Goal: Task Accomplishment & Management: Manage account settings

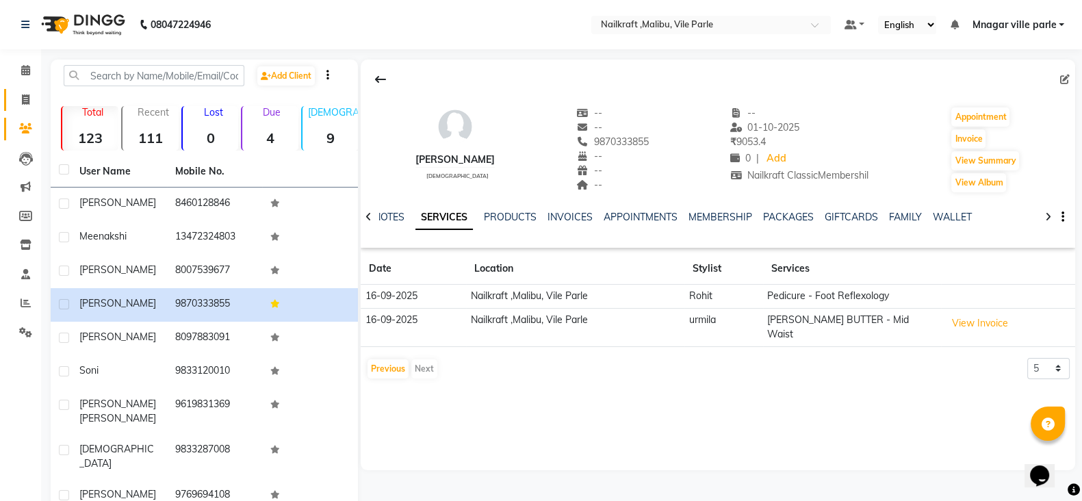
click at [22, 90] on link "Invoice" at bounding box center [20, 100] width 33 height 23
select select "service"
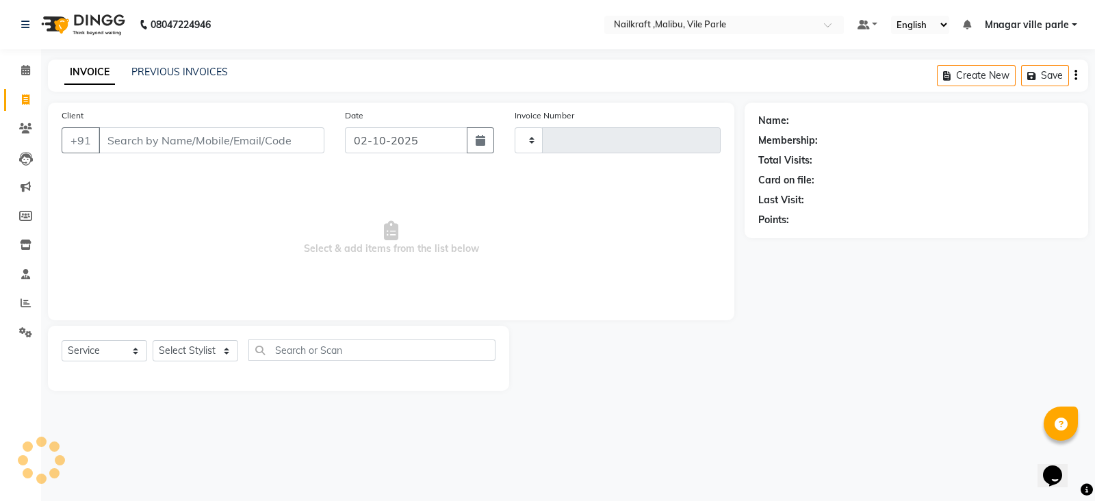
type input "0159"
select select "8988"
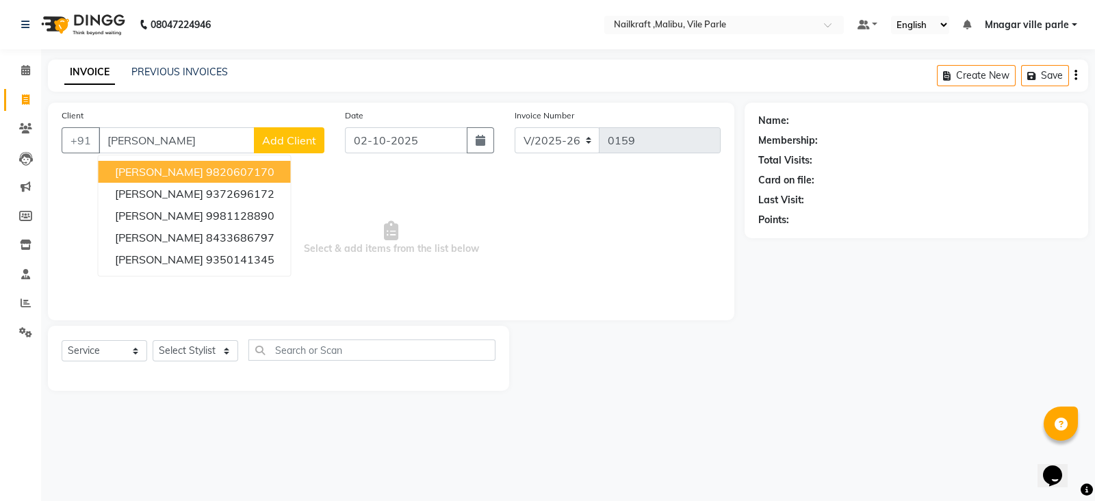
click at [196, 157] on ngb-typeahead-window "rishika 9820607170 Rishika Mishra 9372696172 Rishika Jain 9981128890 Trishika T…" at bounding box center [195, 216] width 194 height 122
click at [207, 173] on ngb-highlight "9820607170" at bounding box center [240, 172] width 68 height 14
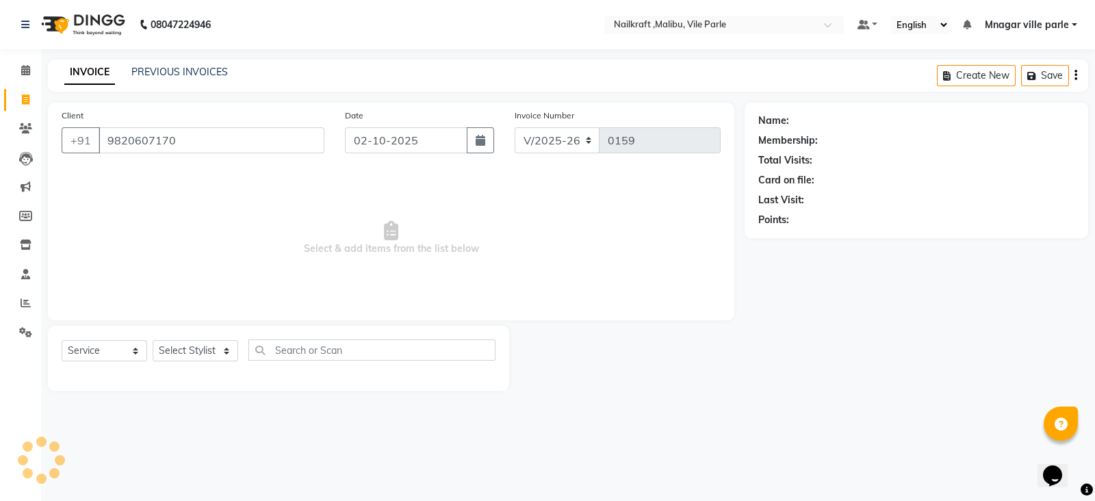
type input "9820607170"
select select "2: Object"
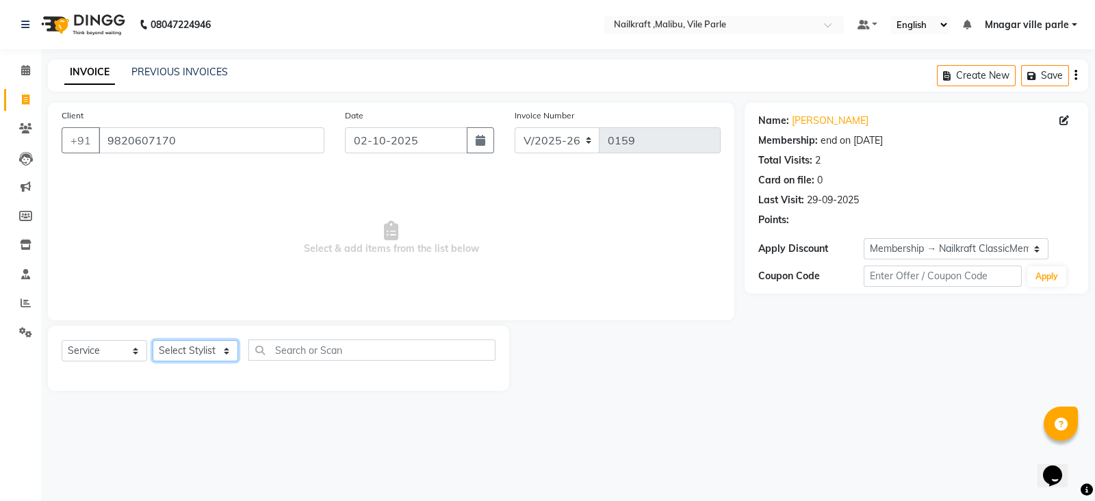
click at [200, 348] on select "Select Stylist Alam Alfred Dakashta Deepali Deepu Chatry Mnagar ville parle Nai…" at bounding box center [196, 350] width 86 height 21
select select "91263"
click at [153, 341] on select "Select Stylist Alam Alfred Dakashta Deepali Deepu Chatry Mnagar ville parle Nai…" at bounding box center [196, 350] width 86 height 21
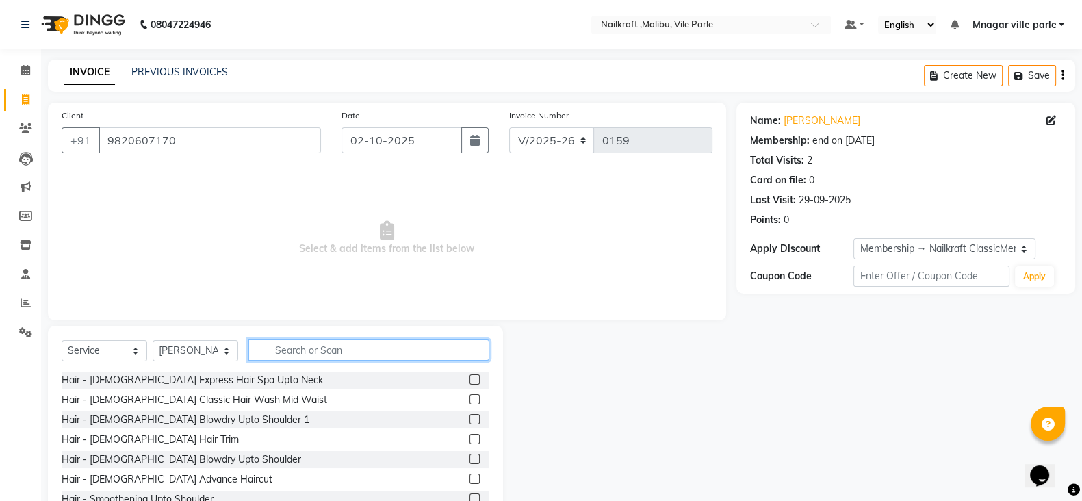
click at [380, 342] on input "text" at bounding box center [369, 350] width 241 height 21
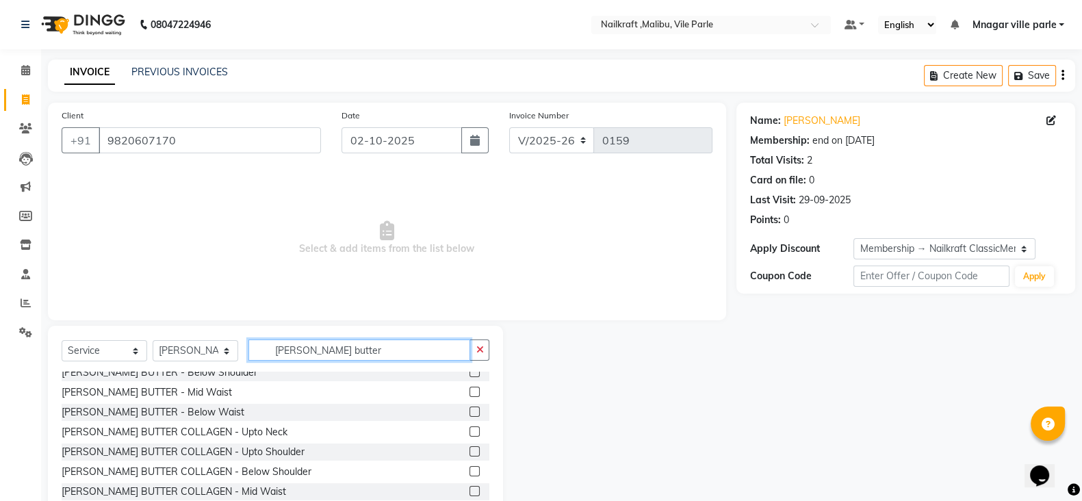
scroll to position [48, 0]
type input "shea butter"
click at [470, 450] on label at bounding box center [475, 451] width 10 height 10
click at [470, 450] on input "checkbox" at bounding box center [474, 451] width 9 height 9
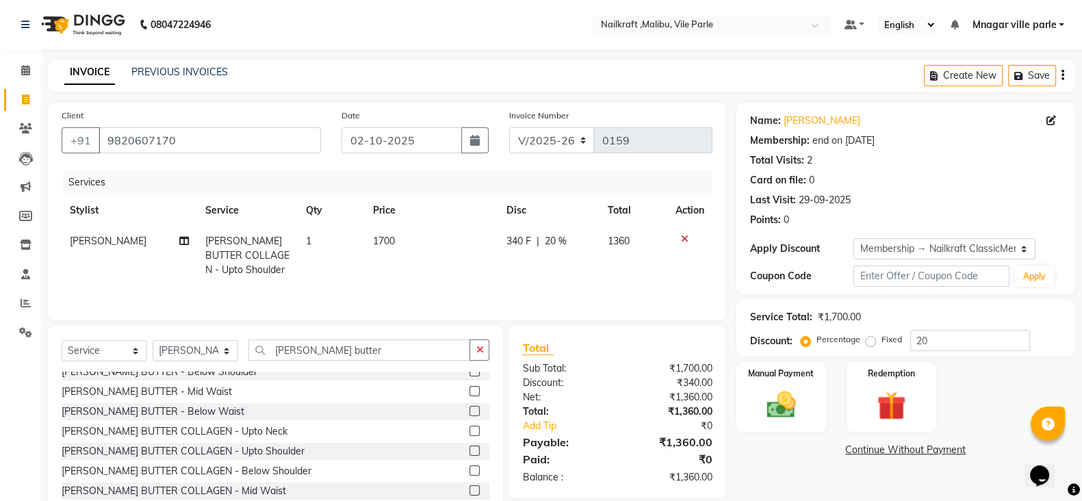
click at [470, 455] on label at bounding box center [475, 451] width 10 height 10
click at [470, 455] on input "checkbox" at bounding box center [474, 451] width 9 height 9
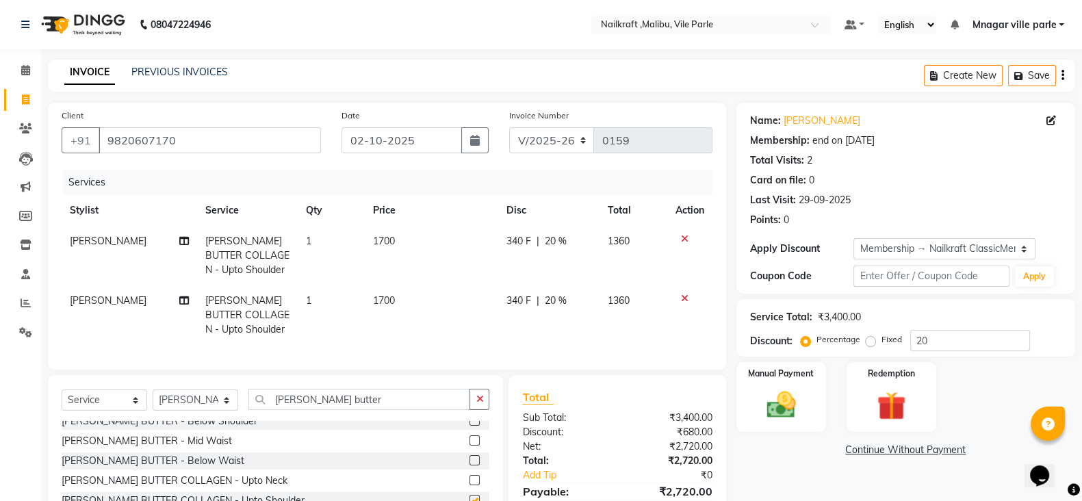
checkbox input "false"
click at [686, 296] on icon at bounding box center [685, 299] width 8 height 10
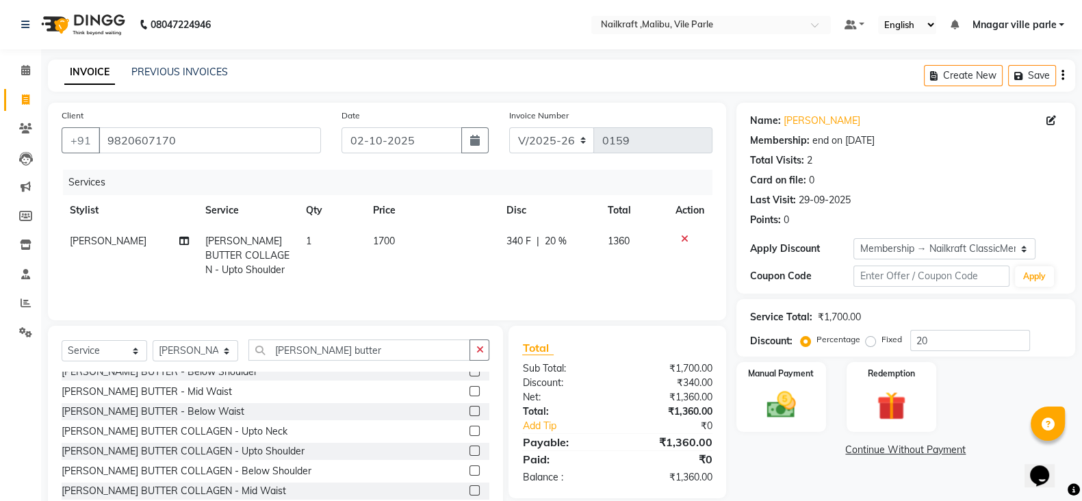
click at [562, 247] on span "20 %" at bounding box center [556, 241] width 22 height 14
select select "91263"
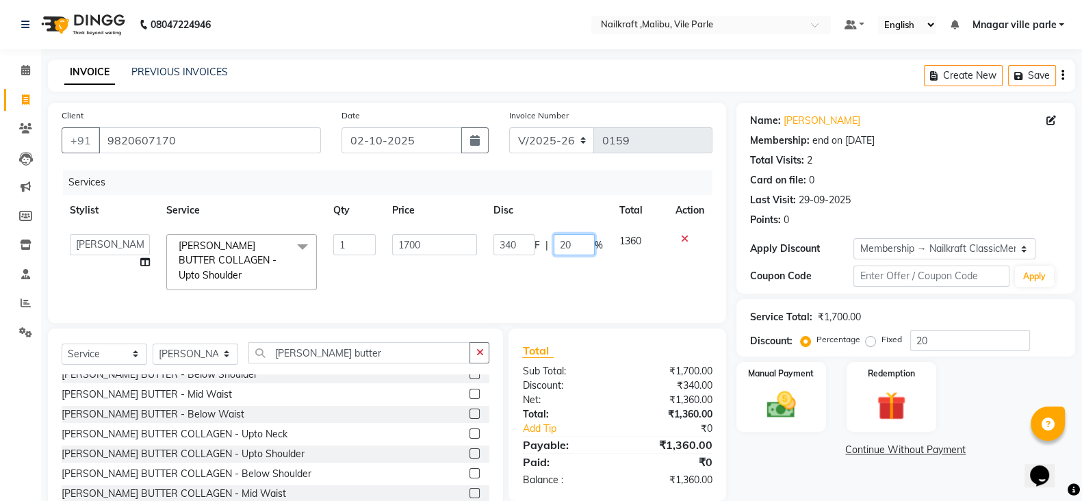
click at [592, 239] on input "20" at bounding box center [574, 244] width 41 height 21
type input "2"
type input "30"
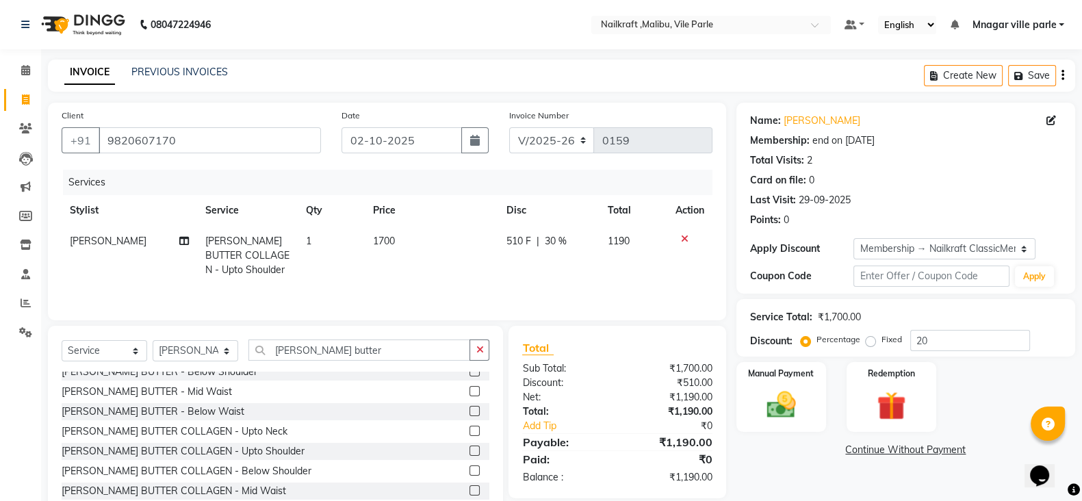
click at [811, 459] on div "Name: Rishika Membership: end on 27-09-2026 Total Visits: 2 Card on file: 0 Las…" at bounding box center [911, 315] width 349 height 425
click at [573, 241] on div "510 F | 30 %" at bounding box center [549, 241] width 85 height 14
select select "91263"
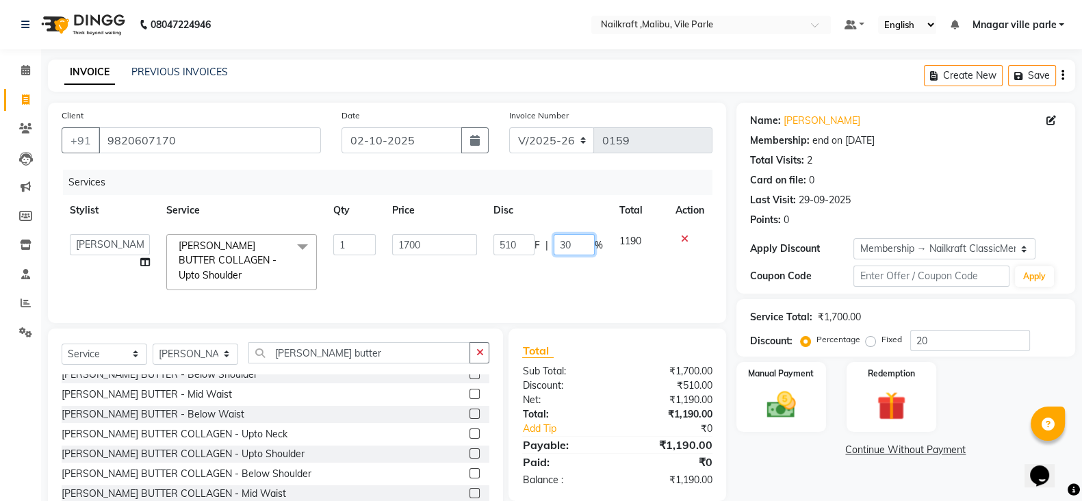
click at [579, 247] on input "30" at bounding box center [574, 244] width 41 height 21
type input "3"
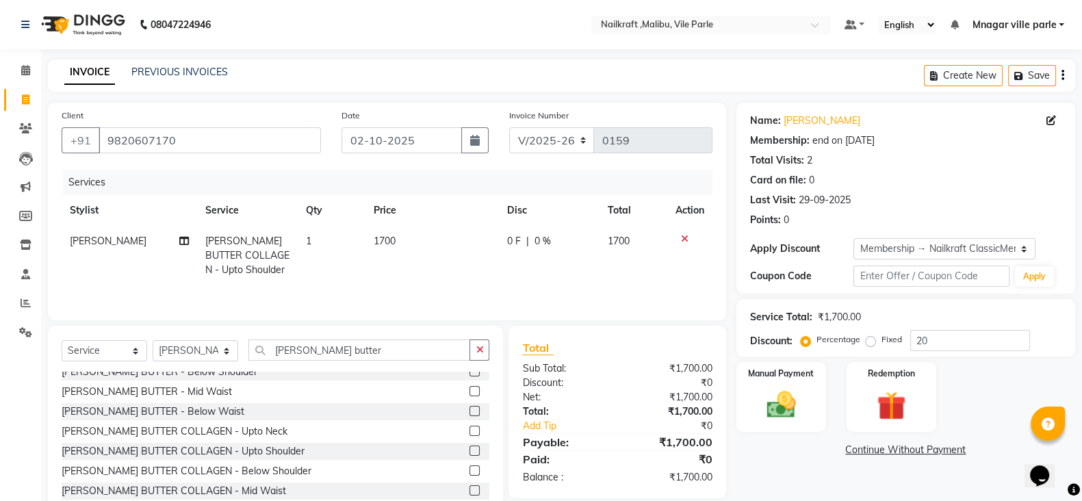
click at [407, 228] on td "1700" at bounding box center [433, 256] width 134 height 60
select select "91263"
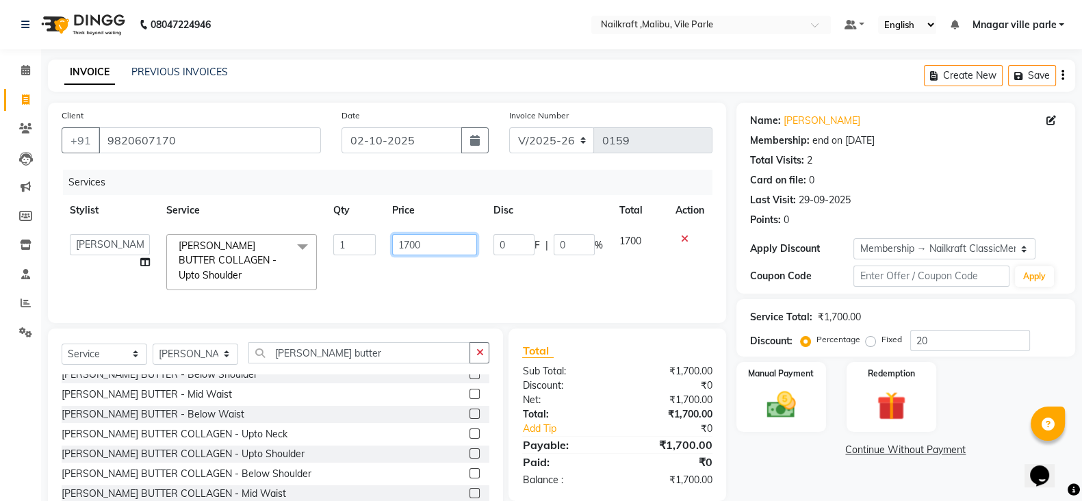
click at [440, 249] on input "1700" at bounding box center [435, 244] width 86 height 21
type input "1800"
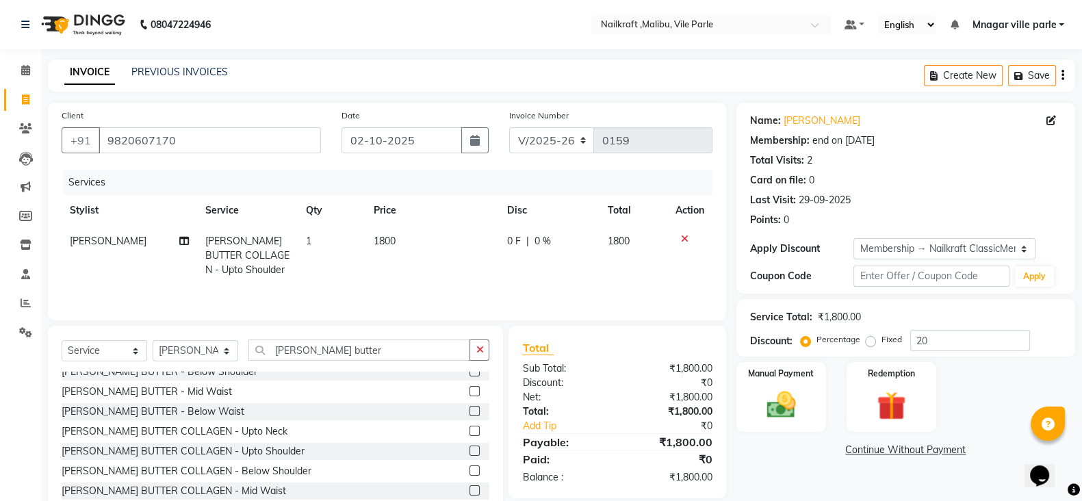
click at [775, 455] on link "Continue Without Payment" at bounding box center [905, 450] width 333 height 14
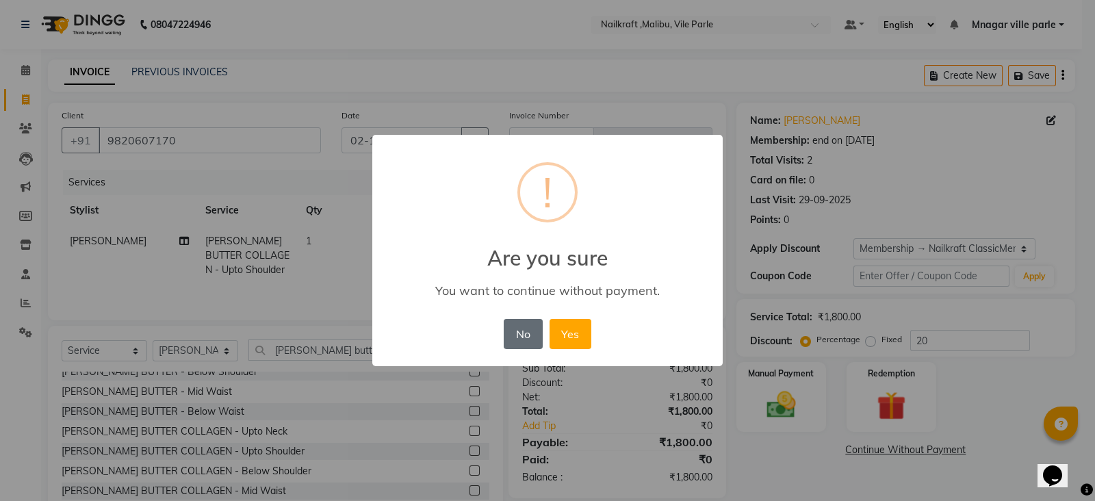
click at [524, 331] on button "No" at bounding box center [523, 334] width 38 height 30
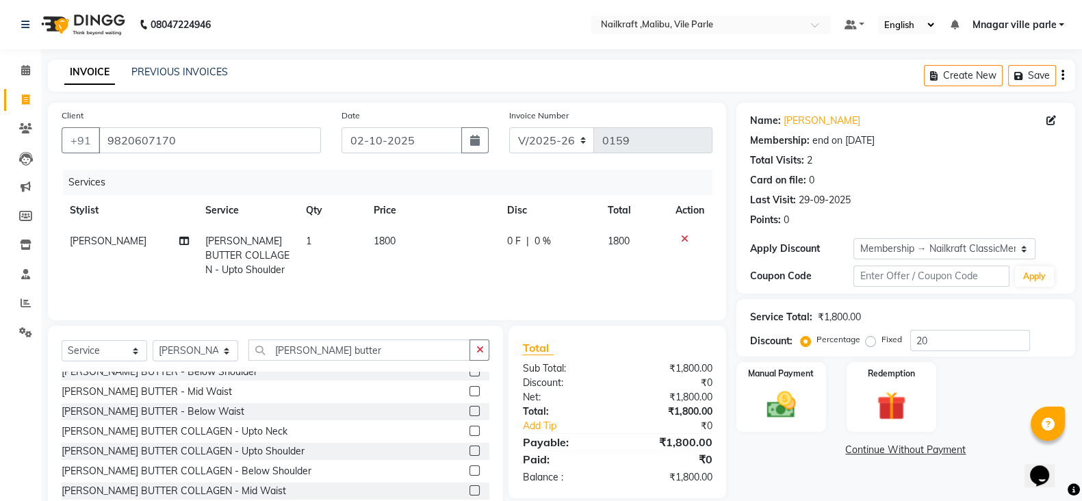
click at [539, 241] on span "0 %" at bounding box center [543, 241] width 16 height 14
select select "91263"
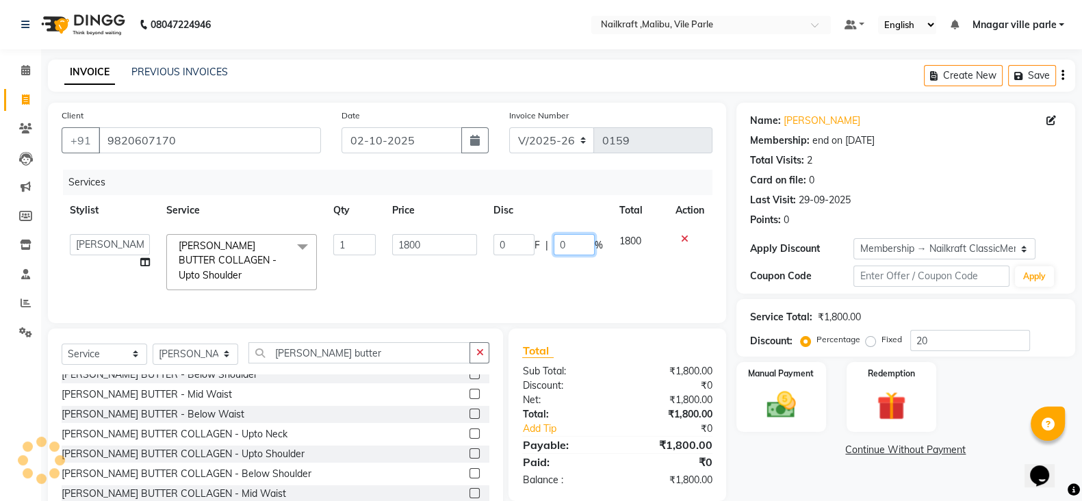
click at [565, 241] on input "0" at bounding box center [574, 244] width 41 height 21
type input "30"
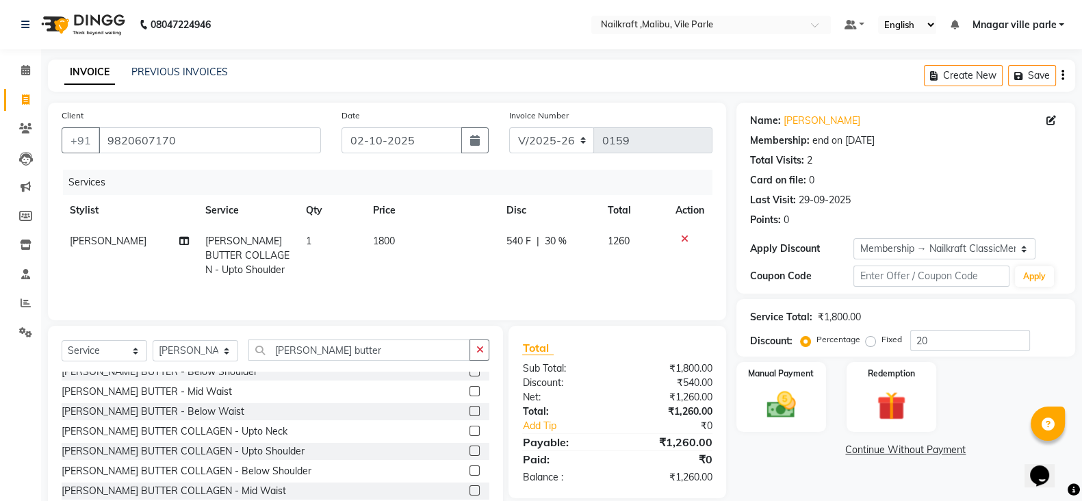
click at [778, 468] on div "Name: Rishika Membership: end on 27-09-2026 Total Visits: 2 Card on file: 0 Las…" at bounding box center [911, 315] width 349 height 425
click at [766, 405] on img at bounding box center [781, 405] width 49 height 34
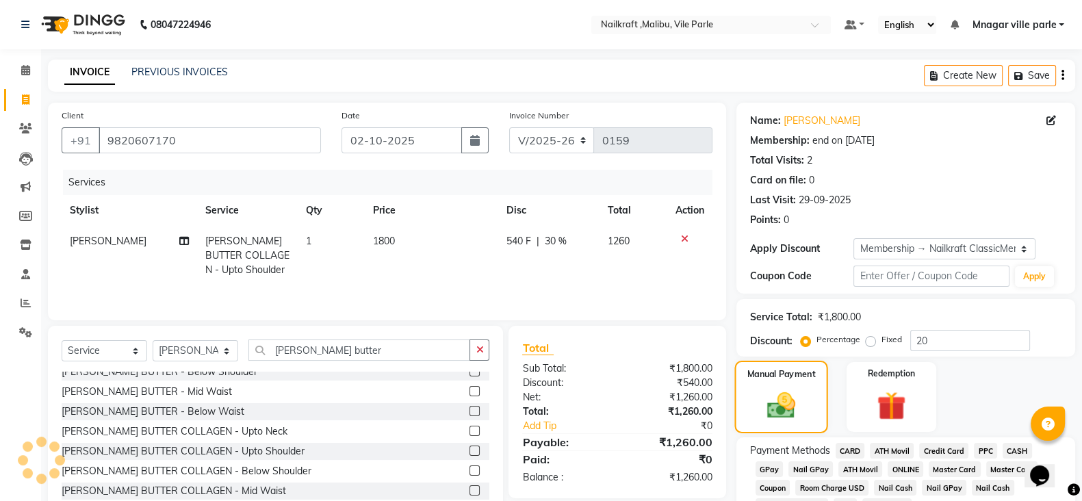
scroll to position [71, 0]
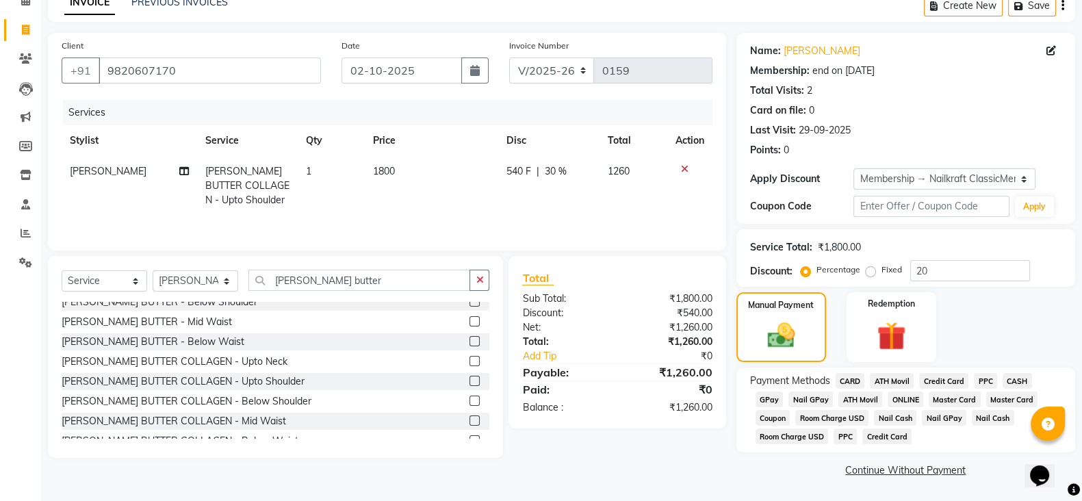
click at [770, 392] on span "GPay" at bounding box center [770, 400] width 28 height 16
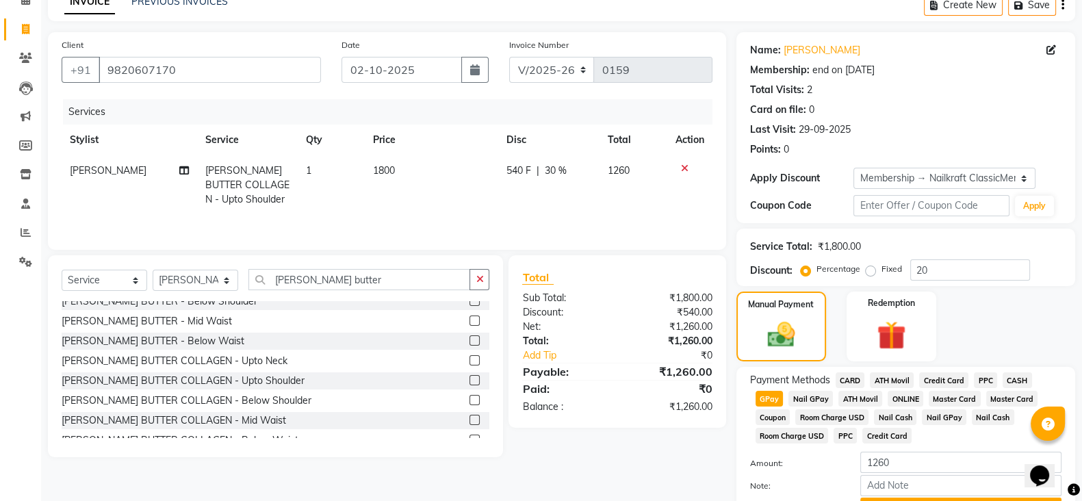
scroll to position [144, 0]
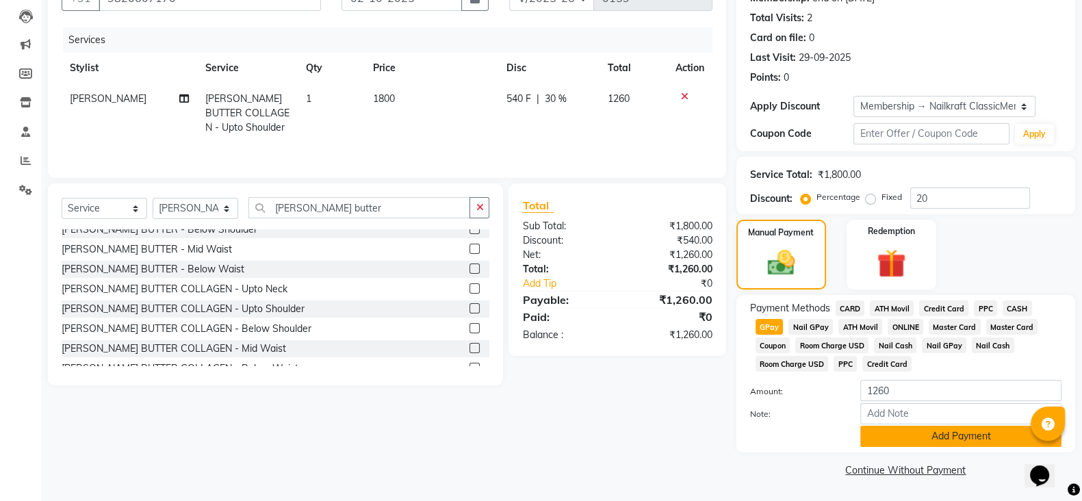
click at [904, 440] on button "Add Payment" at bounding box center [961, 436] width 201 height 21
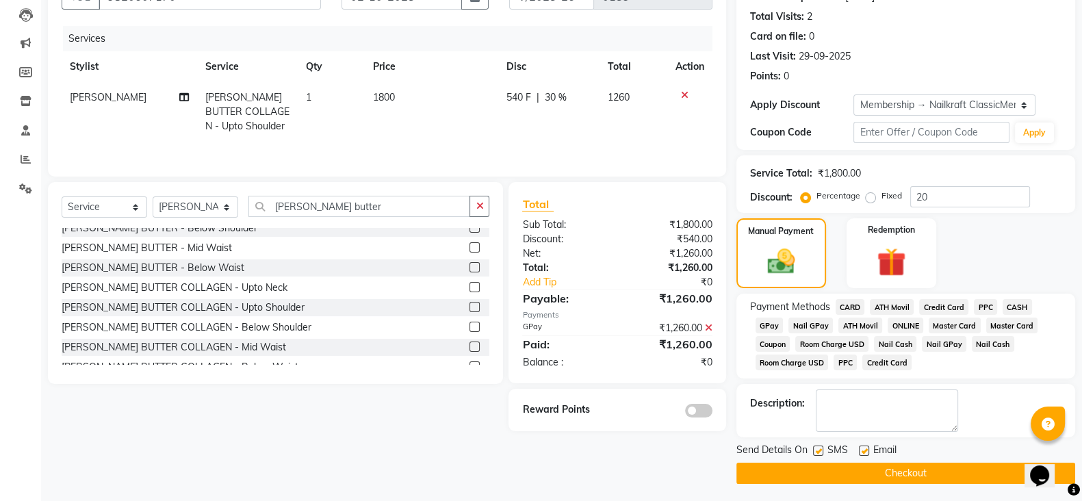
click at [900, 467] on button "Checkout" at bounding box center [906, 473] width 339 height 21
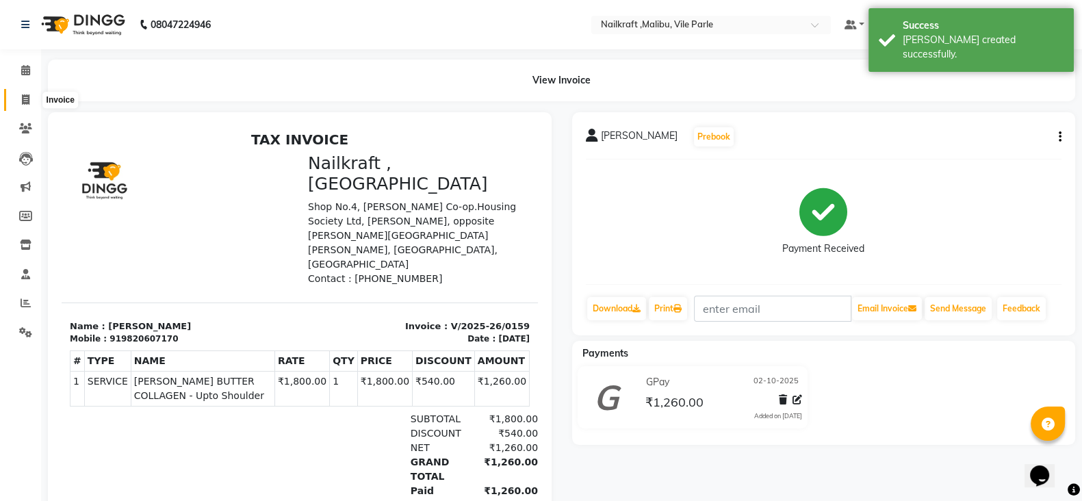
click at [22, 94] on icon at bounding box center [26, 99] width 8 height 10
select select "service"
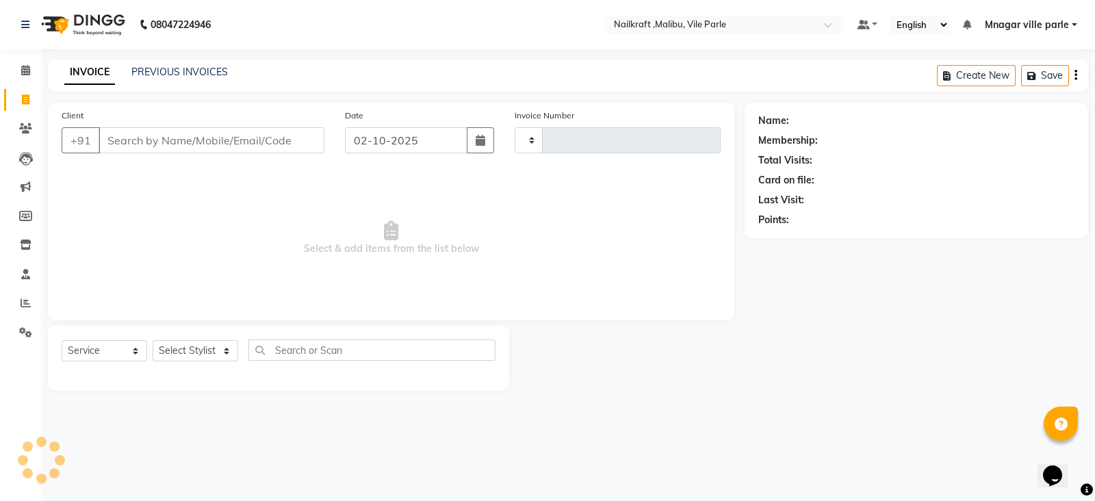
type input "0160"
select select "8988"
click at [179, 69] on link "PREVIOUS INVOICES" at bounding box center [179, 72] width 97 height 12
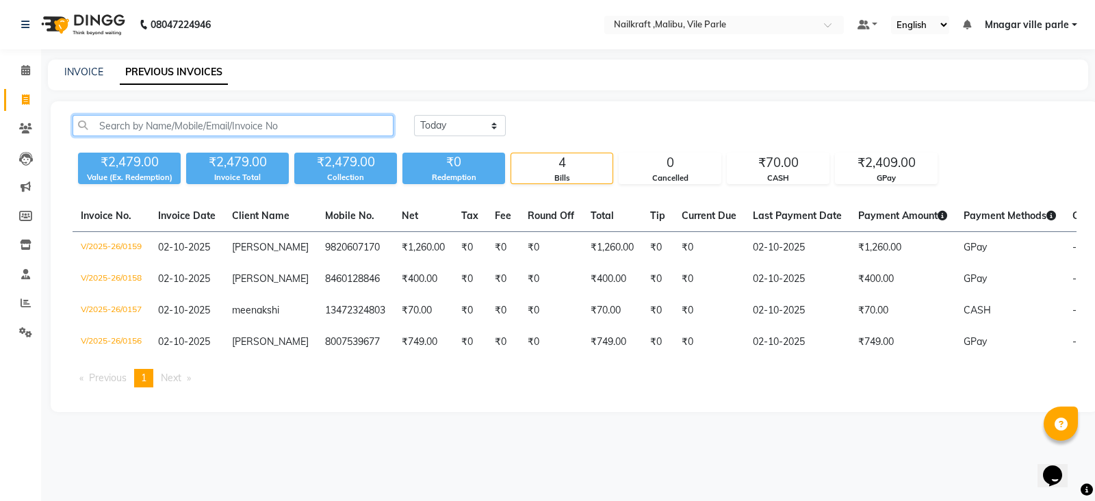
click at [190, 117] on input "text" at bounding box center [233, 125] width 321 height 21
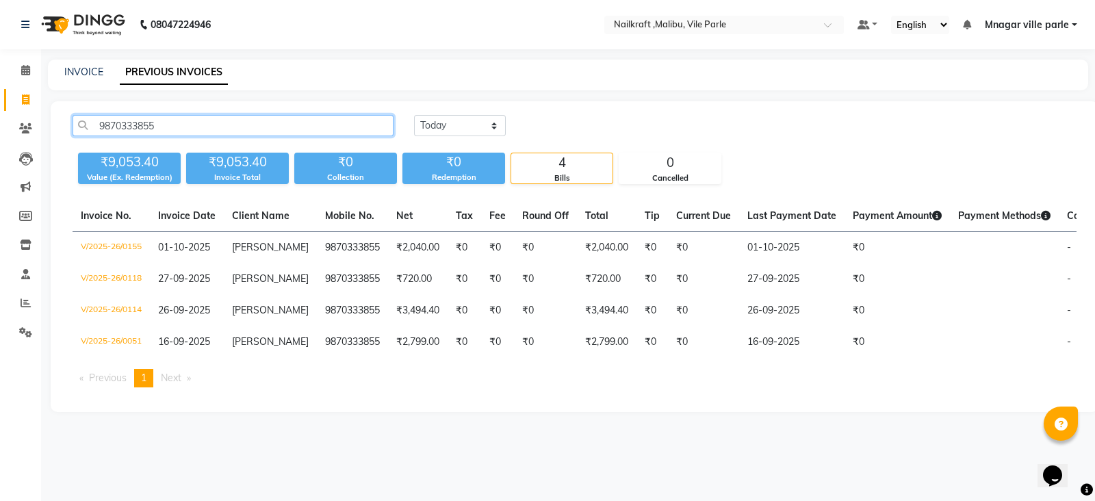
click at [123, 131] on input "9870333855" at bounding box center [233, 125] width 321 height 21
type input "9870333855"
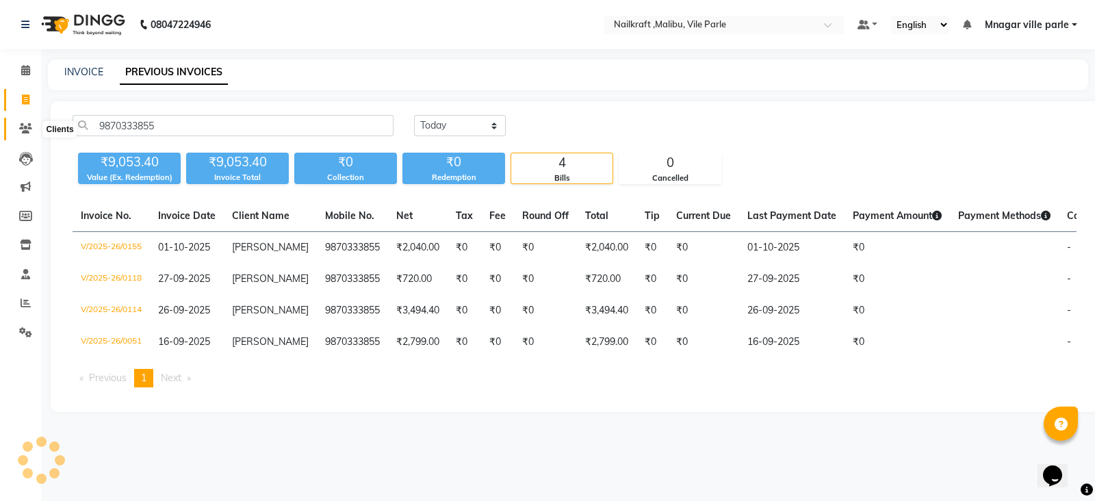
click at [27, 123] on icon at bounding box center [25, 128] width 13 height 10
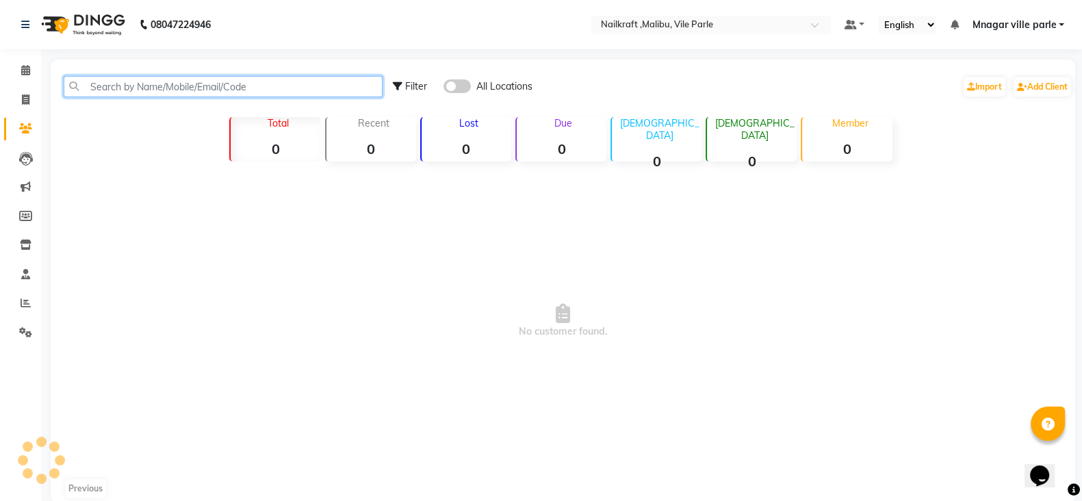
click at [143, 84] on input "text" at bounding box center [223, 86] width 319 height 21
paste input "9870333855"
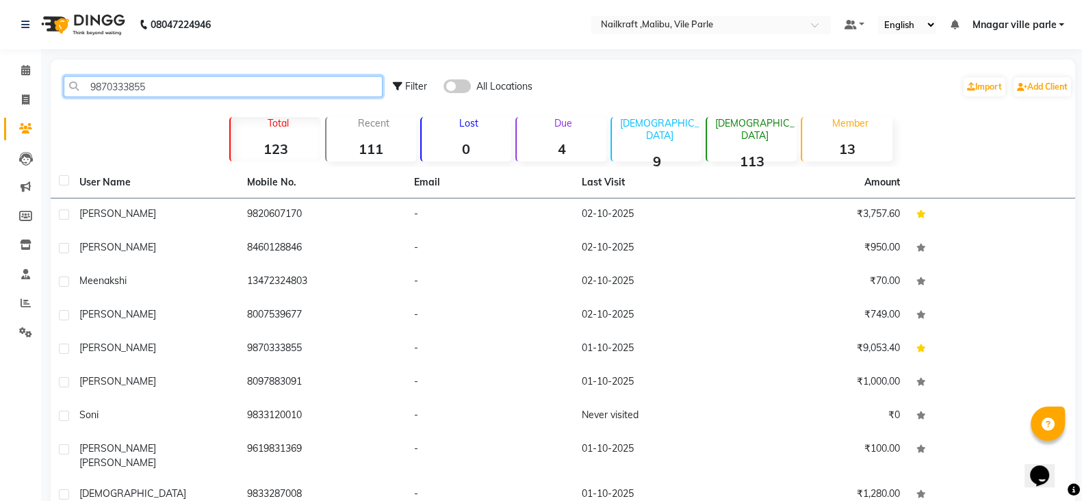
click at [130, 87] on input "9870333855" at bounding box center [223, 86] width 319 height 21
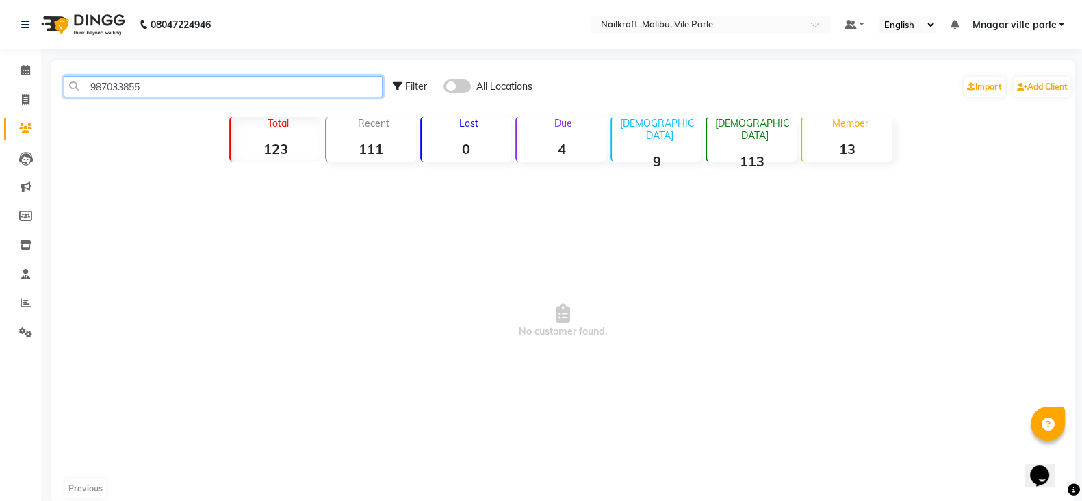
click at [153, 85] on input "987033855" at bounding box center [223, 86] width 319 height 21
click at [210, 90] on input "9870338555" at bounding box center [223, 86] width 319 height 21
type input "9"
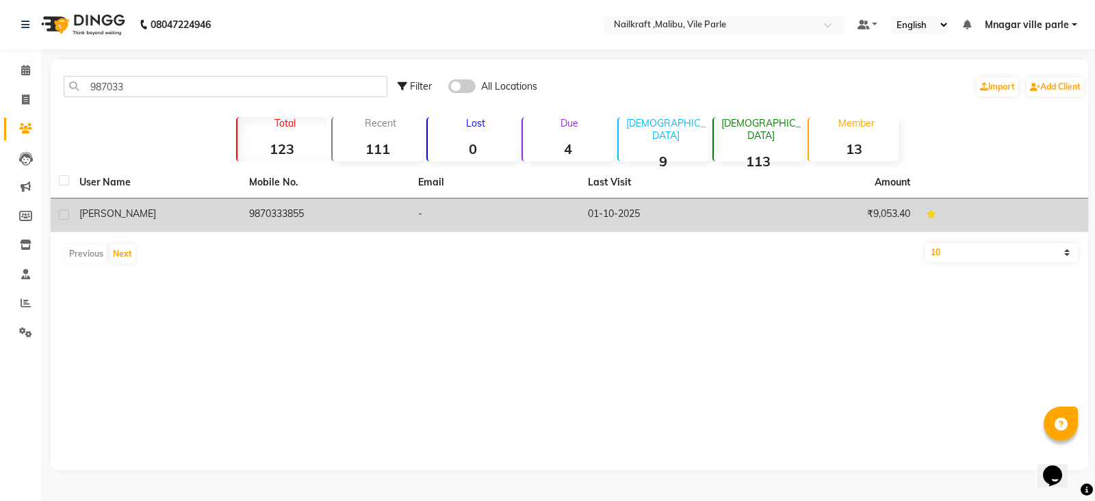
click at [310, 204] on td "9870333855" at bounding box center [326, 216] width 170 height 34
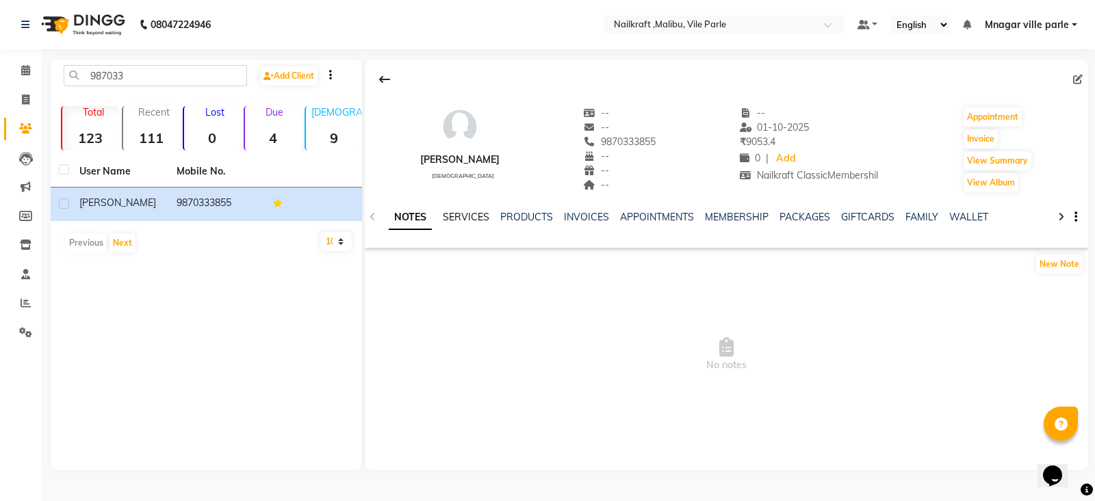
click at [472, 217] on link "SERVICES" at bounding box center [466, 217] width 47 height 12
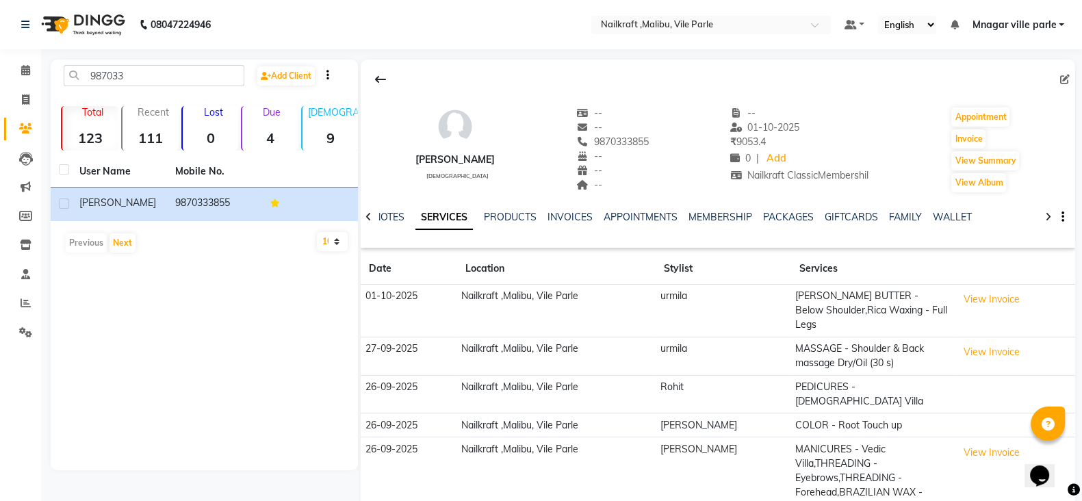
scroll to position [47, 0]
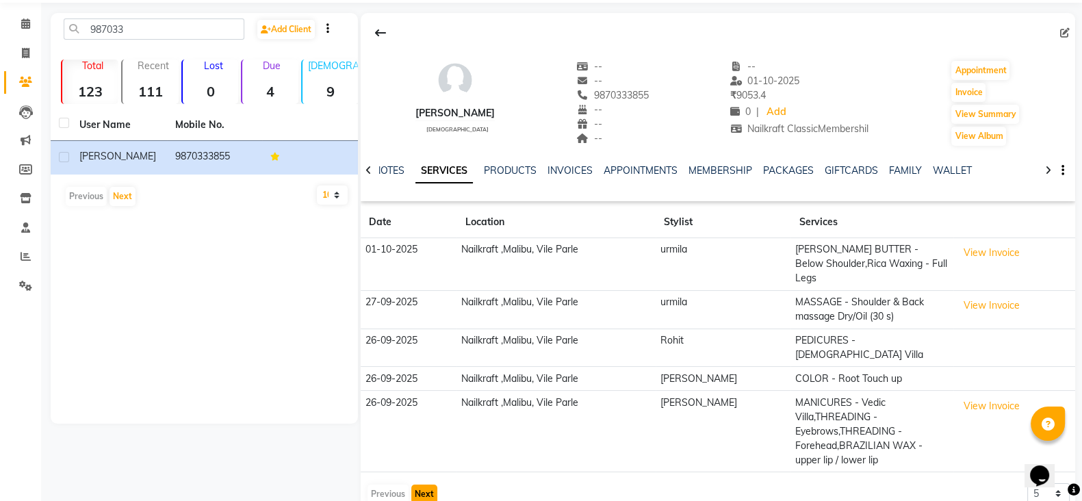
click at [422, 485] on button "Next" at bounding box center [424, 494] width 26 height 19
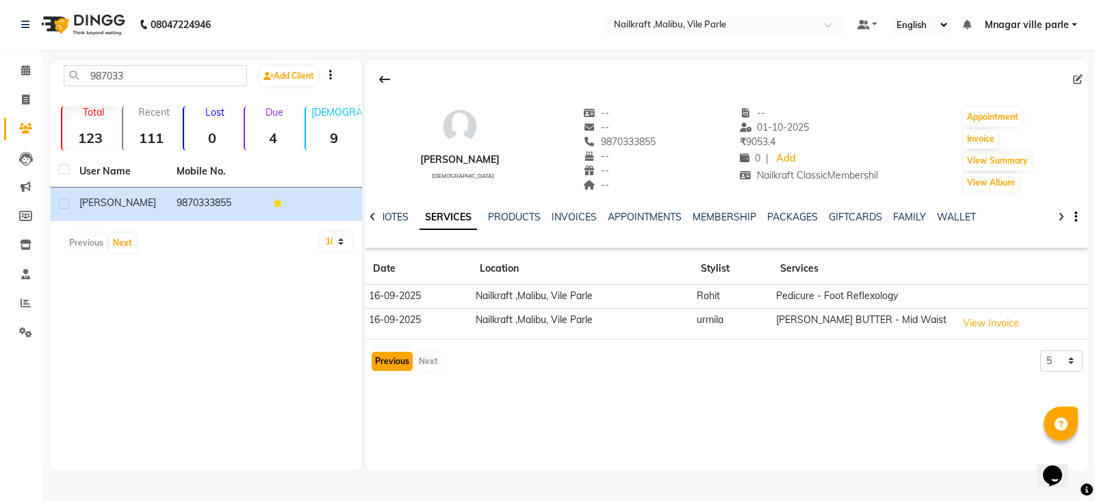
click at [390, 360] on button "Previous" at bounding box center [392, 361] width 41 height 19
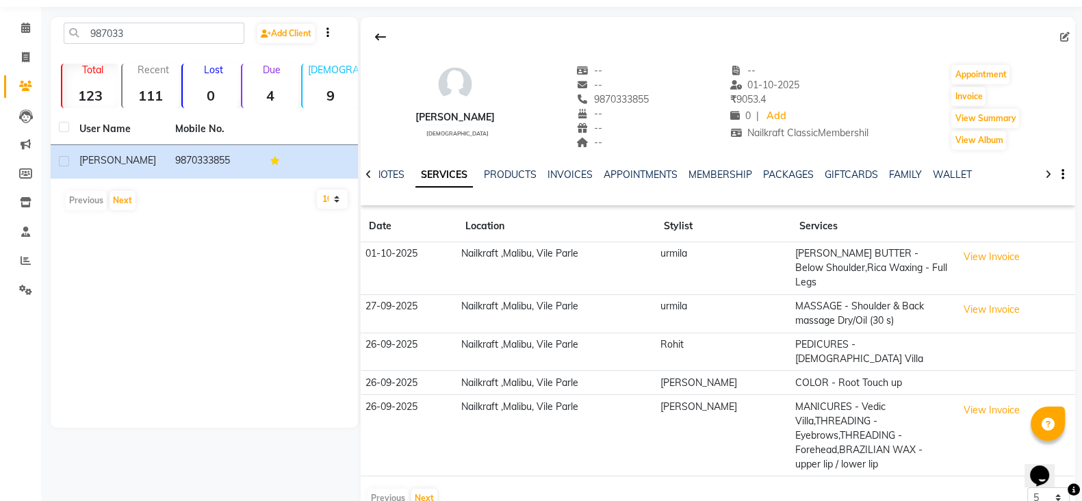
scroll to position [47, 0]
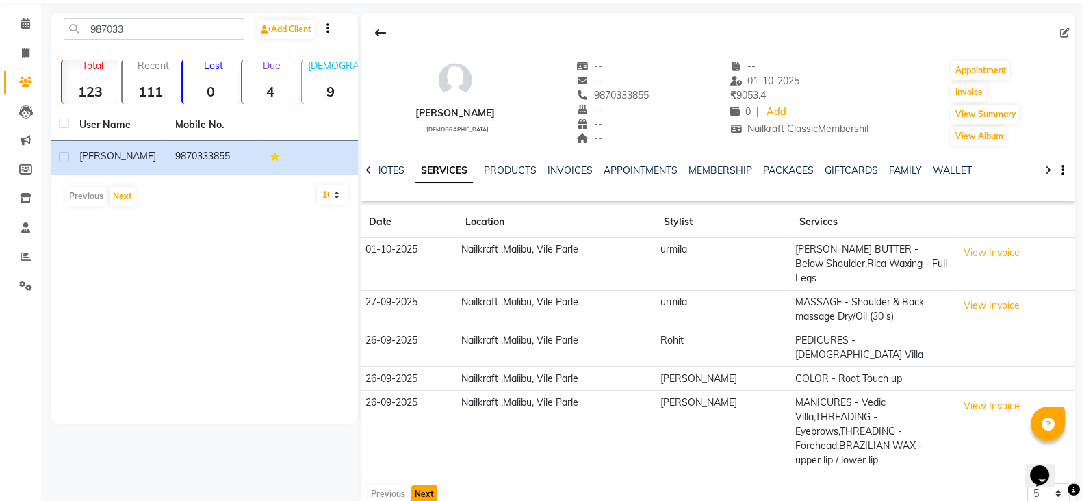
click at [425, 485] on button "Next" at bounding box center [424, 494] width 26 height 19
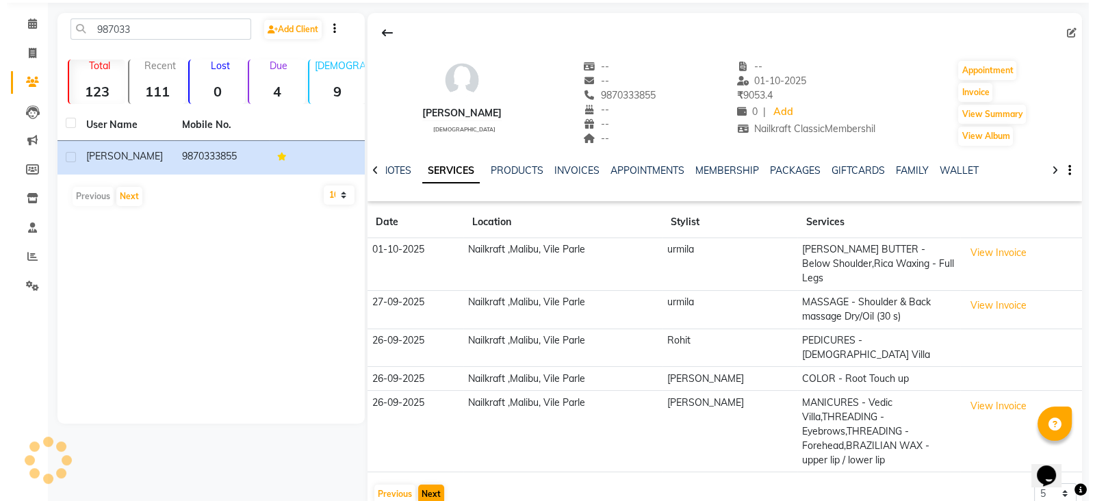
scroll to position [0, 0]
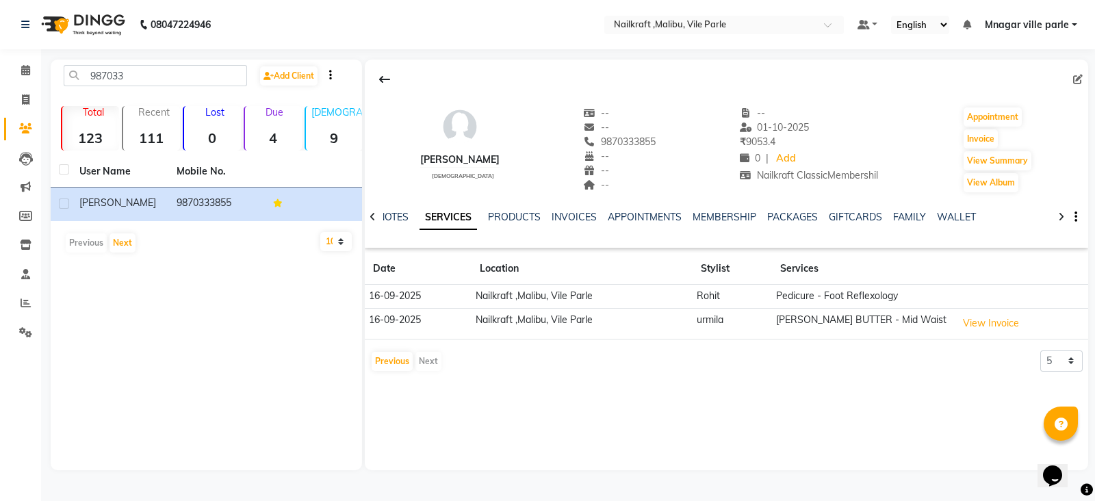
click at [536, 357] on div "Previous Next 5 10 50 100 500" at bounding box center [726, 362] width 713 height 22
drag, startPoint x: 536, startPoint y: 357, endPoint x: 552, endPoint y: 388, distance: 34.0
click at [552, 388] on div "jigna female -- -- 9870333855 -- -- -- -- 01-10-2025 ₹ 9053.4 0 | Add Nailkraft…" at bounding box center [727, 265] width 724 height 411
click at [216, 68] on input "987033" at bounding box center [155, 75] width 183 height 21
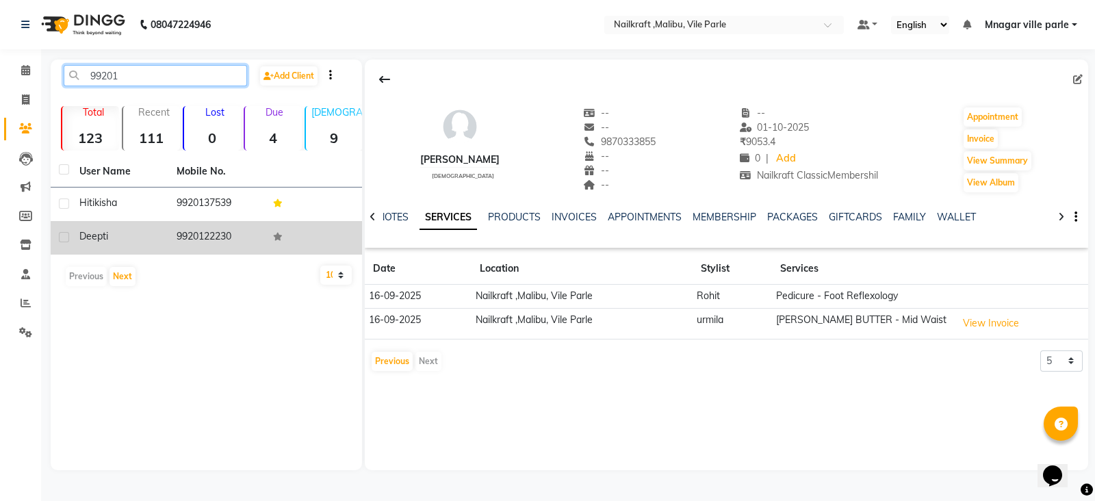
type input "99201"
click at [209, 230] on td "9920122230" at bounding box center [216, 238] width 97 height 34
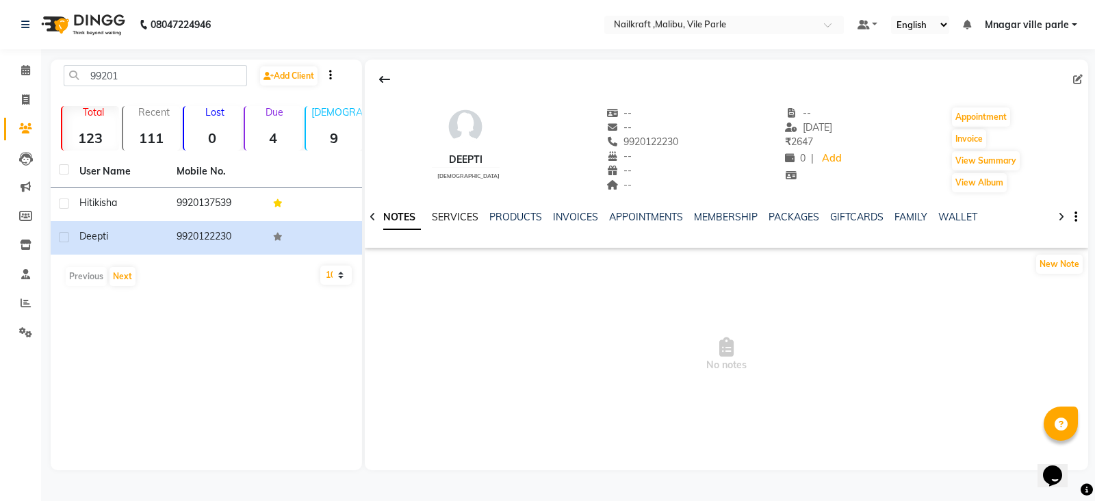
click at [458, 220] on link "SERVICES" at bounding box center [455, 217] width 47 height 12
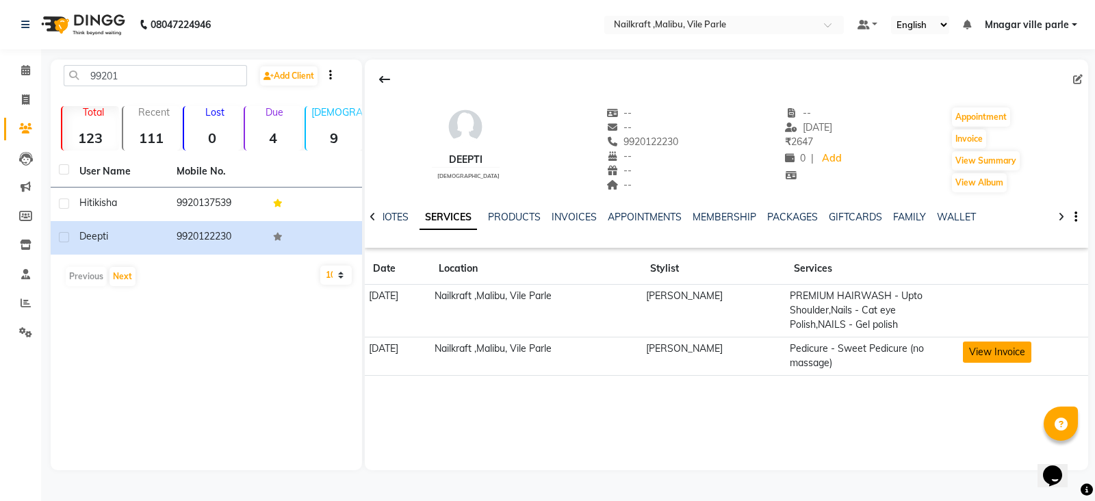
click at [998, 351] on button "View Invoice" at bounding box center [997, 352] width 68 height 21
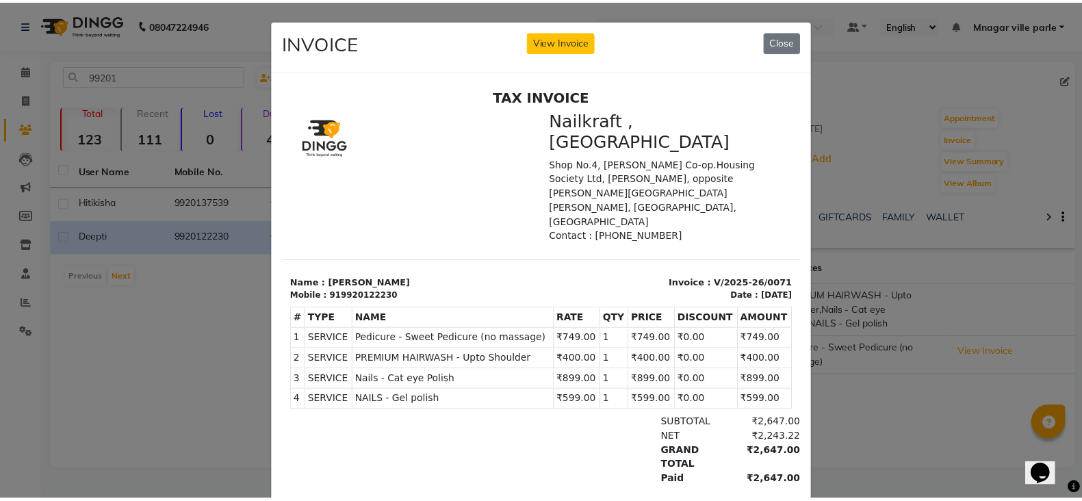
scroll to position [11, 0]
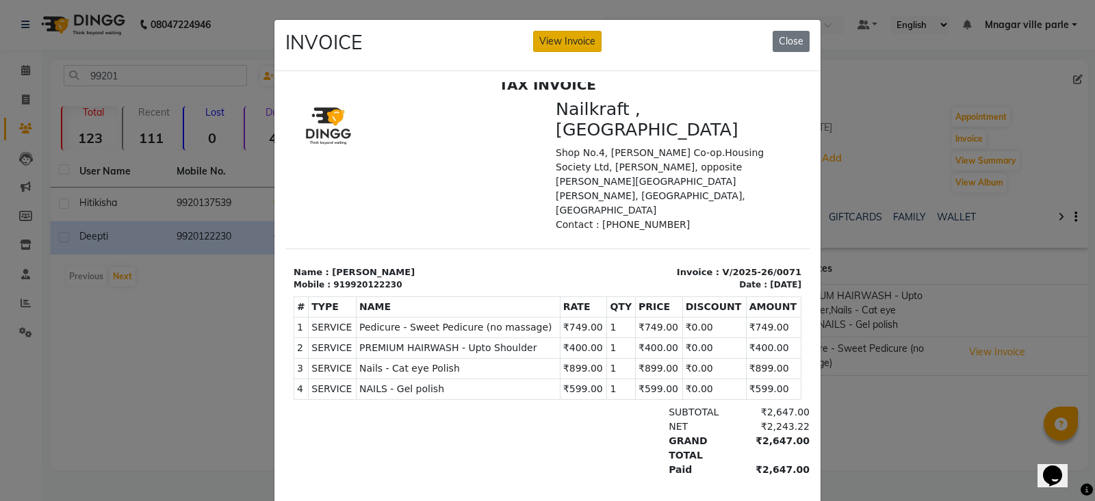
click at [569, 48] on button "View Invoice" at bounding box center [567, 41] width 68 height 21
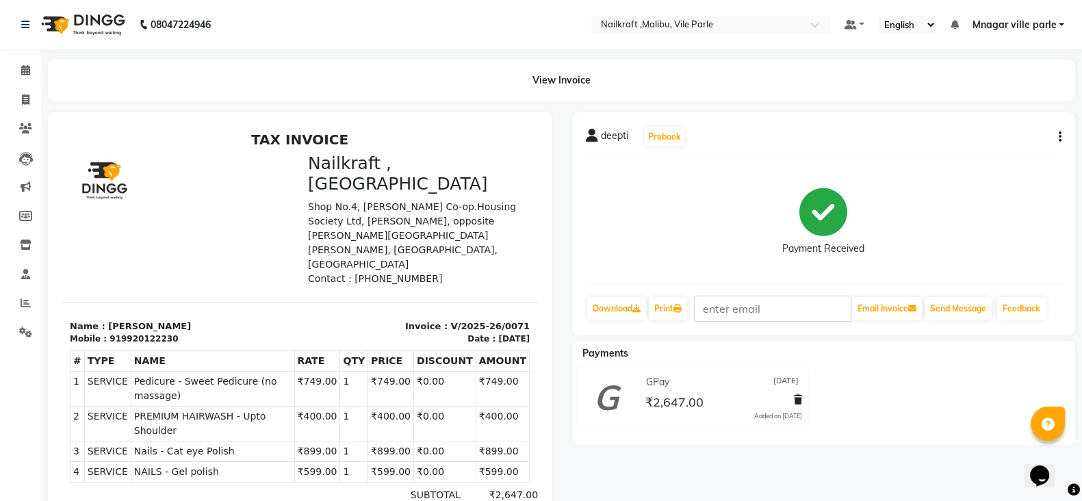
click at [1062, 131] on div "deepti Prebook Payment Received Download Print Email Invoice Send Message Feedb…" at bounding box center [824, 223] width 504 height 223
click at [1061, 137] on icon "button" at bounding box center [1060, 137] width 3 height 1
click at [989, 157] on div "Edit Invoice" at bounding box center [992, 153] width 94 height 17
select select "service"
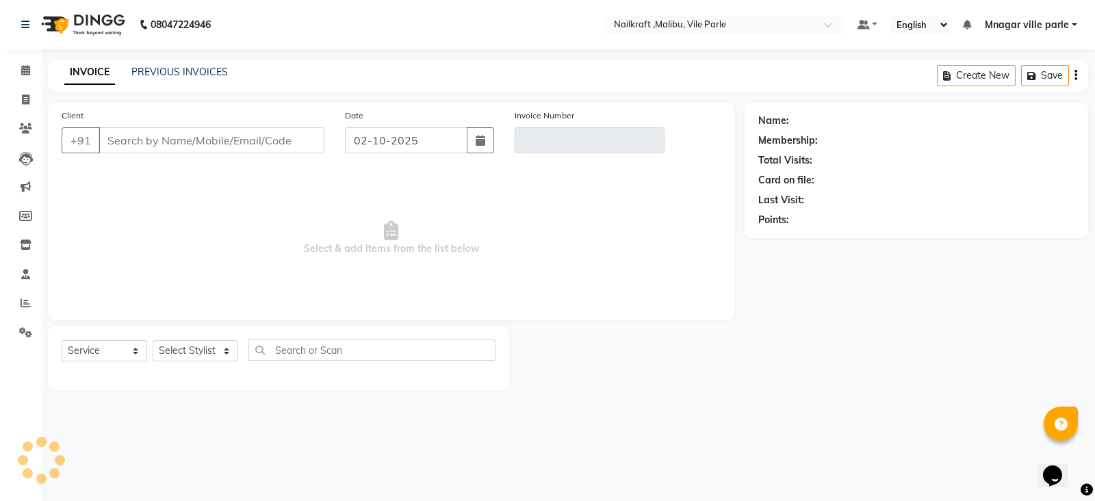
type input "9920122230"
type input "V/2025-26/0071"
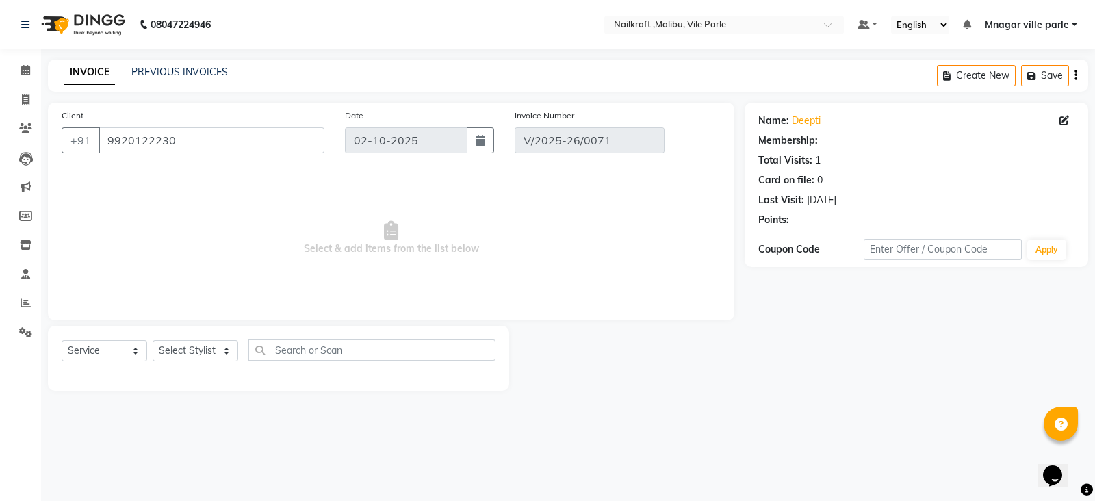
select select "1: Object"
type input "21-09-2025"
select select "select"
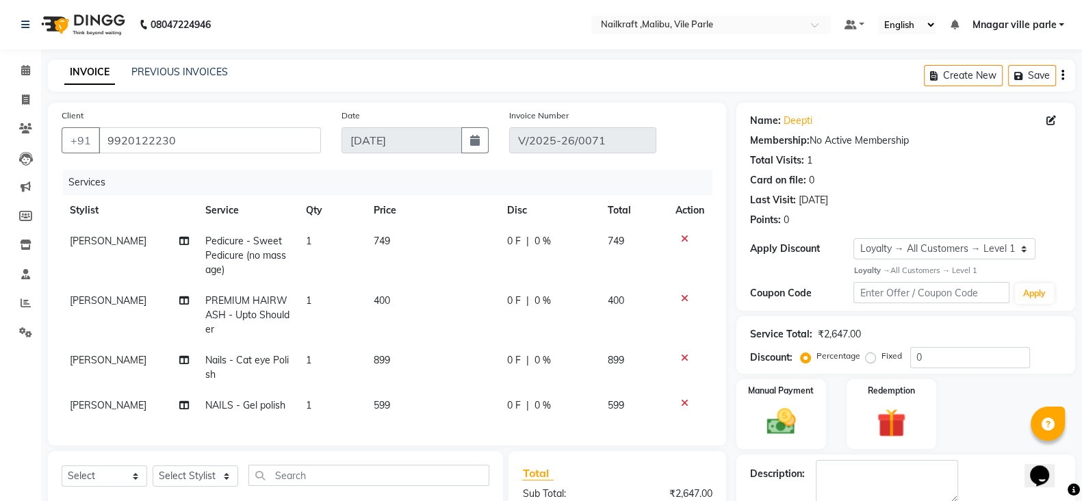
click at [84, 361] on span "[PERSON_NAME]" at bounding box center [108, 360] width 77 height 12
select select "91263"
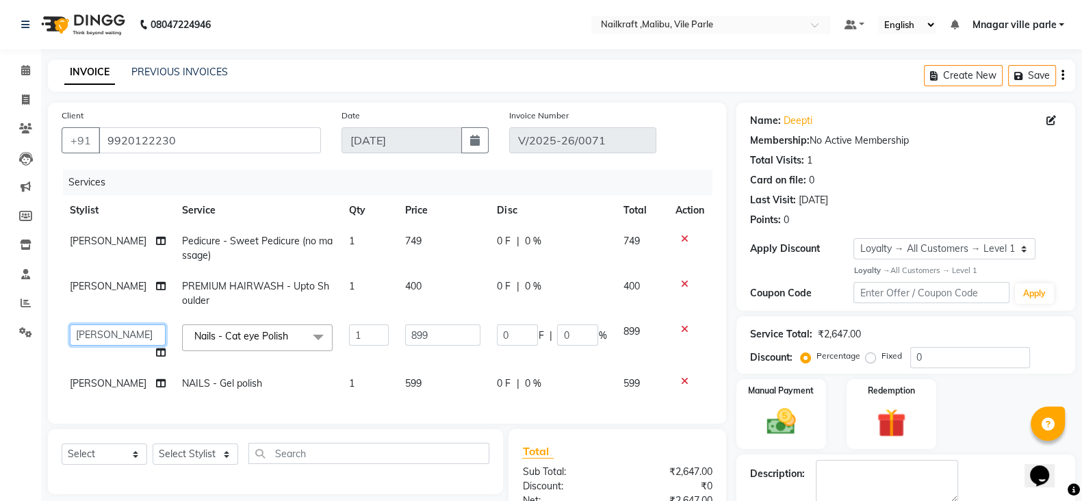
click at [88, 333] on select "Alam Alfred Dakashta Deepali Deepu Chatry Mnagar ville parle NailKraft nazneen(…" at bounding box center [118, 335] width 96 height 21
select select "91262"
click at [86, 388] on span "[PERSON_NAME]" at bounding box center [108, 383] width 77 height 12
select select "91263"
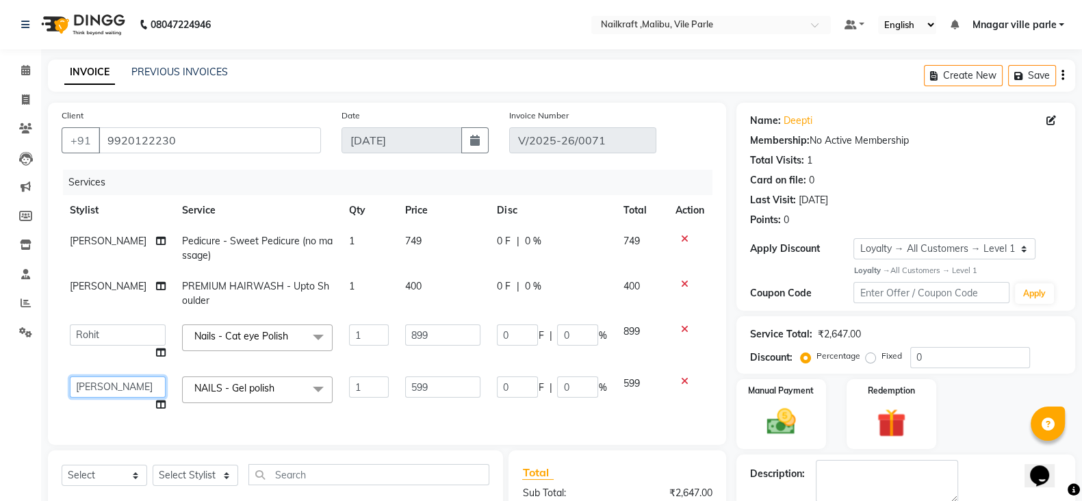
click at [86, 388] on select "Alam Alfred Dakashta Deepali Deepu Chatry Mnagar ville parle NailKraft nazneen(…" at bounding box center [118, 387] width 96 height 21
select select "91262"
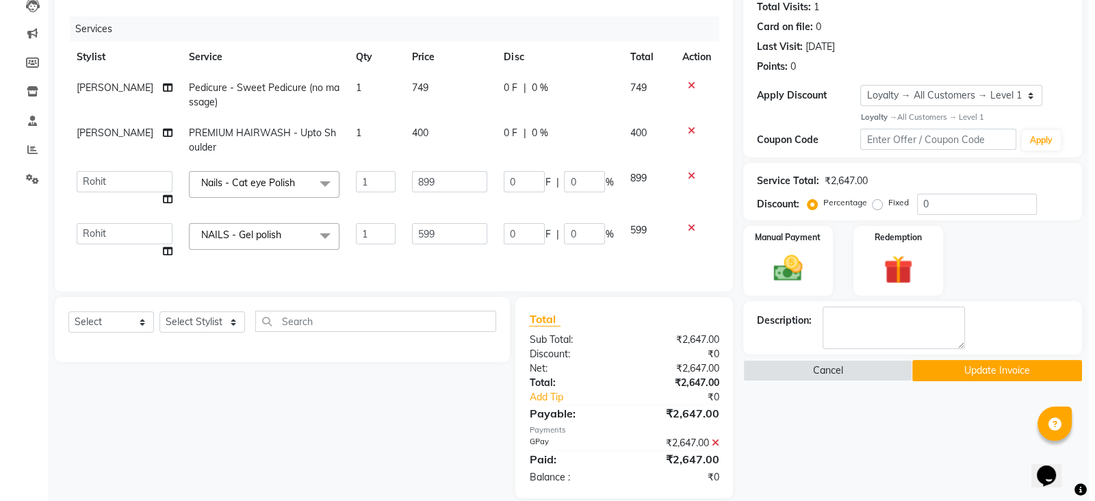
scroll to position [253, 0]
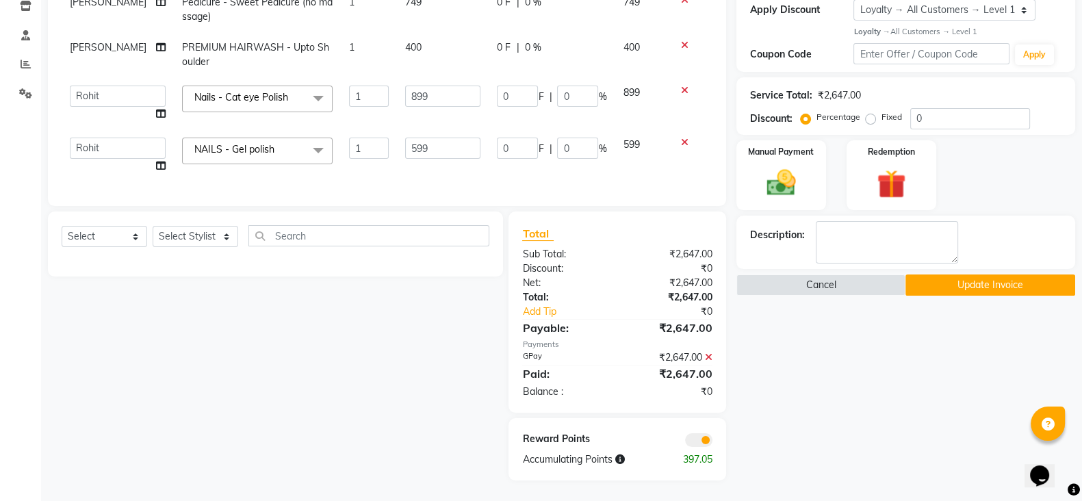
click at [703, 443] on span at bounding box center [698, 440] width 27 height 14
click at [713, 442] on input "checkbox" at bounding box center [713, 442] width 0 height 0
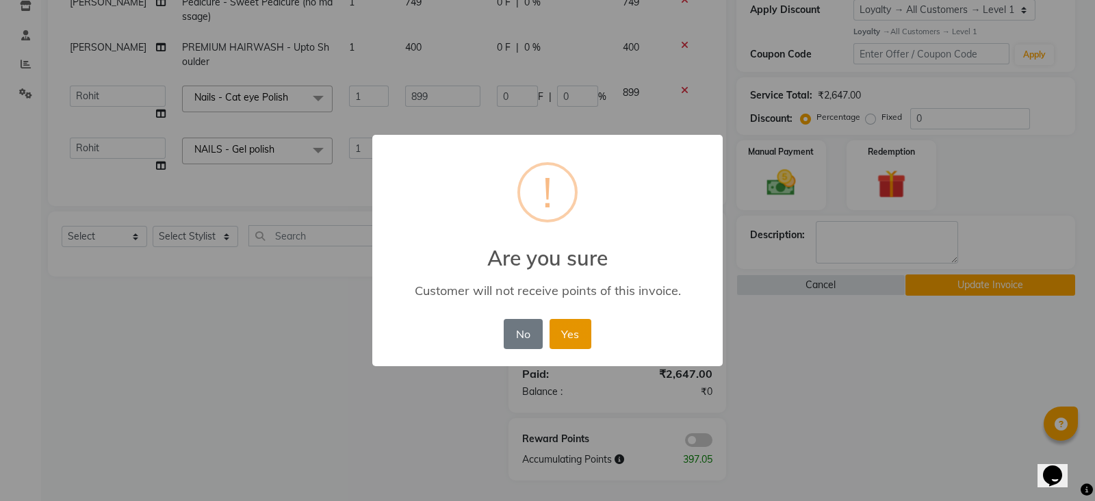
click at [566, 331] on button "Yes" at bounding box center [571, 334] width 42 height 30
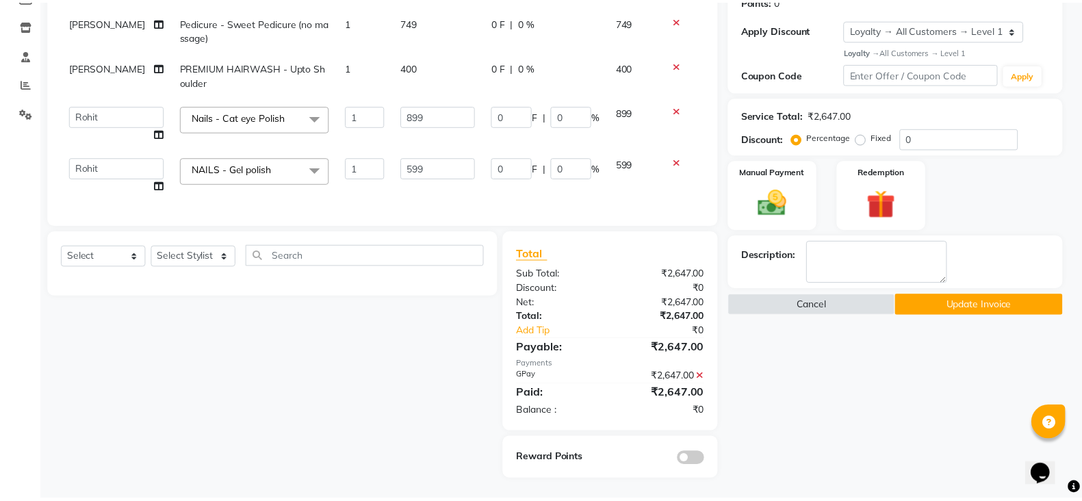
scroll to position [233, 0]
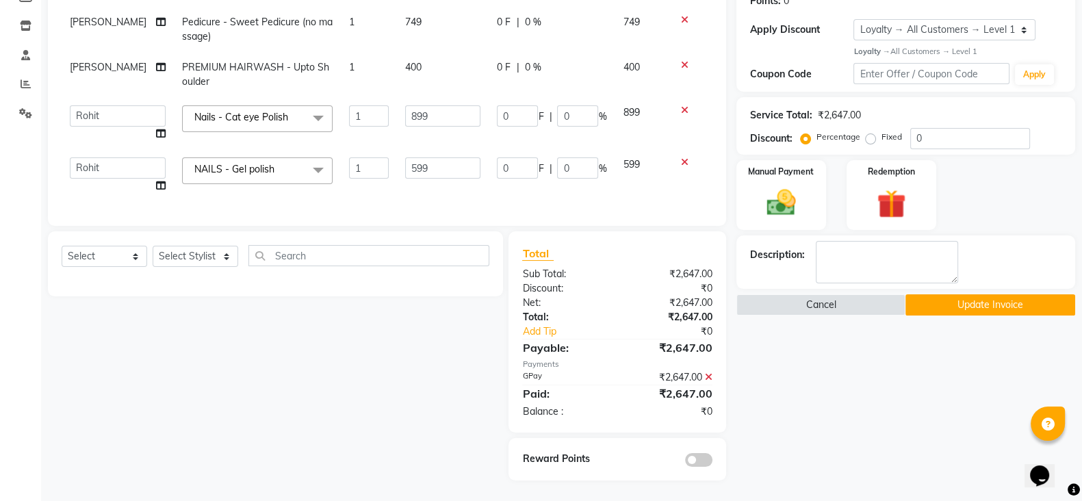
click at [958, 294] on button "Update Invoice" at bounding box center [991, 304] width 170 height 21
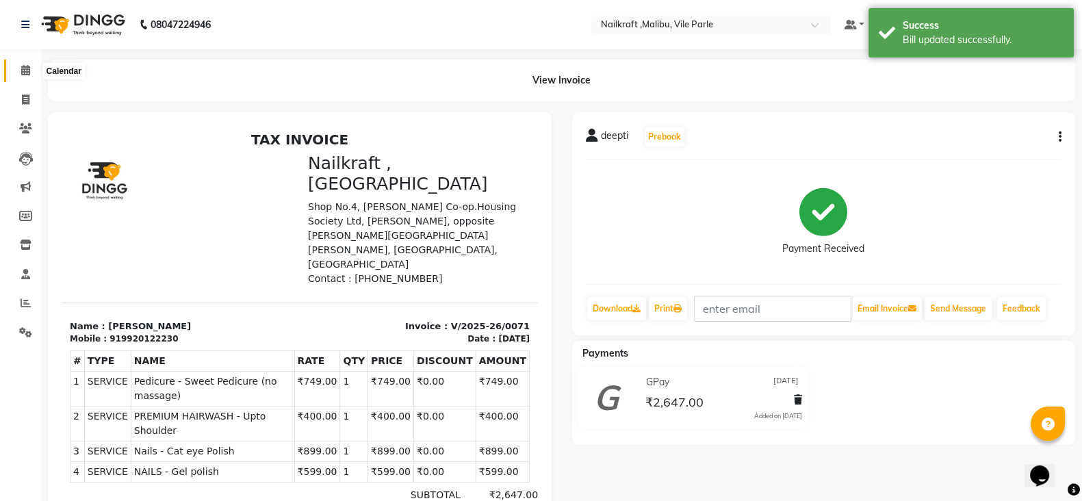
click at [24, 63] on span at bounding box center [26, 71] width 24 height 16
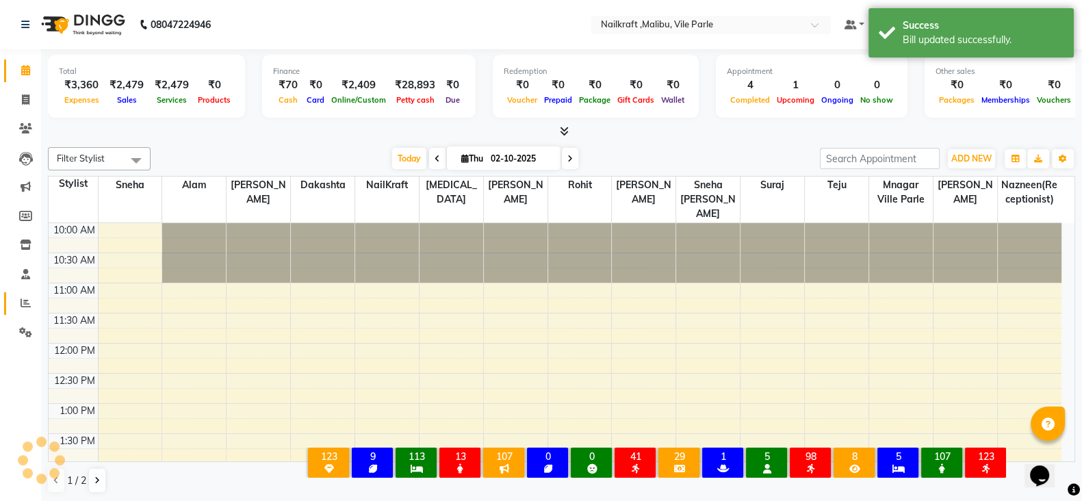
click at [23, 312] on link "Reports" at bounding box center [20, 303] width 33 height 23
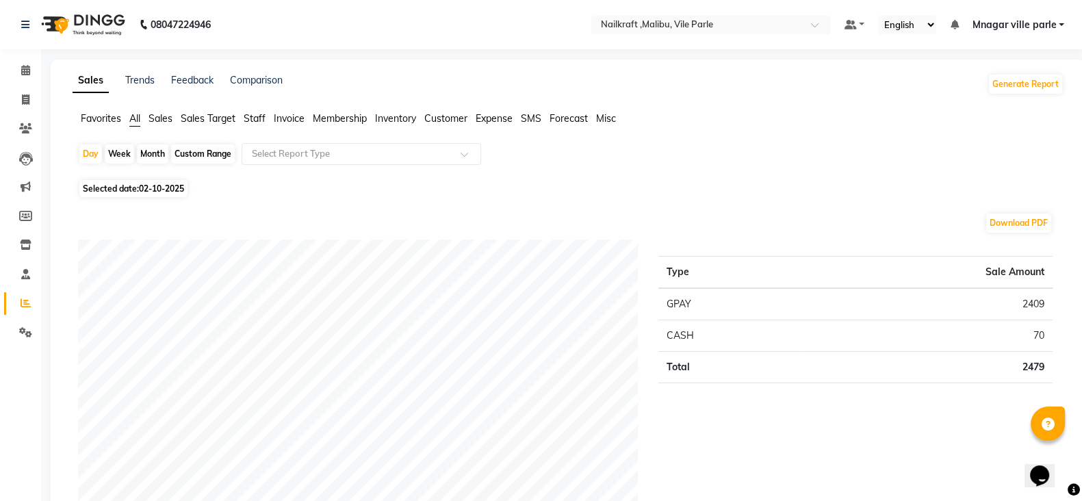
click at [142, 188] on span "02-10-2025" at bounding box center [161, 188] width 45 height 10
select select "10"
select select "2025"
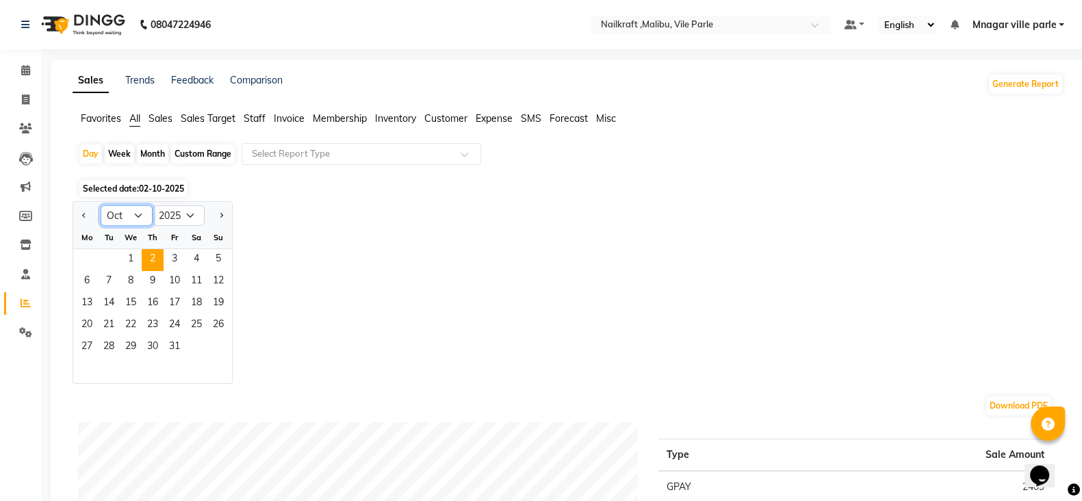
click at [143, 214] on select "Jan Feb Mar Apr May Jun Jul Aug Sep Oct Nov Dec" at bounding box center [127, 215] width 52 height 21
select select "9"
click at [101, 205] on select "Jan Feb Mar Apr May Jun Jul Aug Sep Oct Nov Dec" at bounding box center [127, 215] width 52 height 21
drag, startPoint x: 92, startPoint y: 253, endPoint x: 112, endPoint y: 342, distance: 91.2
click at [112, 342] on ngb-datepicker-month "Mo Tu We Th Fr Sa Su 1 2 3 4 5 6 7 8 9 10 11 12 13 14 15 16 17 18 19 20 21 22 2…" at bounding box center [152, 305] width 159 height 157
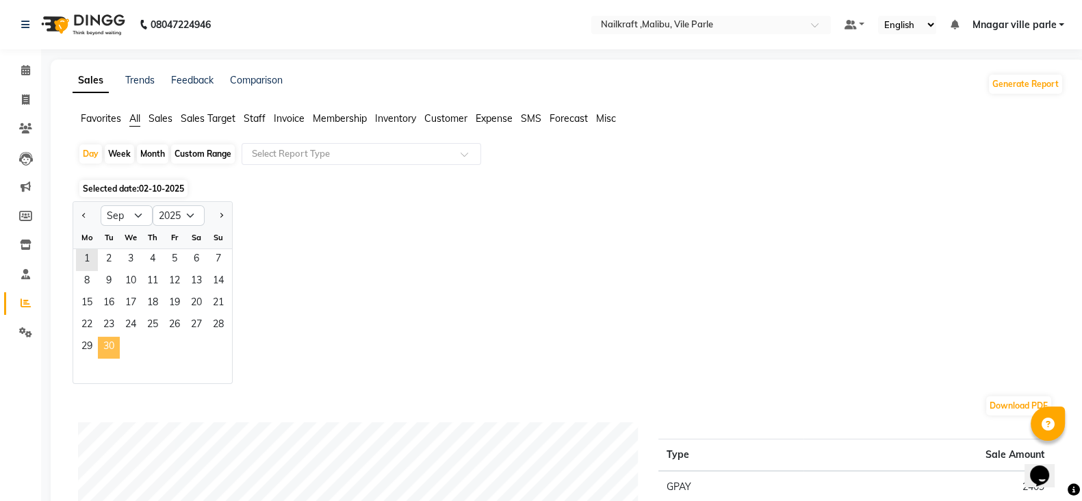
click at [112, 342] on span "30" at bounding box center [109, 348] width 22 height 22
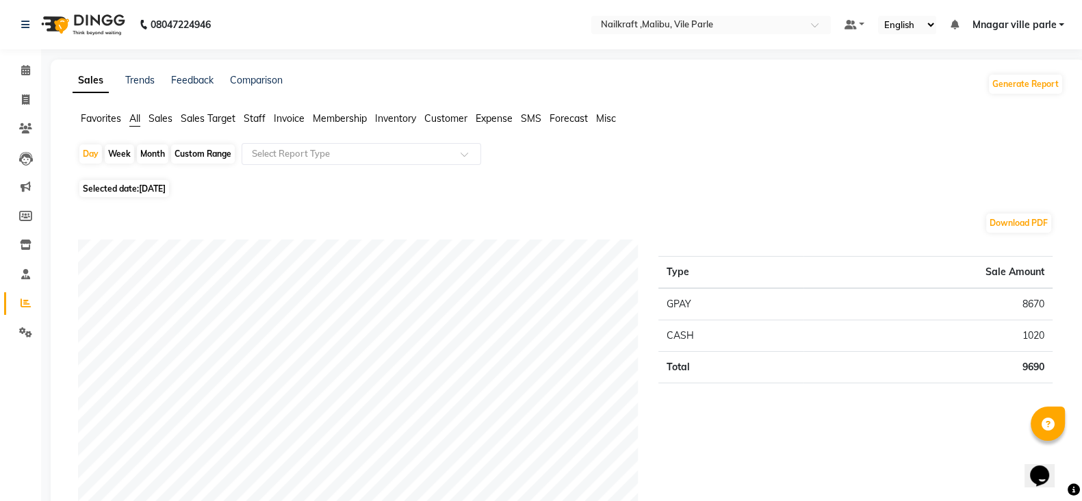
click at [164, 186] on span "30-09-2025" at bounding box center [152, 188] width 27 height 10
select select "9"
select select "2025"
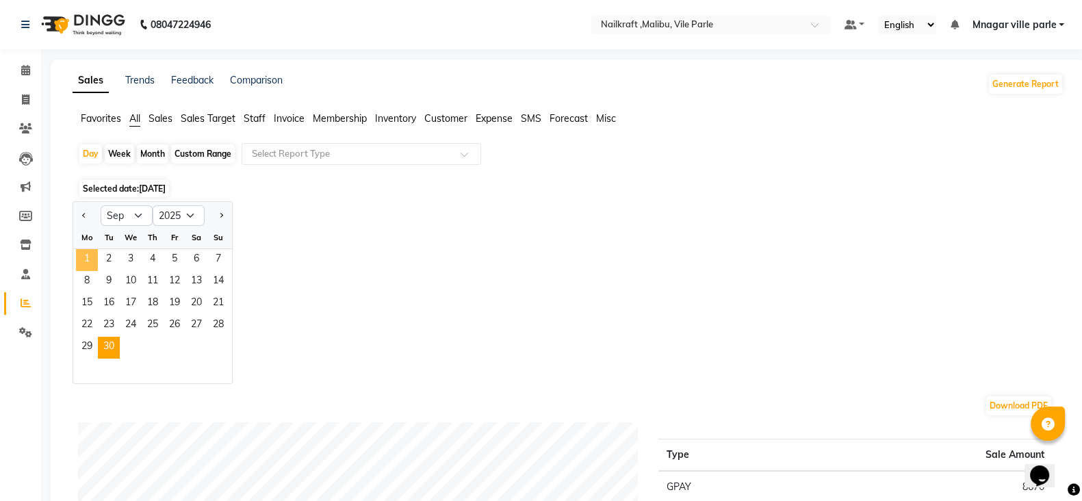
click at [92, 259] on span "1" at bounding box center [87, 260] width 22 height 22
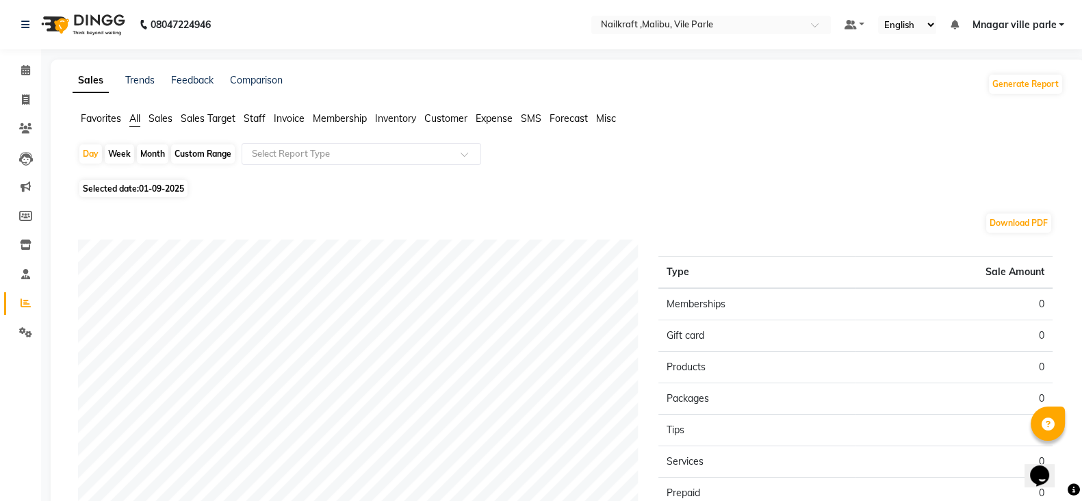
click at [137, 188] on span "Selected date: 01-09-2025" at bounding box center [133, 188] width 108 height 17
select select "9"
select select "2025"
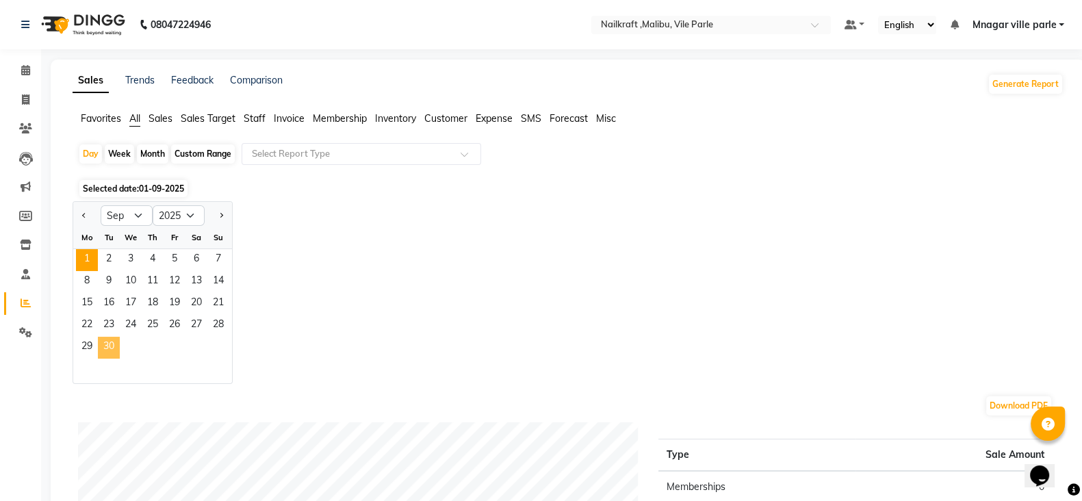
click at [114, 338] on span "30" at bounding box center [109, 348] width 22 height 22
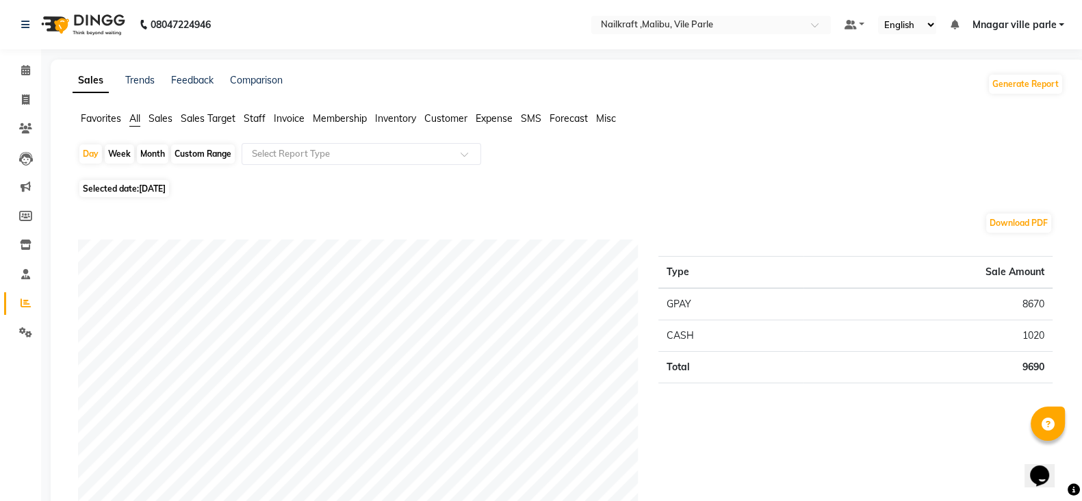
click at [225, 150] on div "Custom Range" at bounding box center [203, 153] width 64 height 19
select select "9"
select select "2025"
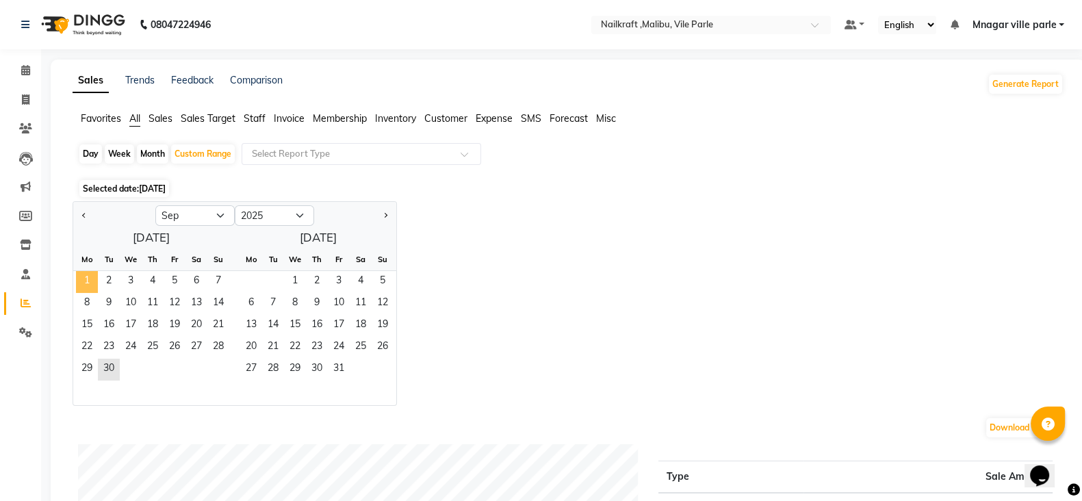
click at [79, 281] on span "1" at bounding box center [87, 282] width 22 height 22
click at [111, 369] on span "30" at bounding box center [109, 370] width 22 height 22
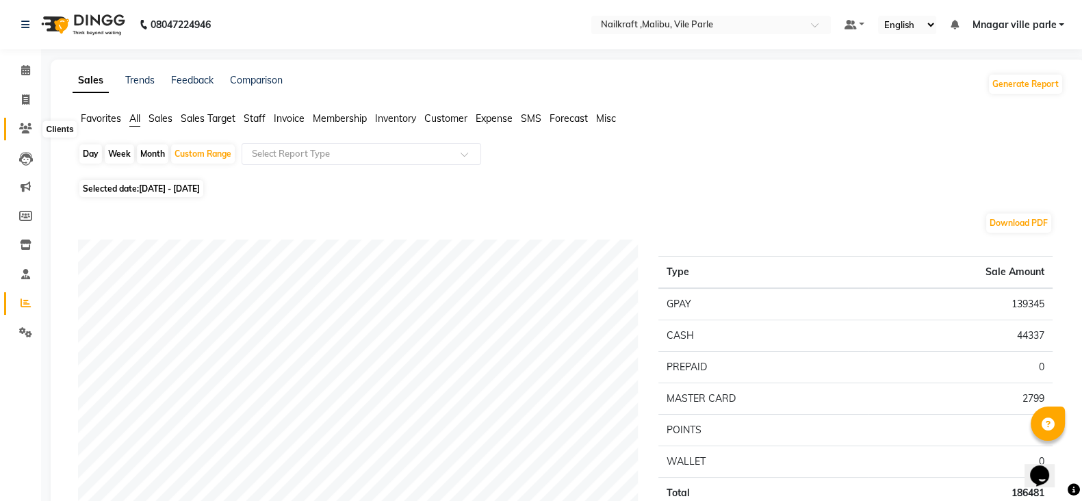
click at [20, 131] on icon at bounding box center [25, 128] width 13 height 10
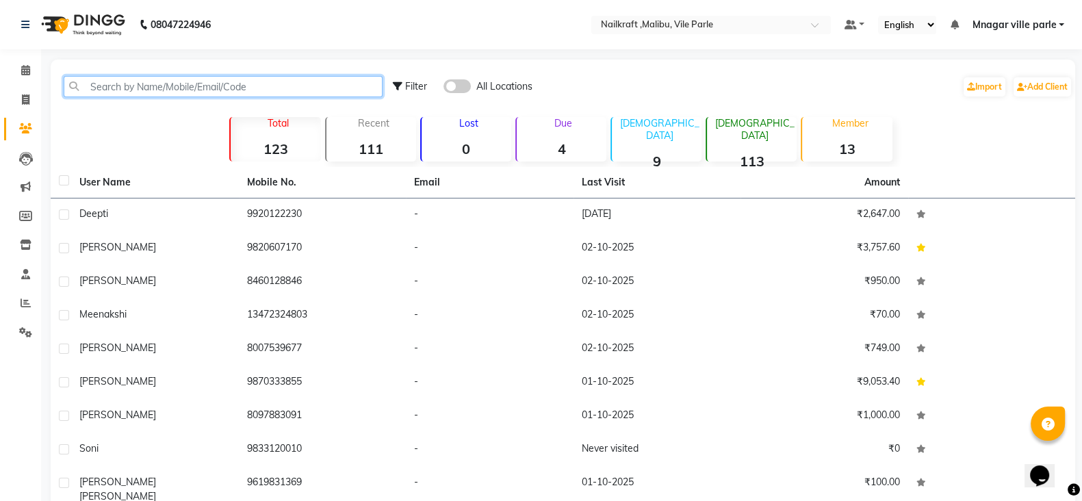
click at [165, 78] on input "text" at bounding box center [223, 86] width 319 height 21
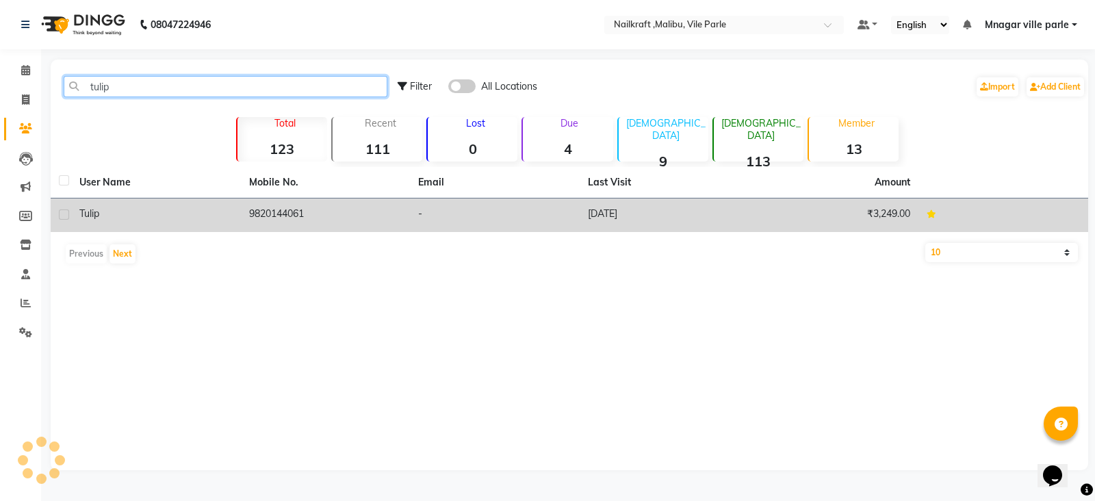
type input "tulip"
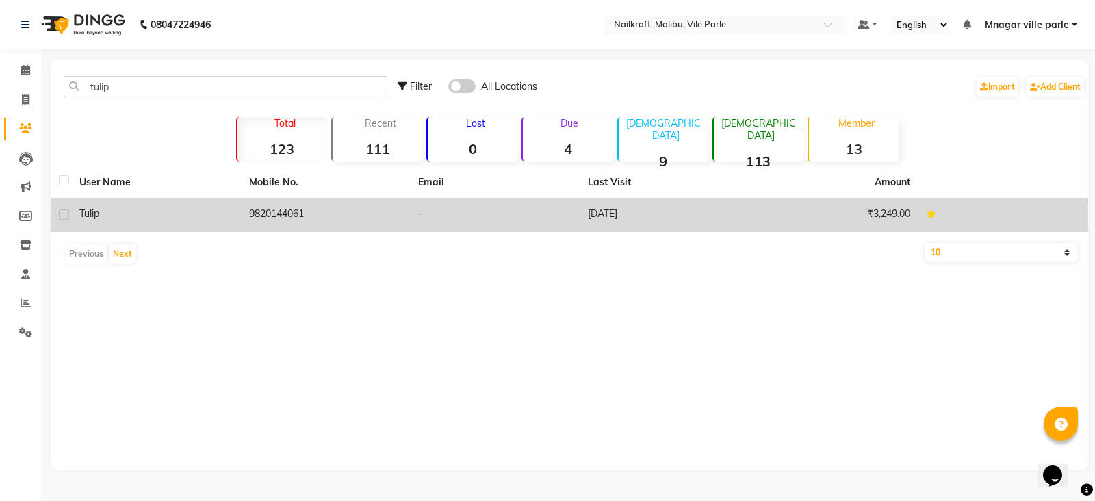
click at [266, 222] on td "9820144061" at bounding box center [326, 216] width 170 height 34
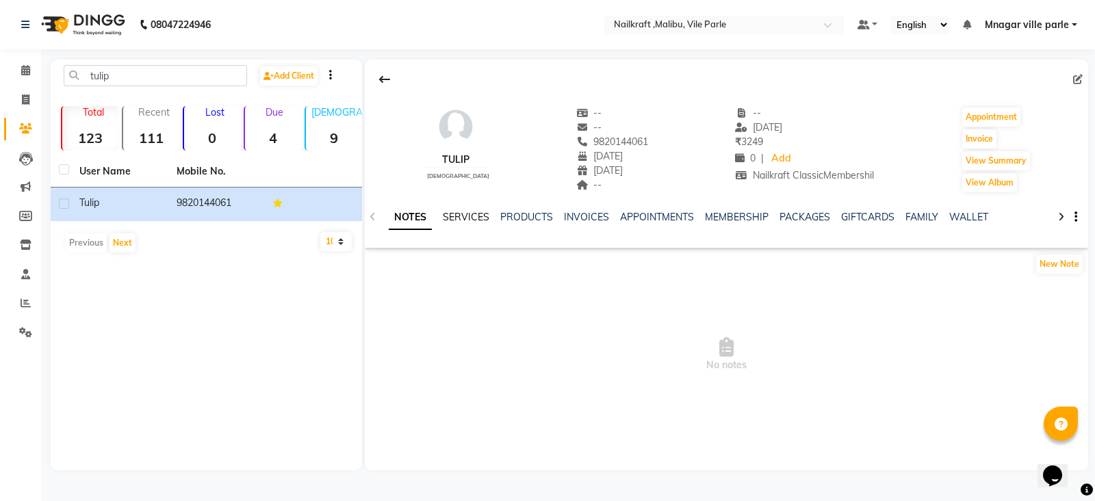
click at [468, 214] on link "SERVICES" at bounding box center [466, 217] width 47 height 12
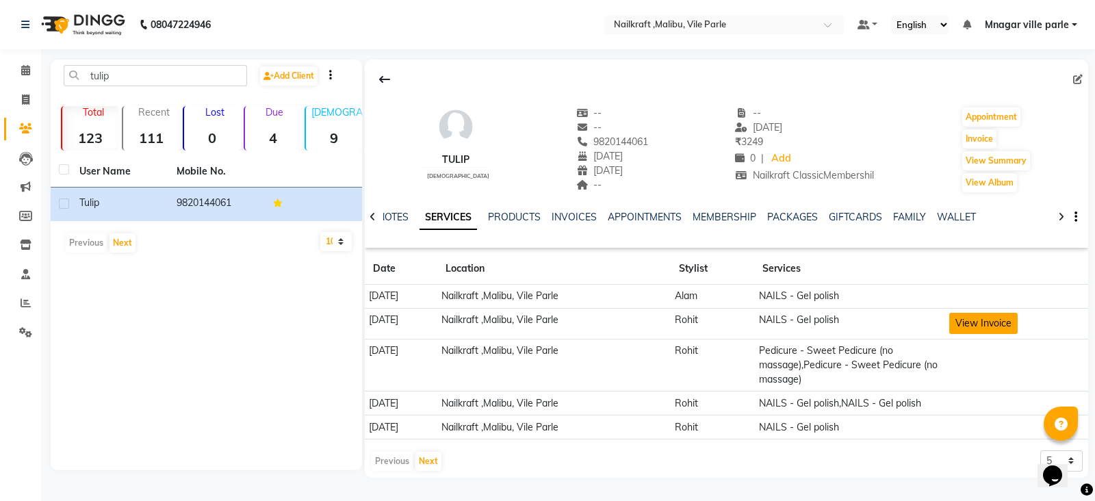
click at [973, 316] on button "View Invoice" at bounding box center [984, 323] width 68 height 21
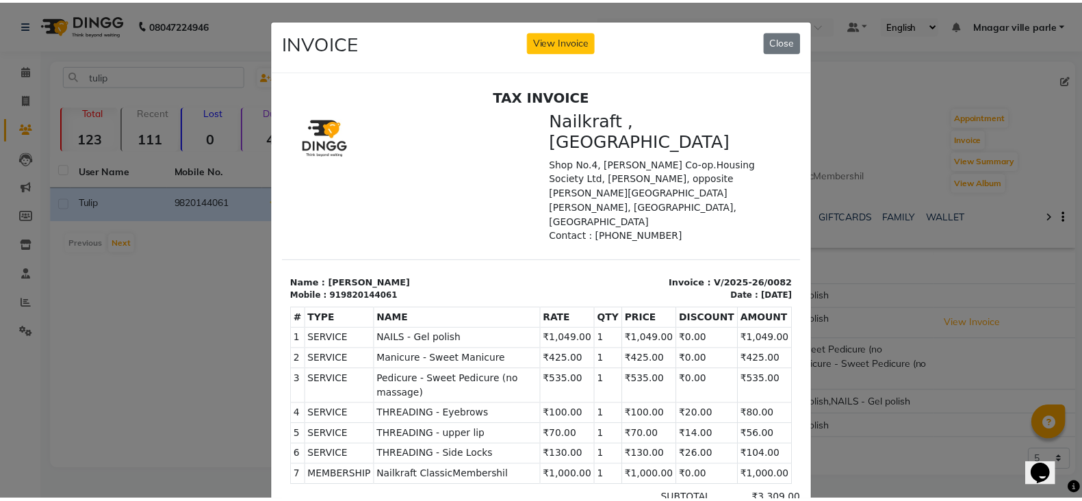
scroll to position [10, 0]
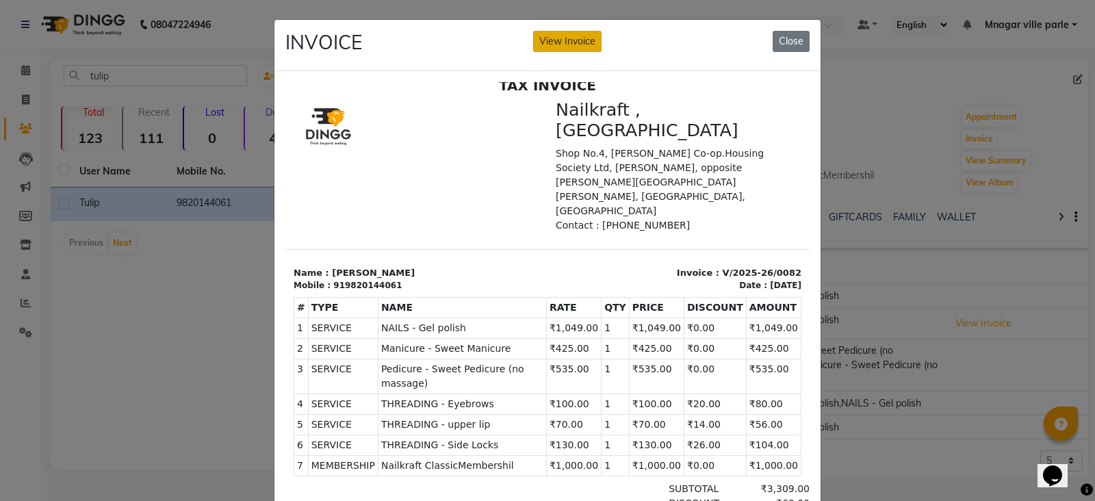
click at [581, 41] on button "View Invoice" at bounding box center [567, 41] width 68 height 21
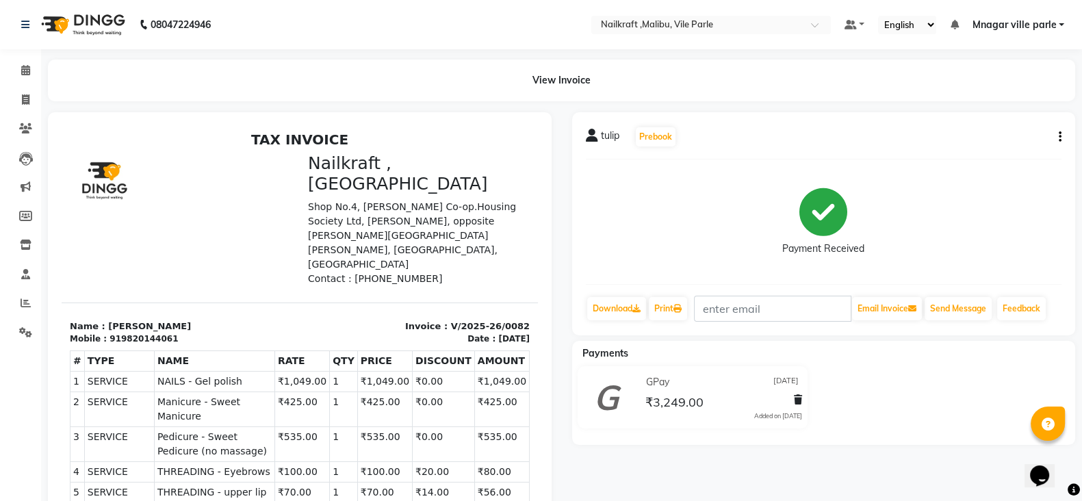
click at [1059, 137] on icon "button" at bounding box center [1060, 137] width 3 height 1
click at [1003, 157] on div "Edit Invoice" at bounding box center [992, 153] width 94 height 17
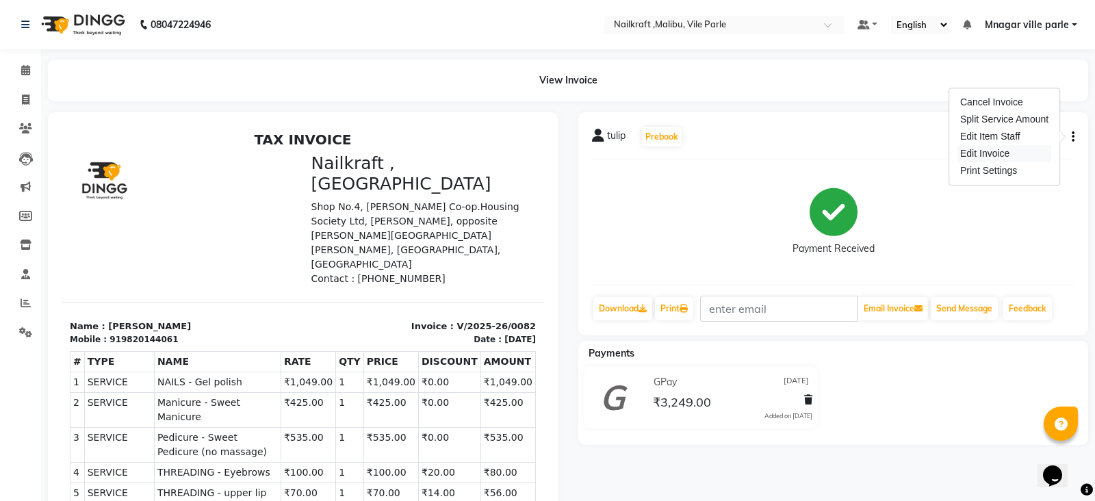
select select "service"
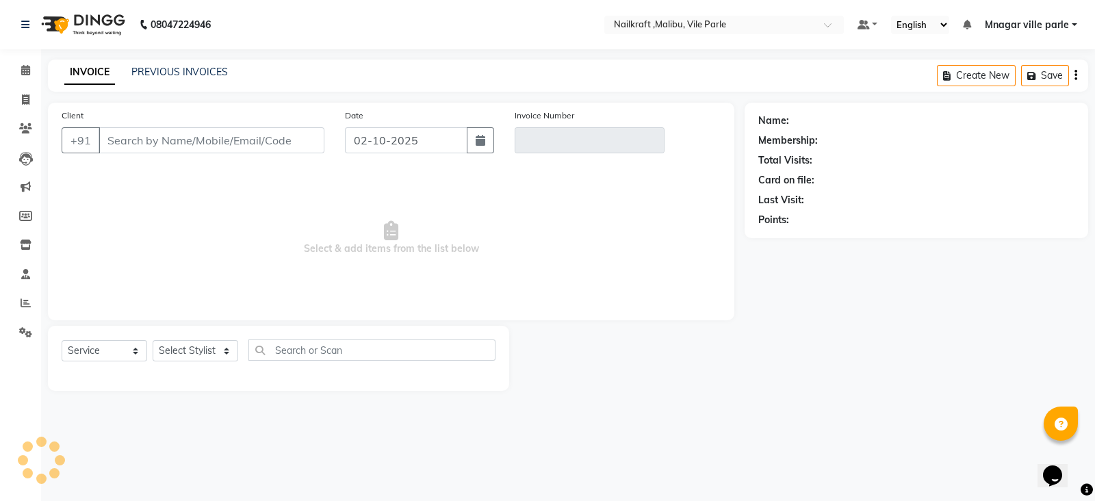
type input "9820144061"
type input "V/2025-26/0082"
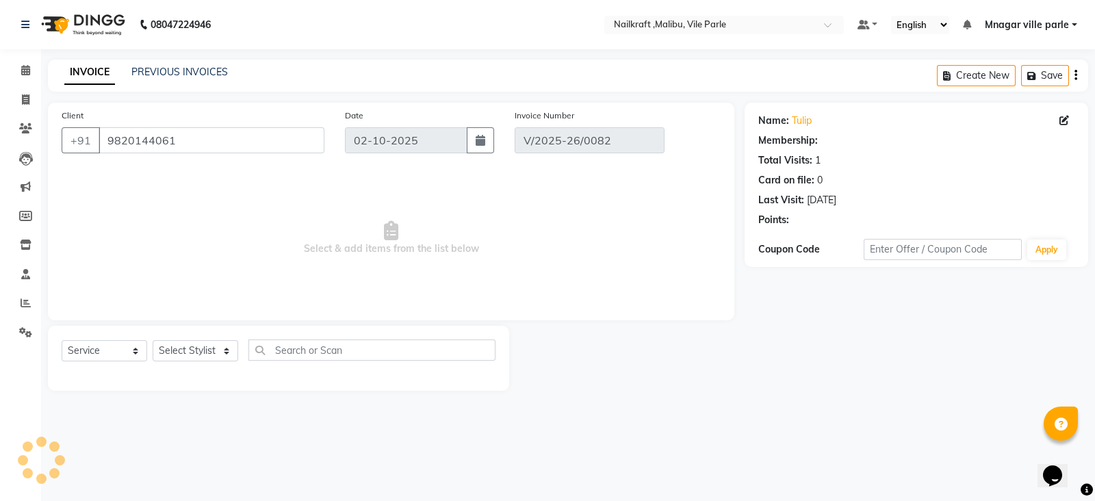
select select "2: Object"
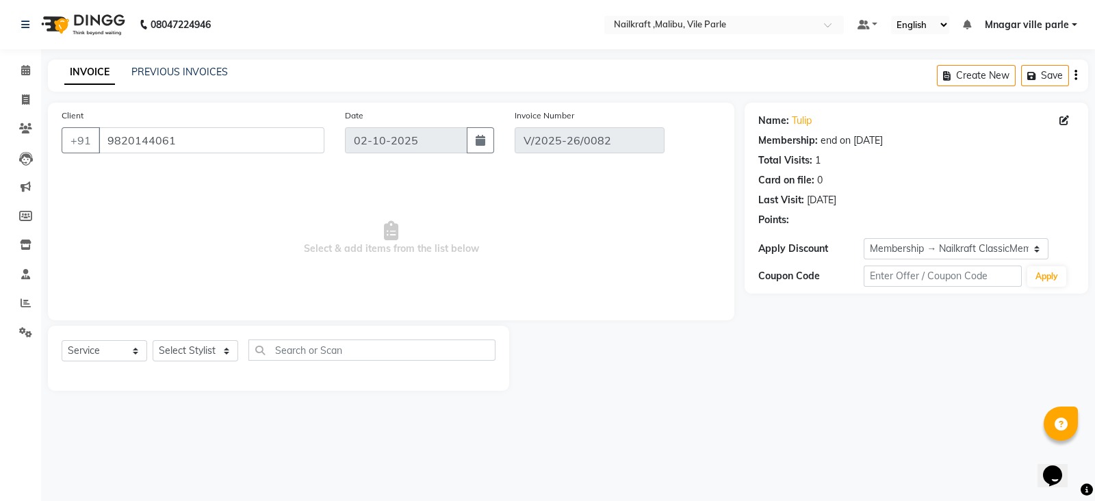
type input "21-09-2025"
select select "select"
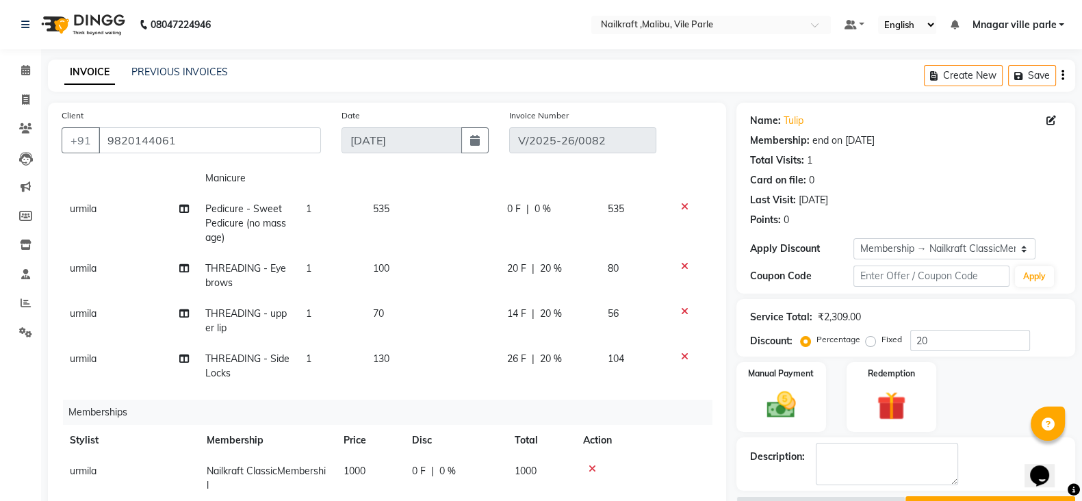
scroll to position [301, 0]
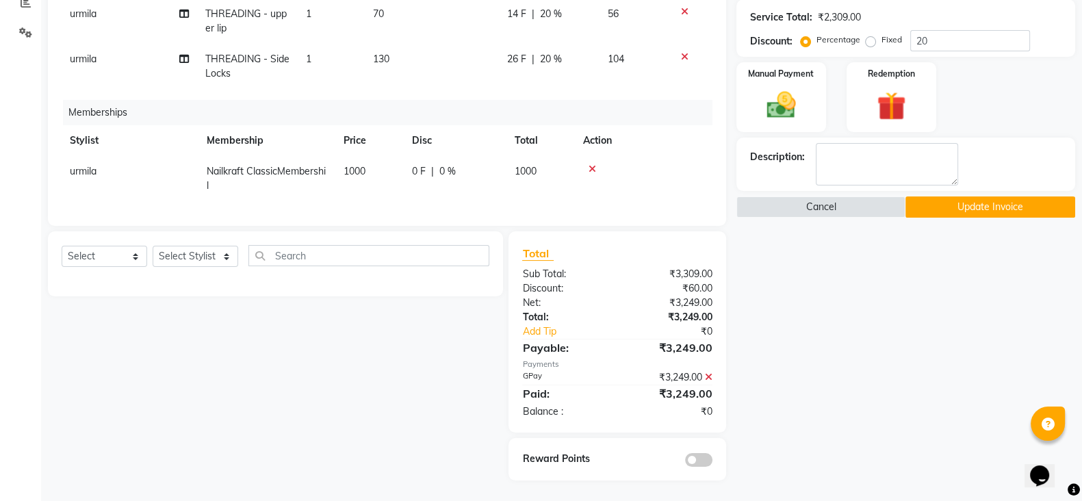
click at [1034, 211] on button "Update Invoice" at bounding box center [991, 206] width 170 height 21
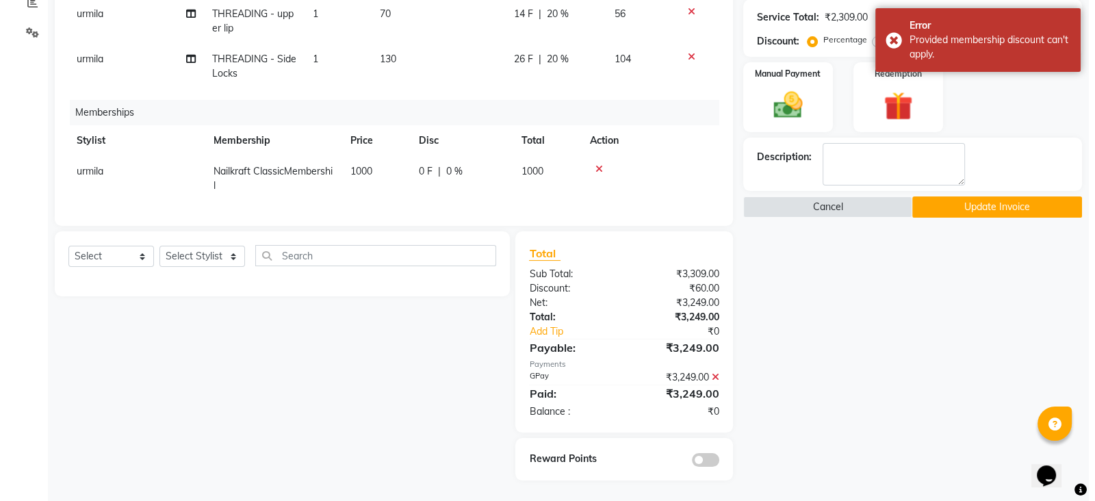
scroll to position [0, 0]
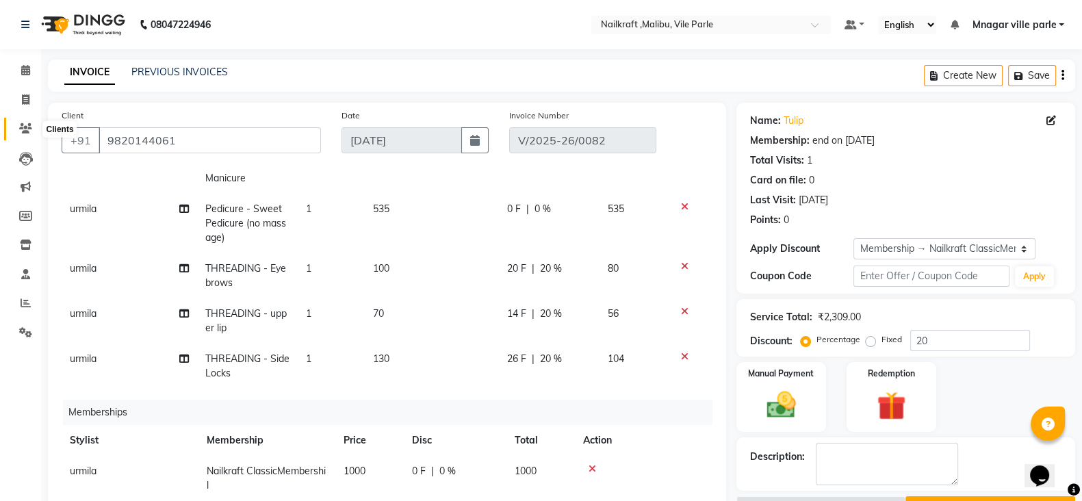
click at [25, 127] on icon at bounding box center [25, 128] width 13 height 10
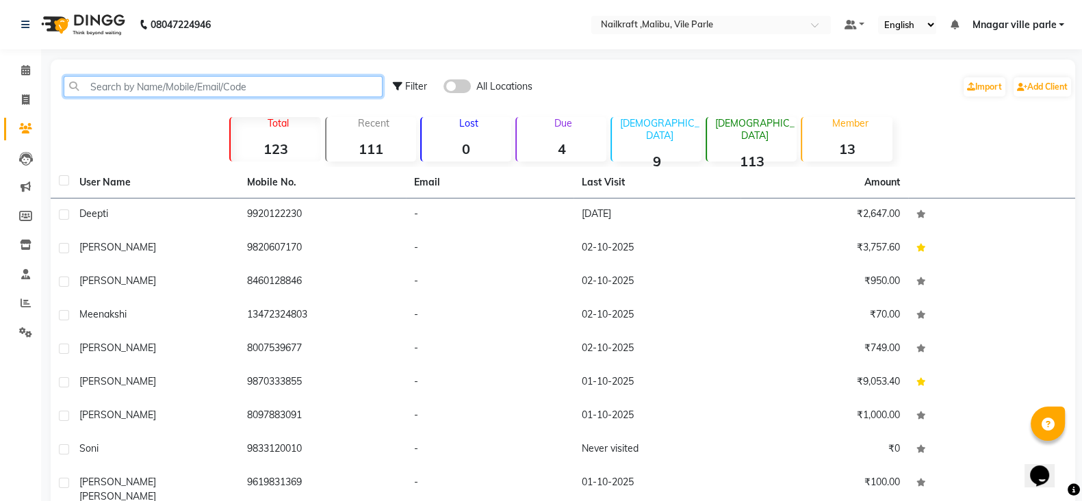
click at [113, 83] on input "text" at bounding box center [223, 86] width 319 height 21
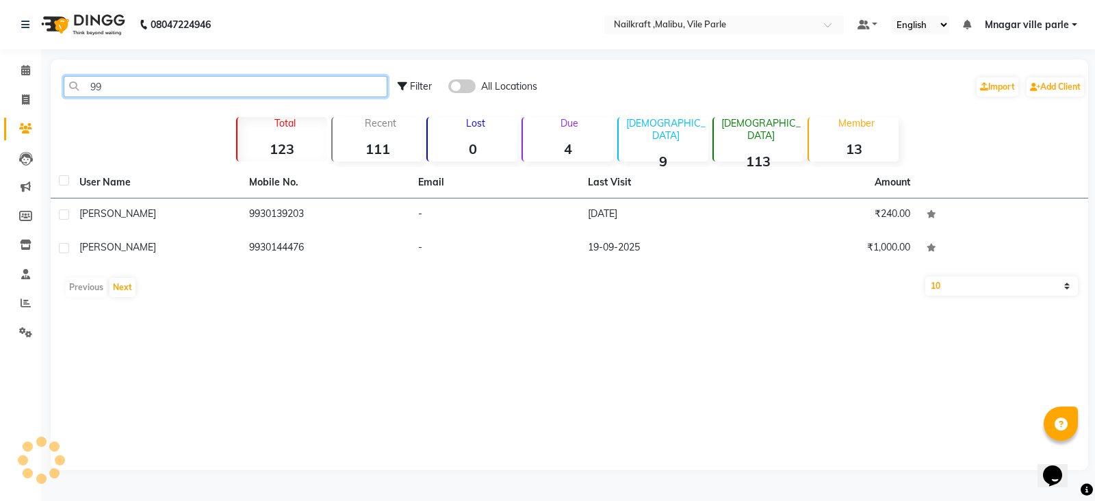
type input "9"
type input "j"
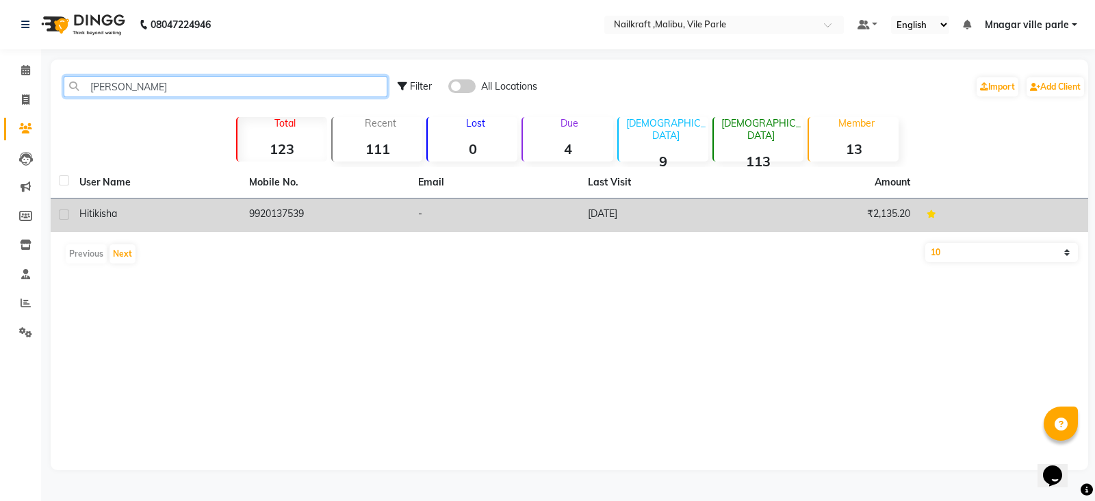
type input "hitik"
click at [281, 203] on td "9920137539" at bounding box center [326, 216] width 170 height 34
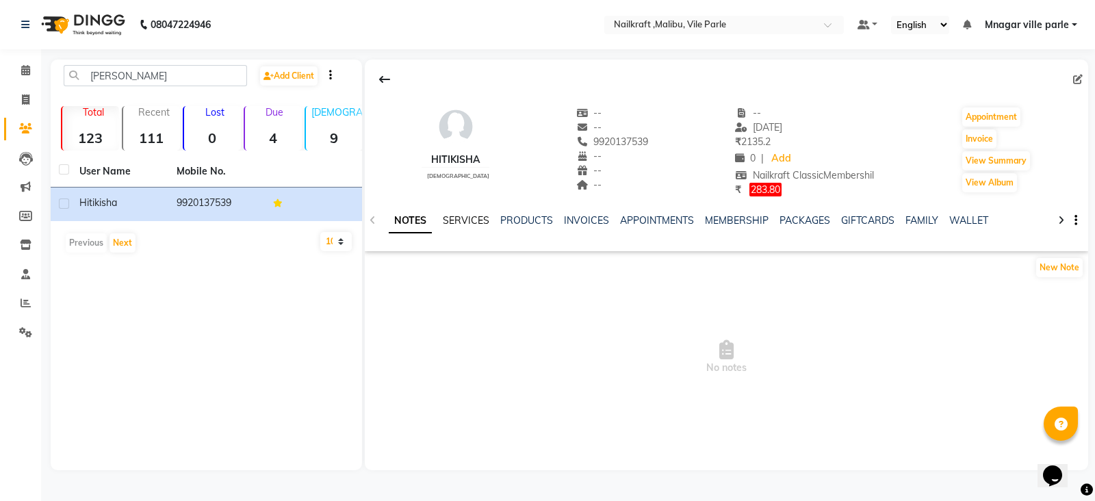
click at [461, 220] on link "SERVICES" at bounding box center [466, 220] width 47 height 12
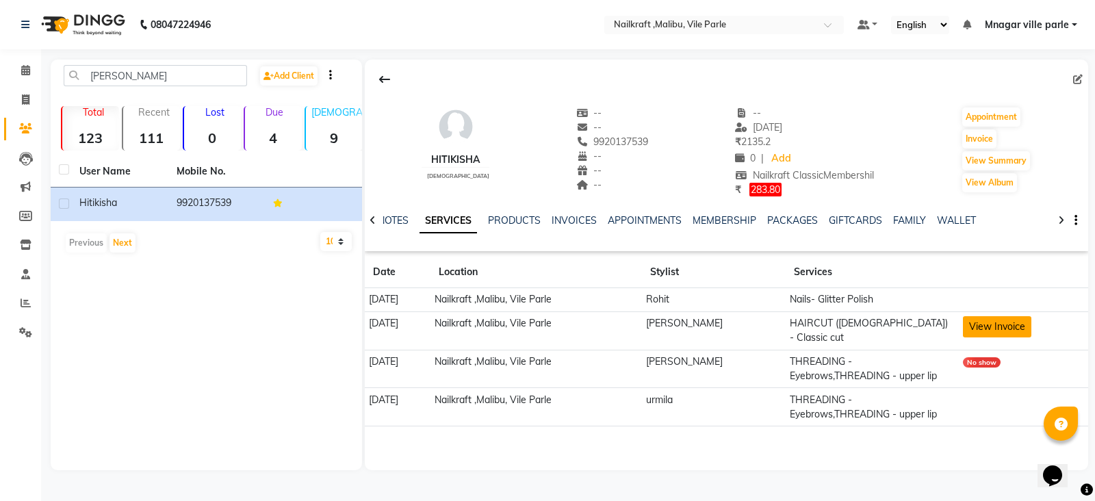
click at [996, 316] on button "View Invoice" at bounding box center [997, 326] width 68 height 21
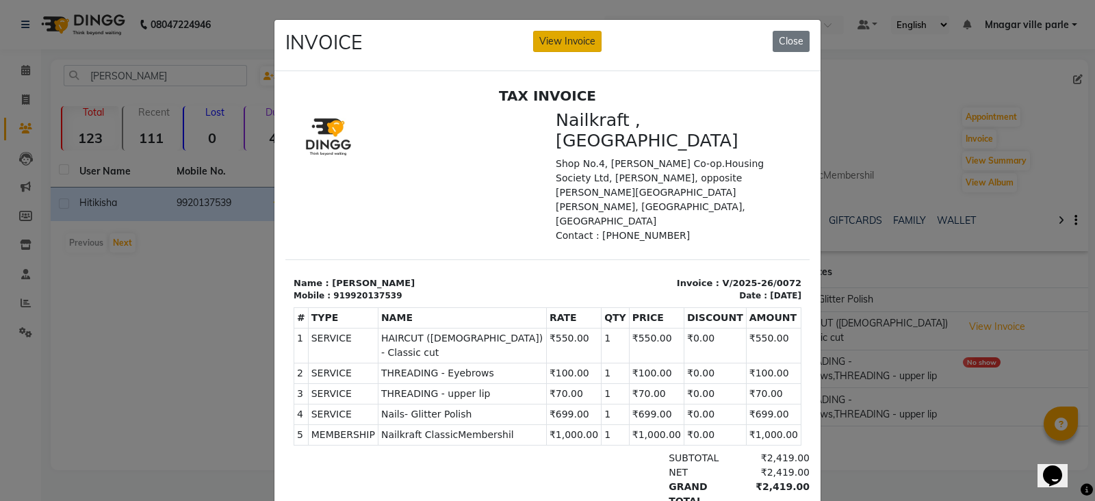
click at [568, 37] on button "View Invoice" at bounding box center [567, 41] width 68 height 21
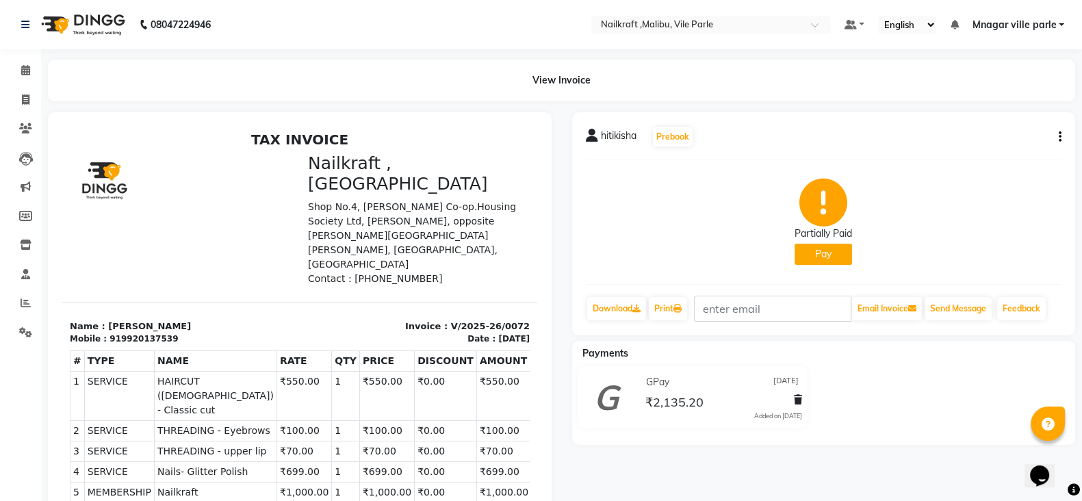
click at [1055, 134] on button "button" at bounding box center [1058, 137] width 8 height 14
click at [1000, 149] on div "Edit Invoice" at bounding box center [992, 153] width 94 height 17
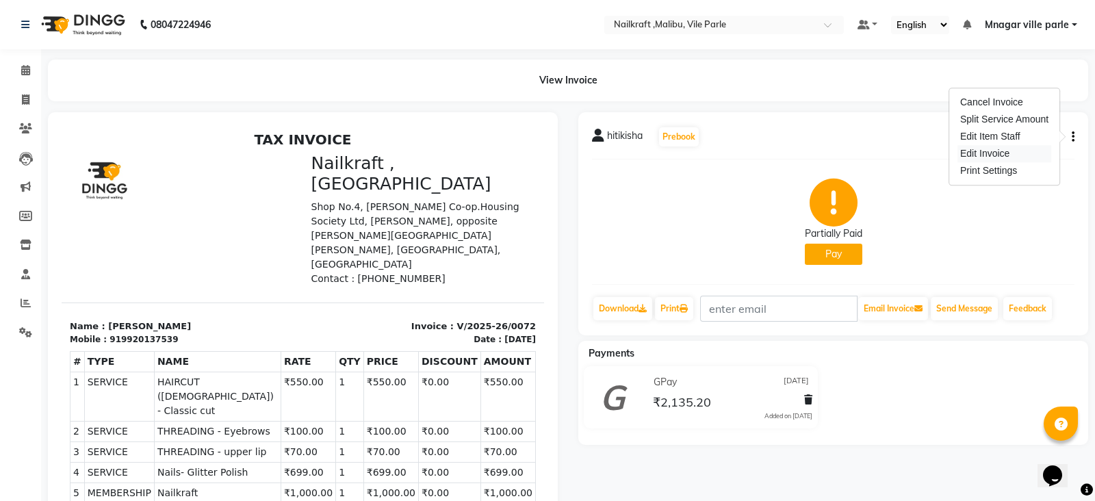
select select "service"
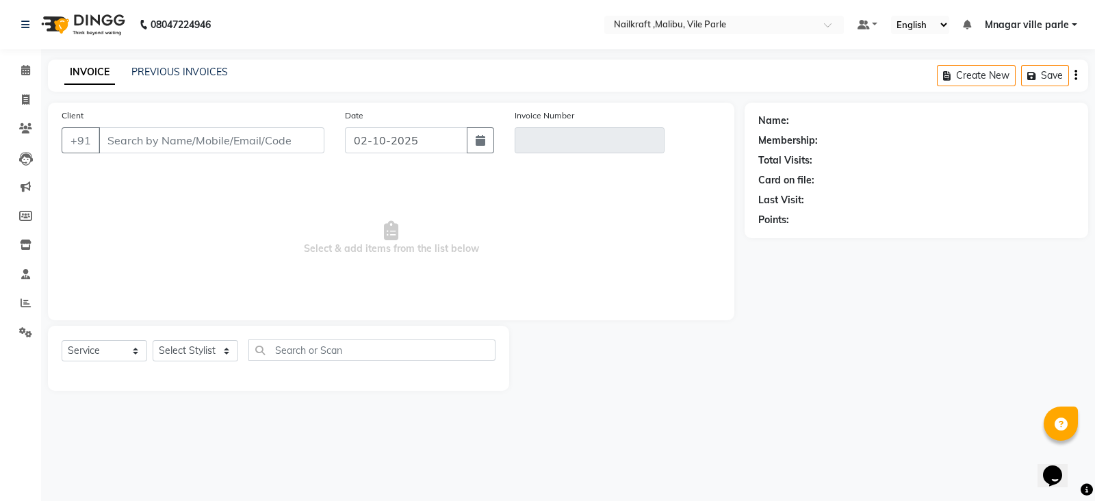
type input "9920137539"
type input "V/2025-26/0072"
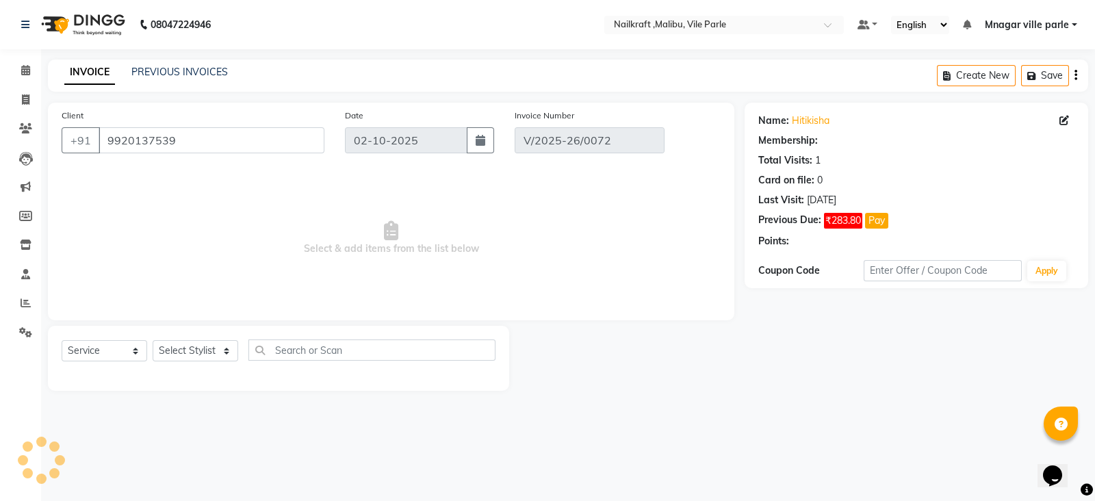
select select "2: Object"
type input "21-09-2025"
select select "select"
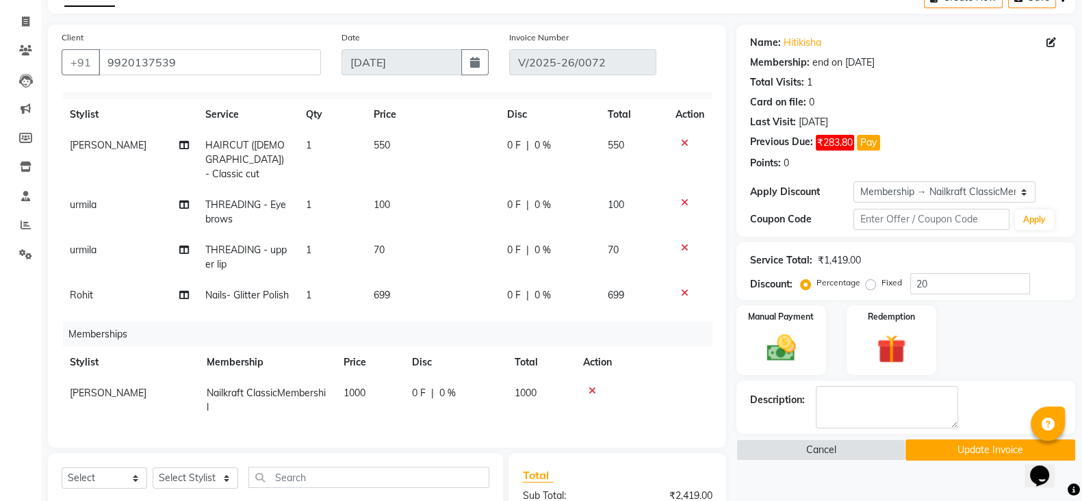
scroll to position [75, 0]
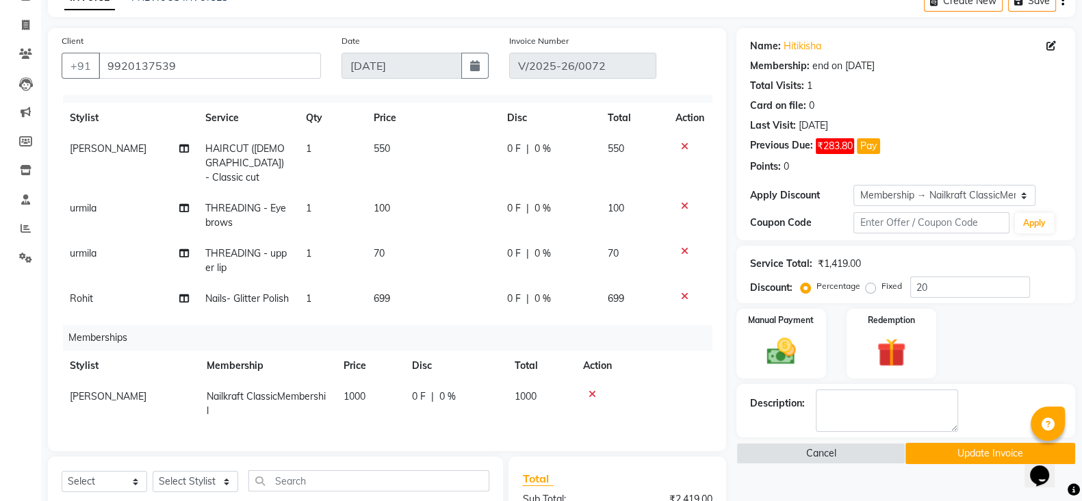
click at [1019, 125] on div "Last Visit: 21-09-2025" at bounding box center [906, 125] width 312 height 14
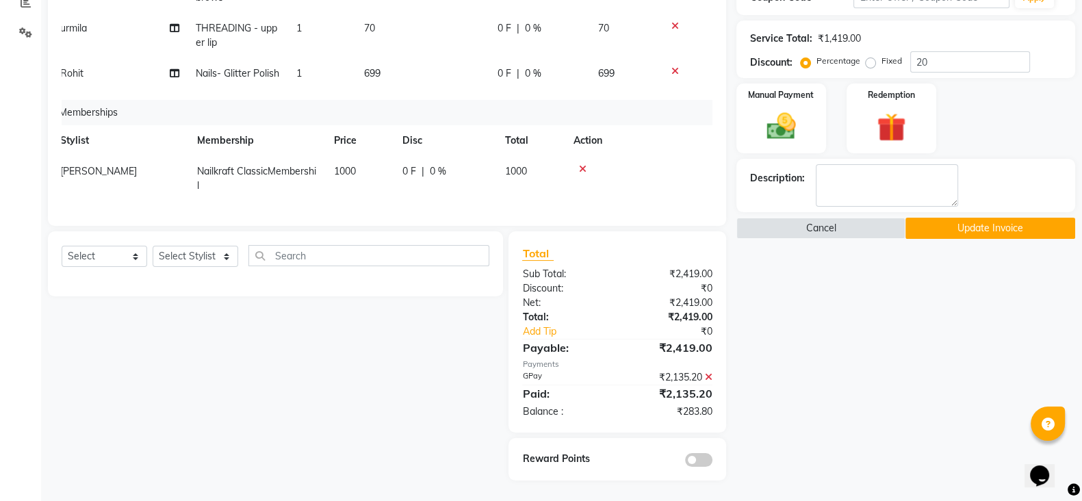
scroll to position [0, 0]
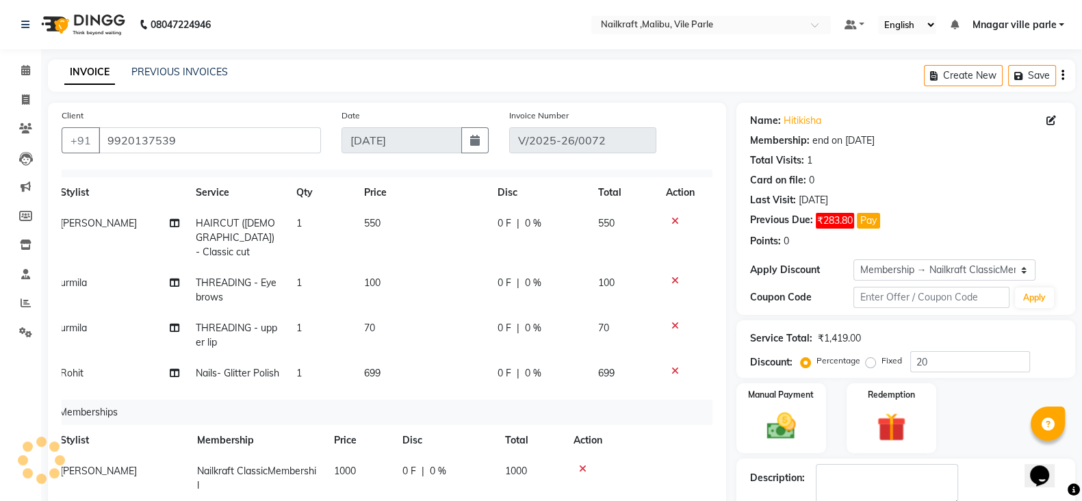
click at [550, 216] on div "0 F | 0 %" at bounding box center [540, 223] width 84 height 14
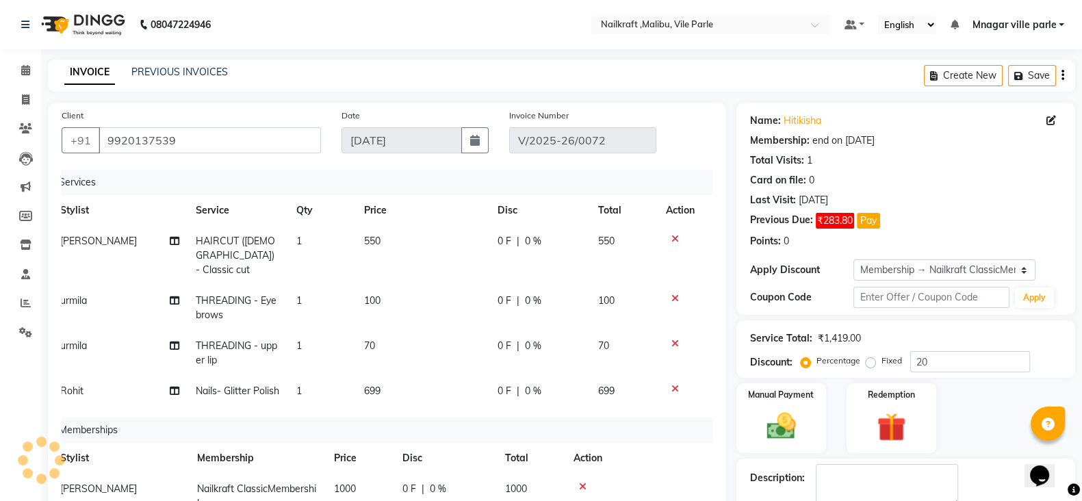
select select "91263"
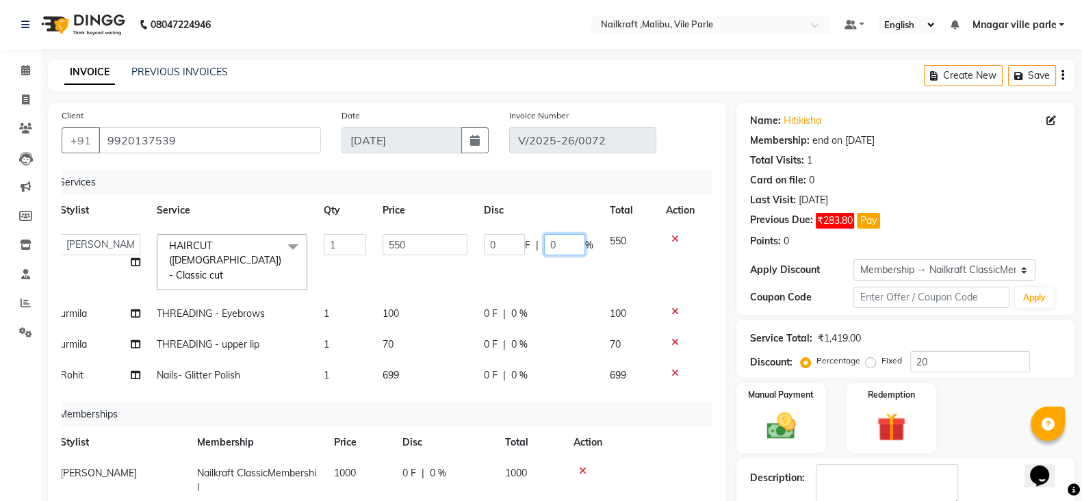
click at [559, 242] on input "0" at bounding box center [564, 244] width 41 height 21
type input "20"
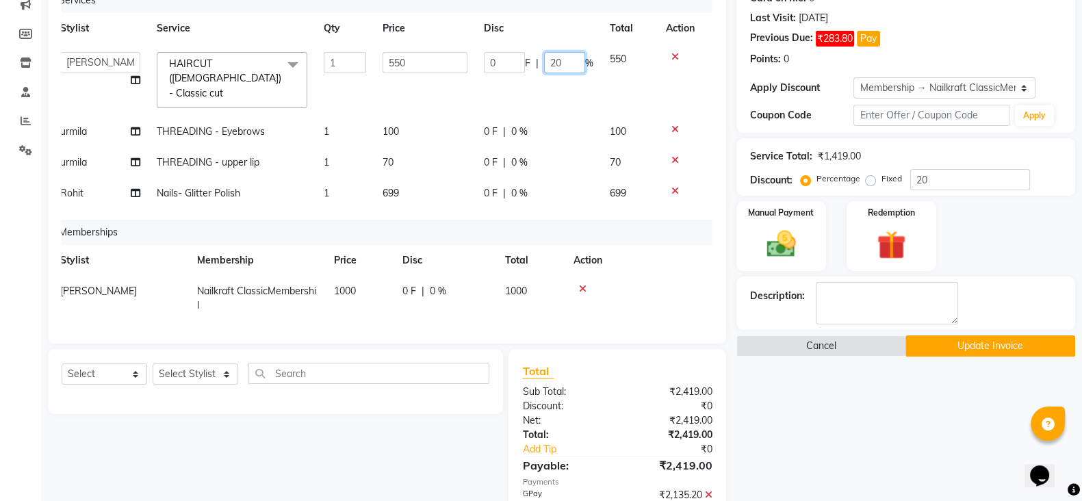
scroll to position [123, 0]
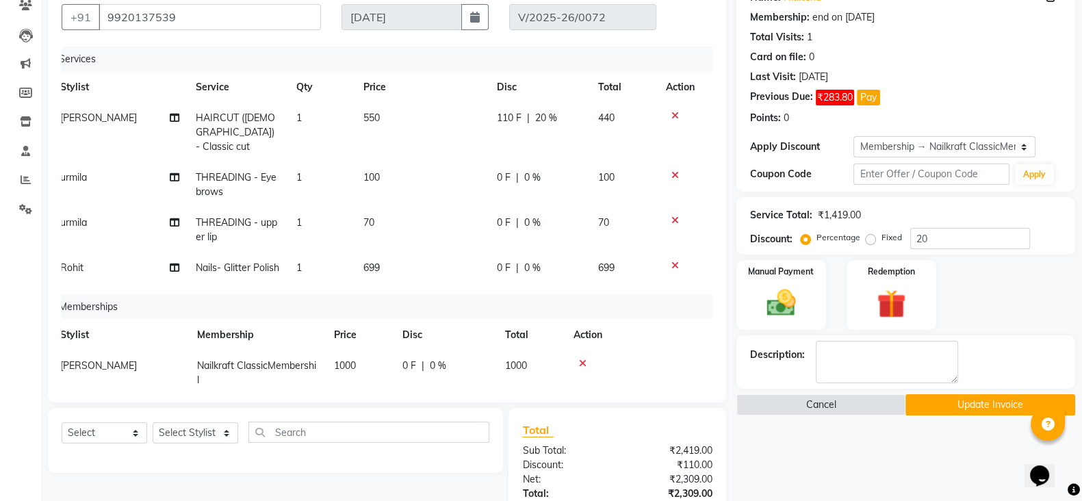
drag, startPoint x: 1074, startPoint y: 210, endPoint x: 1058, endPoint y: 115, distance: 95.8
click at [1058, 115] on div "Name: Hitikisha Membership: end on 21-09-2026 Total Visits: 1 Card on file: 0 L…" at bounding box center [911, 318] width 349 height 678
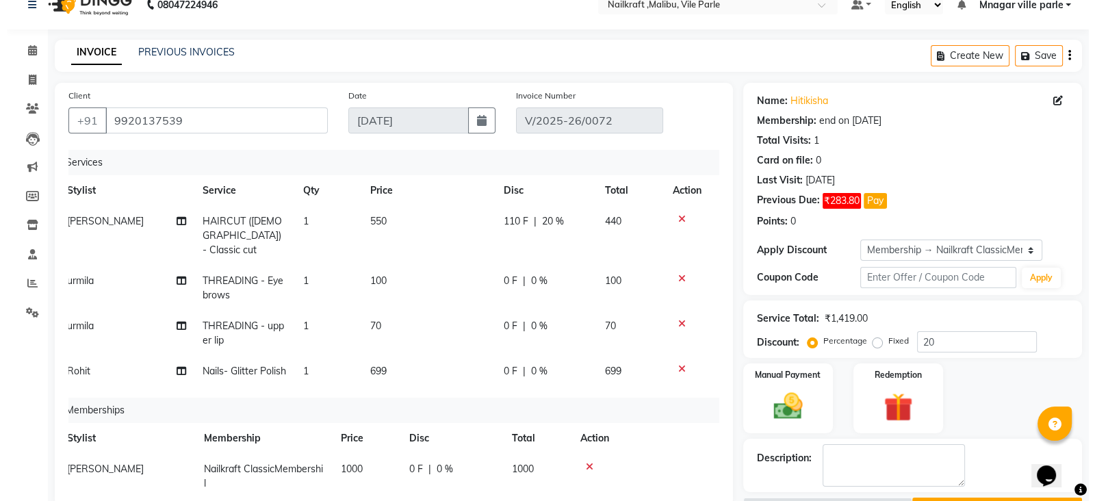
scroll to position [0, 0]
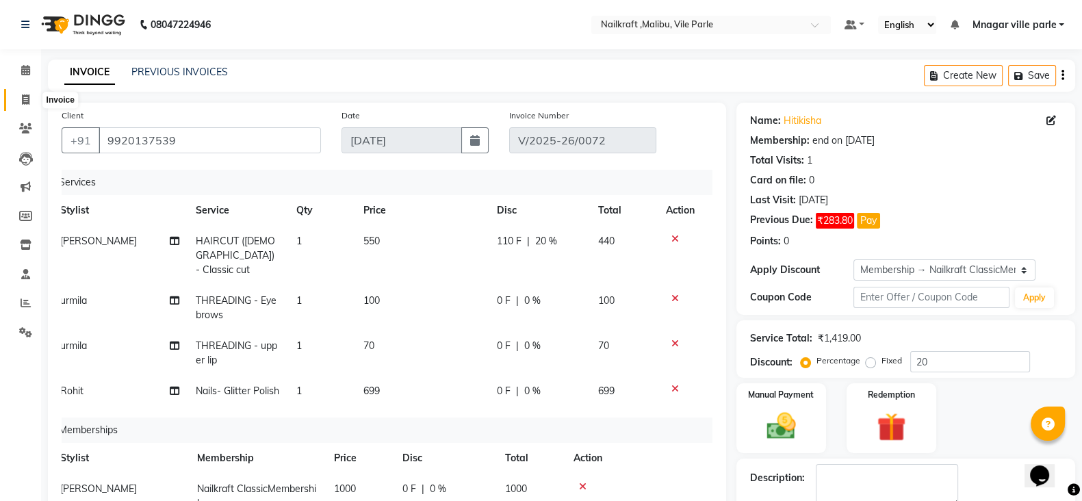
click at [21, 92] on span at bounding box center [26, 100] width 24 height 16
select select "service"
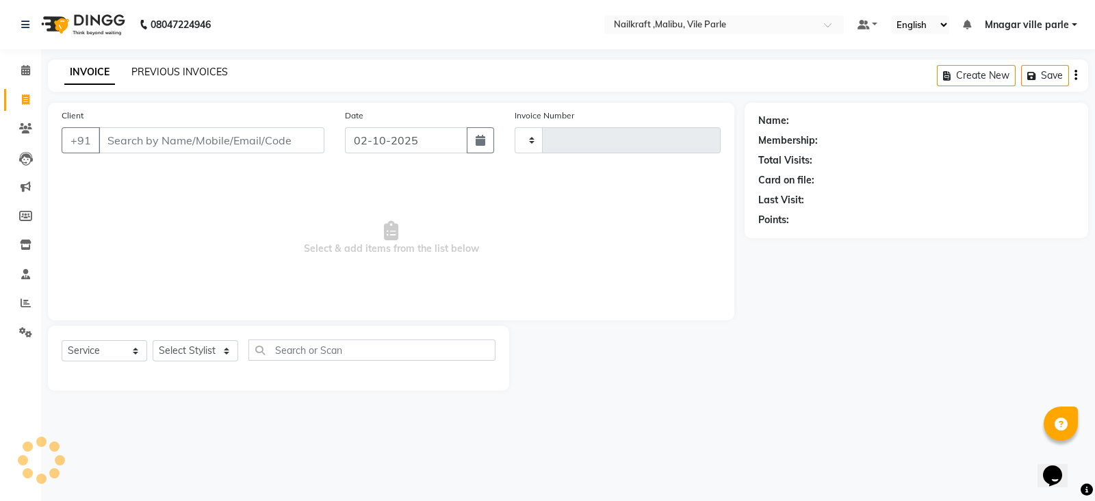
type input "0160"
select select "8988"
click at [24, 132] on icon at bounding box center [25, 128] width 13 height 10
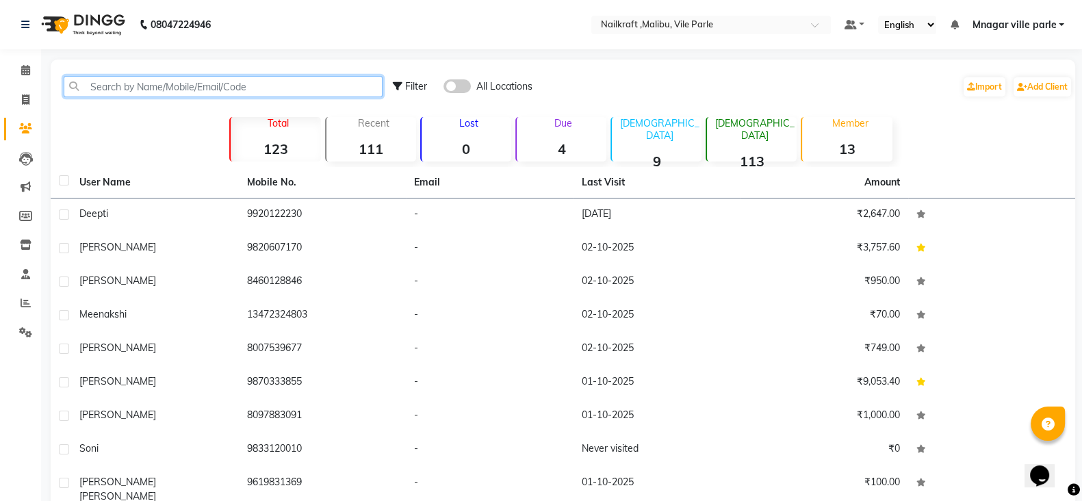
click at [168, 88] on input "text" at bounding box center [223, 86] width 319 height 21
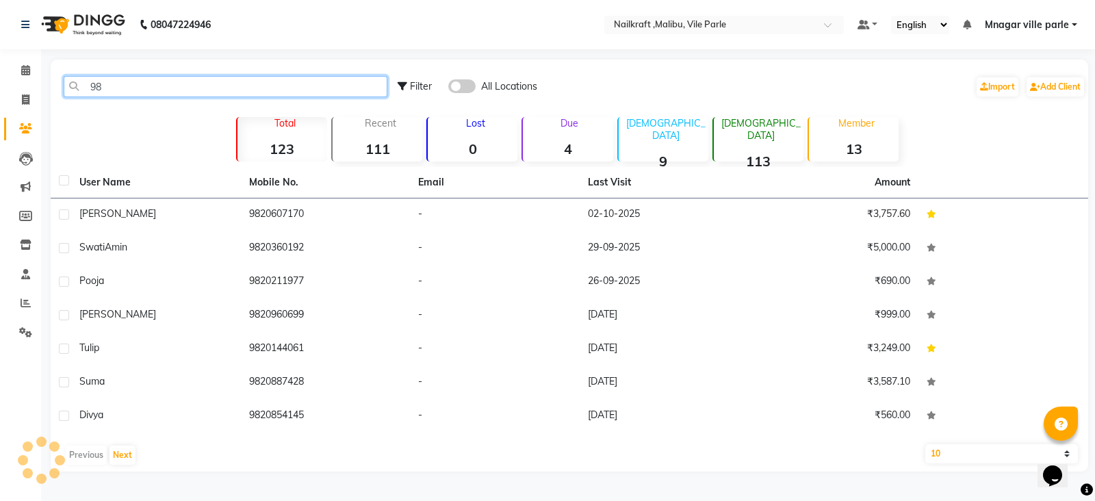
type input "9"
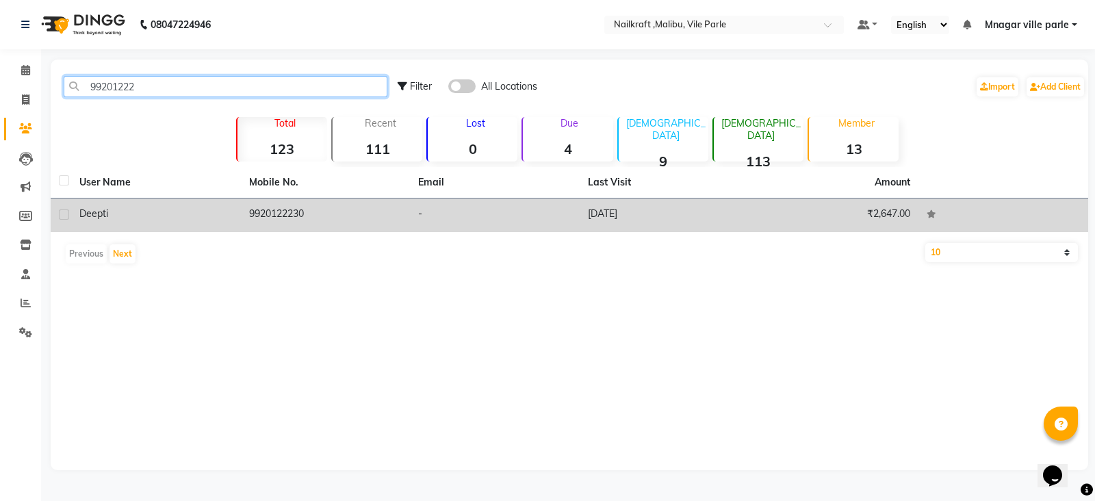
type input "99201222"
click at [279, 214] on td "9920122230" at bounding box center [326, 216] width 170 height 34
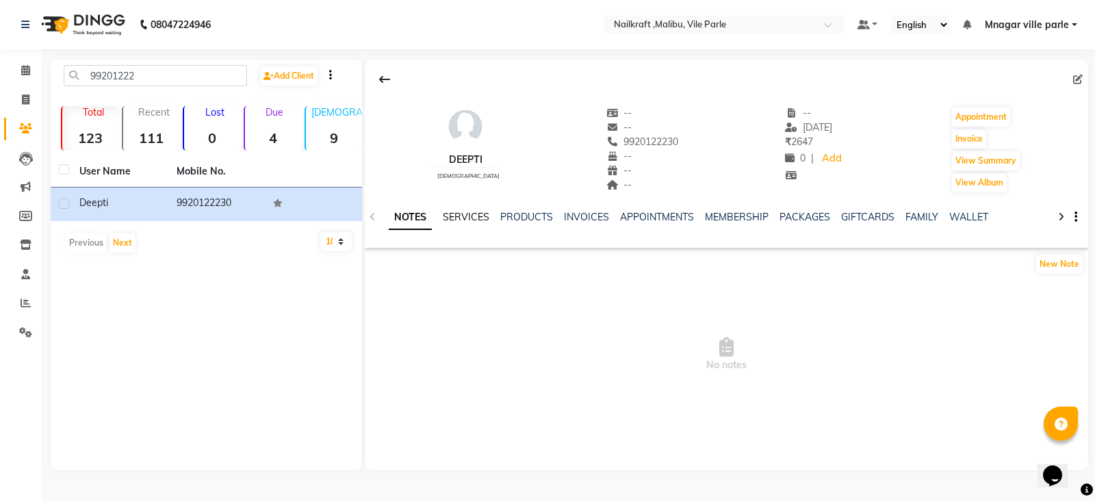
click at [479, 214] on link "SERVICES" at bounding box center [466, 217] width 47 height 12
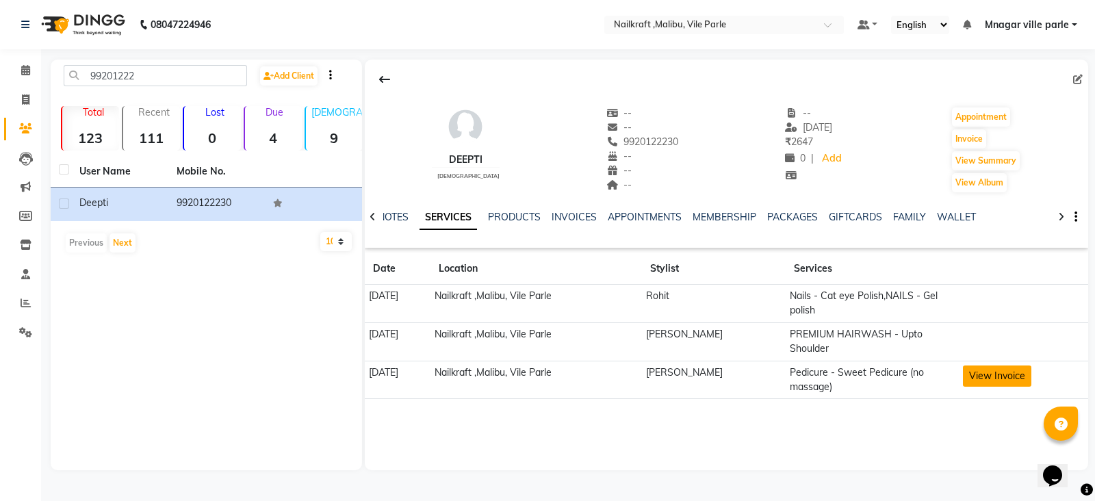
click at [989, 372] on button "View Invoice" at bounding box center [997, 376] width 68 height 21
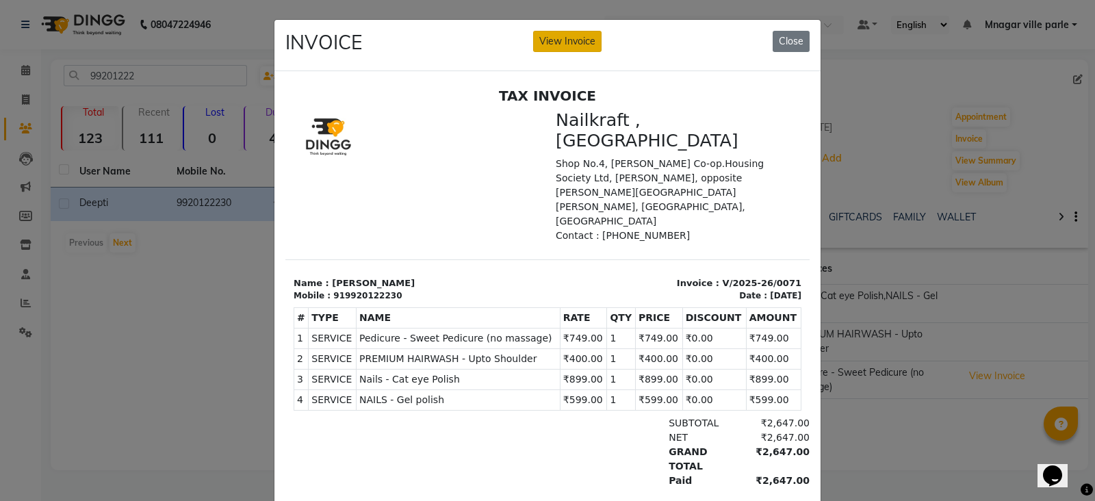
click at [554, 45] on button "View Invoice" at bounding box center [567, 41] width 68 height 21
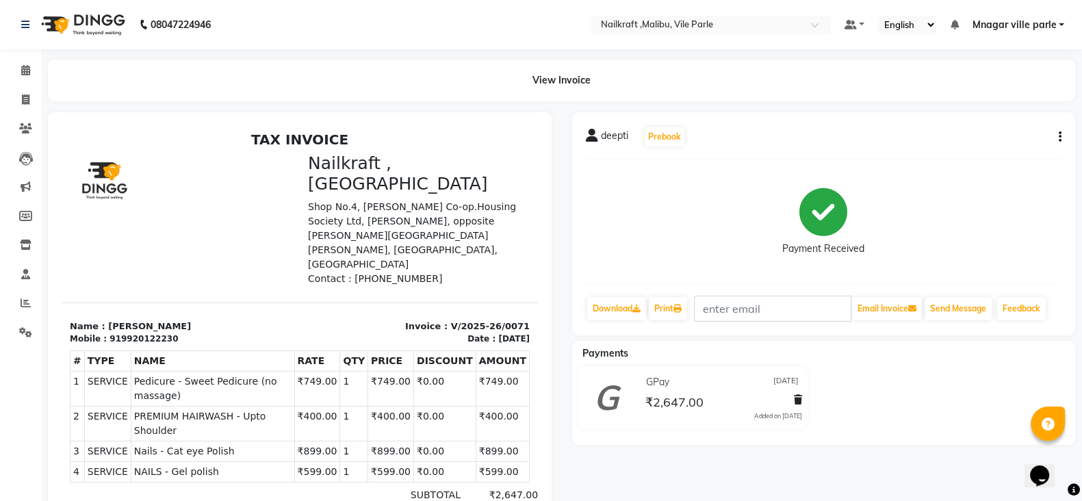
click at [1062, 137] on div "deepti Prebook Payment Received Download Print Email Invoice Send Message Feedb…" at bounding box center [824, 223] width 504 height 223
click at [1058, 141] on button "button" at bounding box center [1058, 137] width 8 height 14
click at [1016, 151] on div "Edit Invoice" at bounding box center [992, 153] width 94 height 17
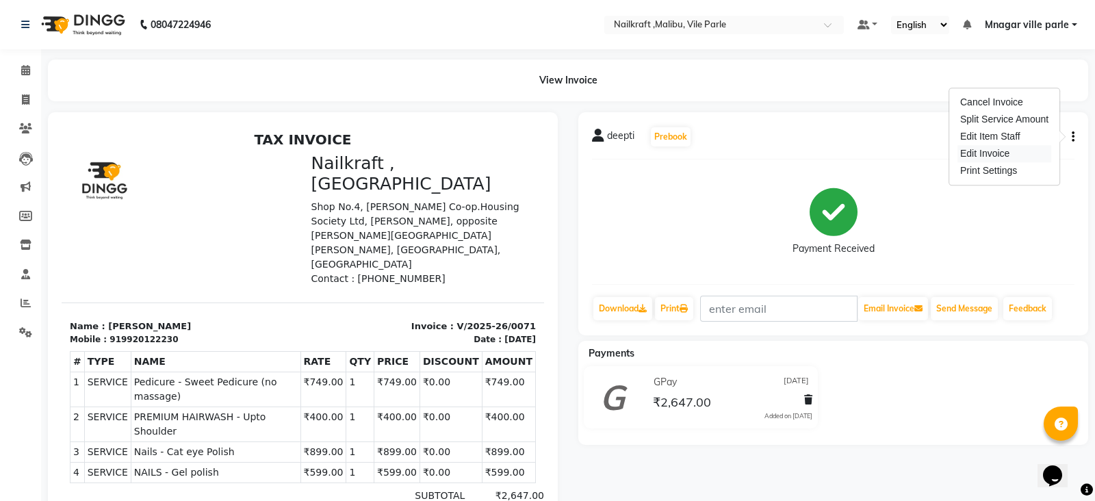
select select "service"
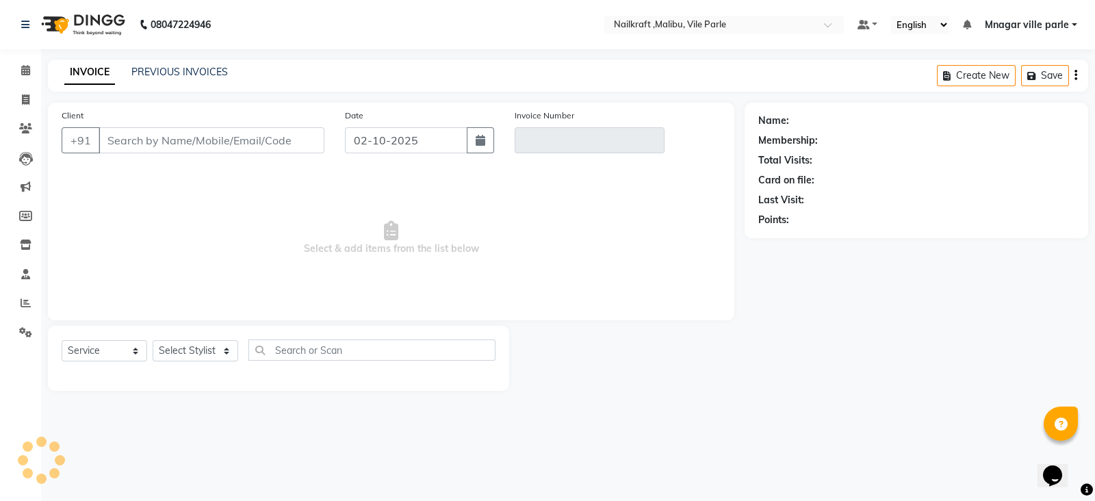
type input "9920122230"
type input "V/2025-26/0071"
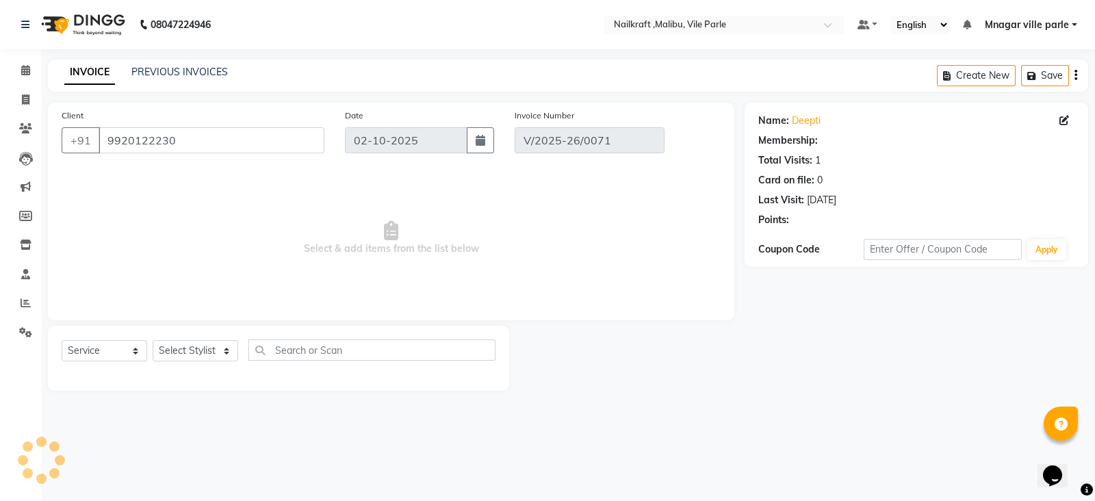
select select "1: Object"
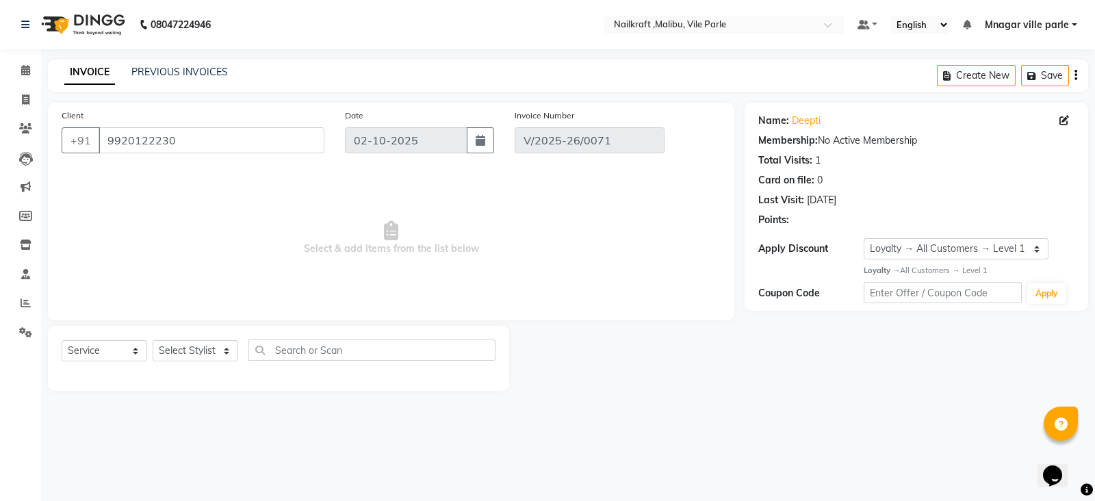
type input "21-09-2025"
select select "select"
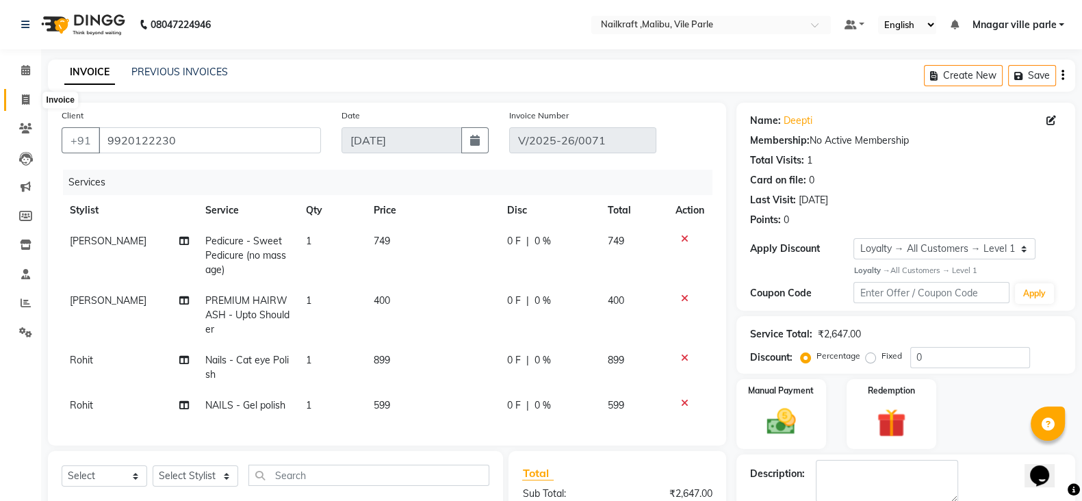
click at [33, 96] on span at bounding box center [26, 100] width 24 height 16
select select "service"
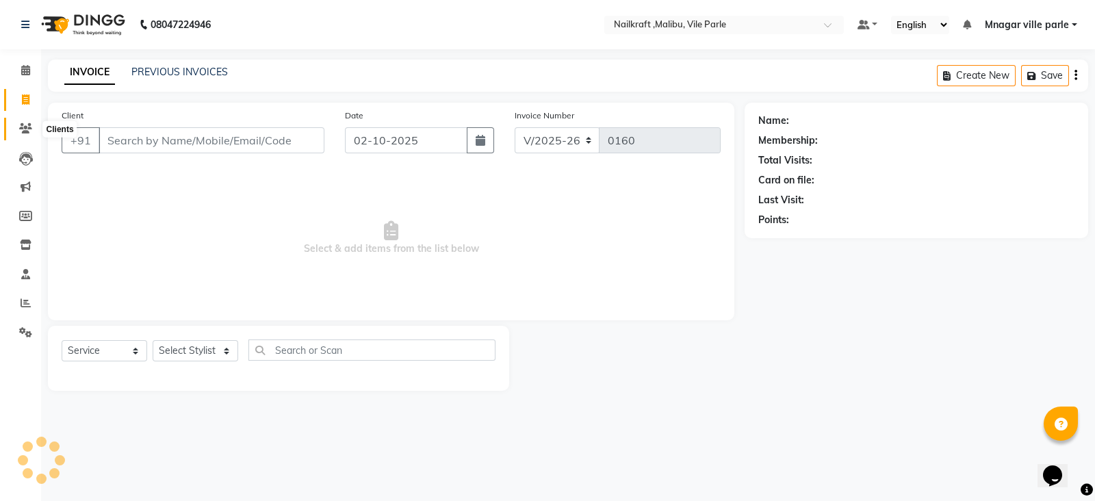
click at [24, 125] on icon at bounding box center [25, 128] width 13 height 10
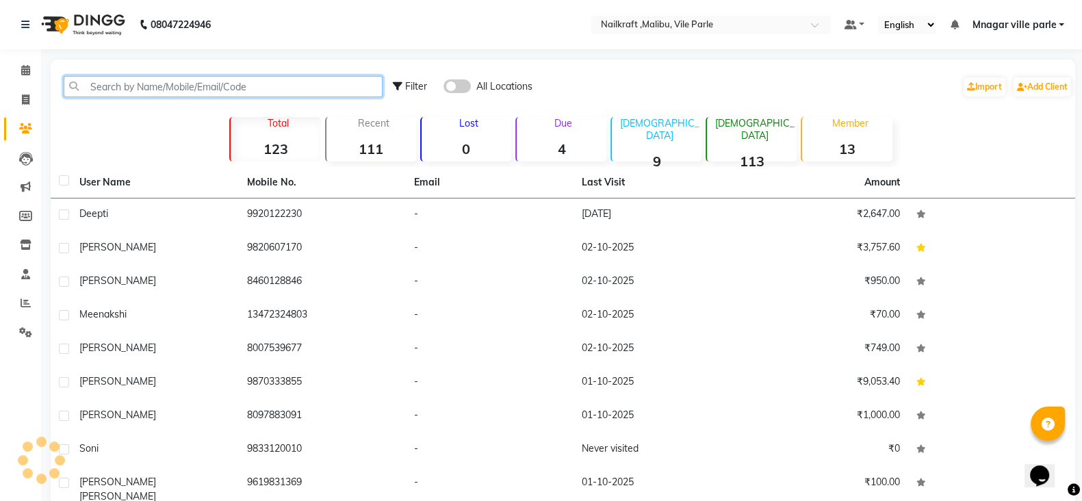
click at [254, 86] on input "text" at bounding box center [223, 86] width 319 height 21
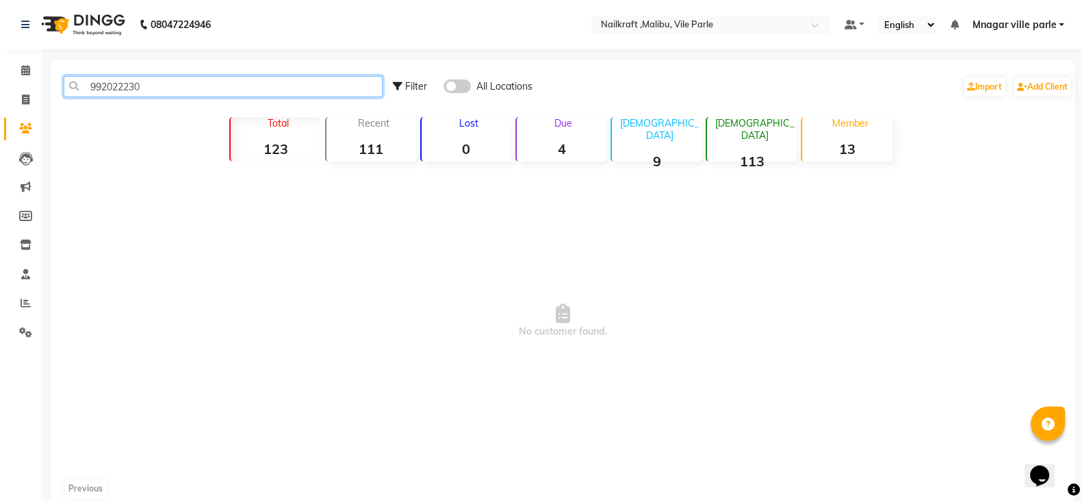
click at [120, 87] on input "992022230" at bounding box center [223, 86] width 319 height 21
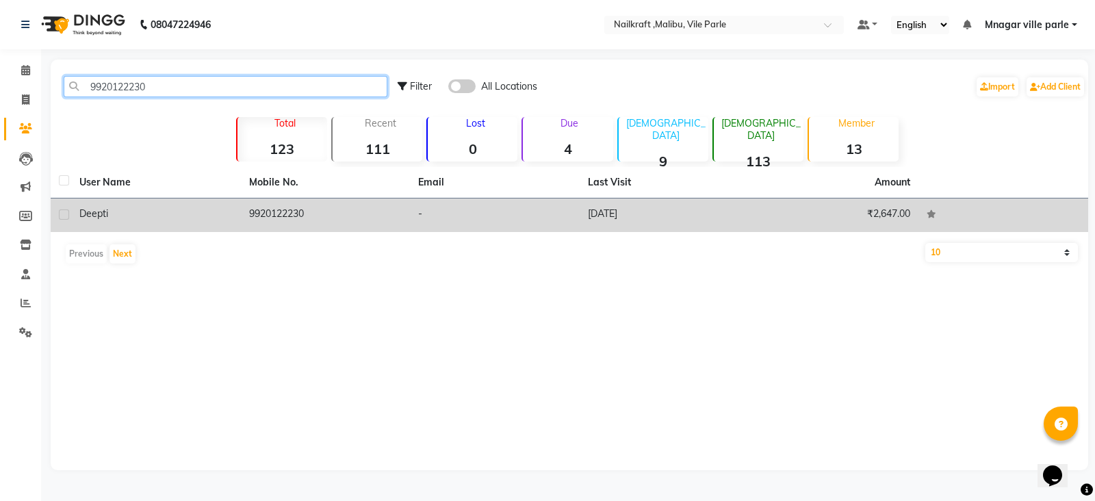
type input "9920122230"
click at [270, 208] on td "9920122230" at bounding box center [326, 216] width 170 height 34
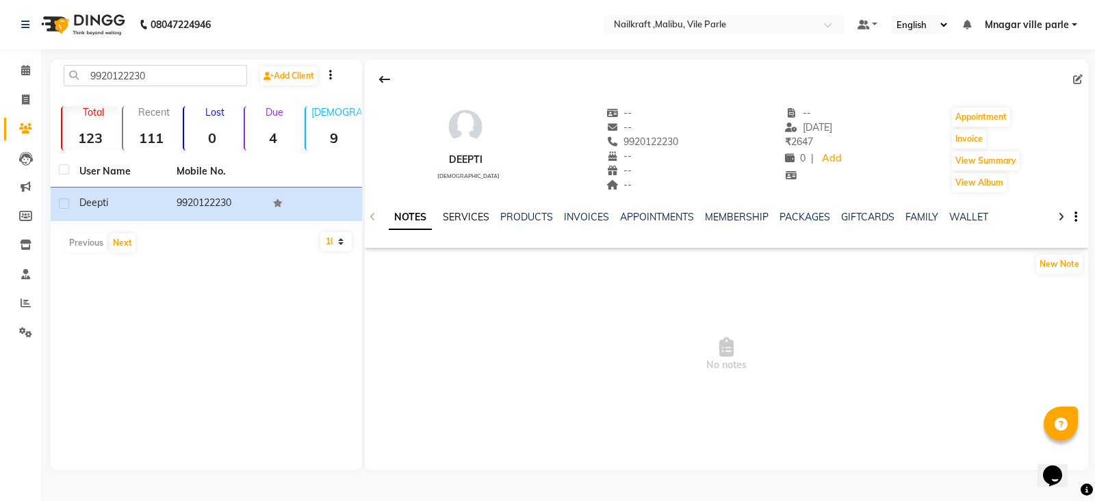
click at [462, 216] on link "SERVICES" at bounding box center [466, 217] width 47 height 12
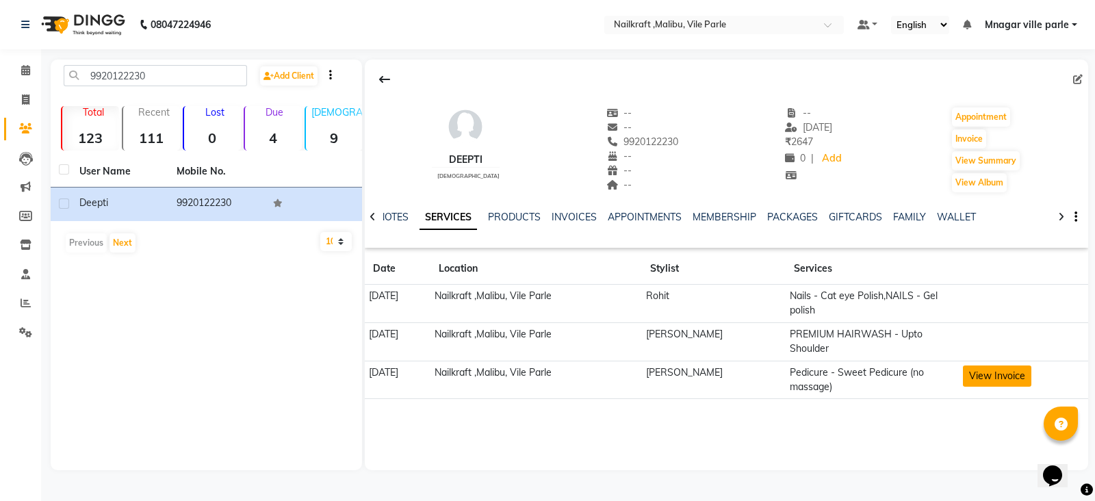
click at [1005, 375] on button "View Invoice" at bounding box center [997, 376] width 68 height 21
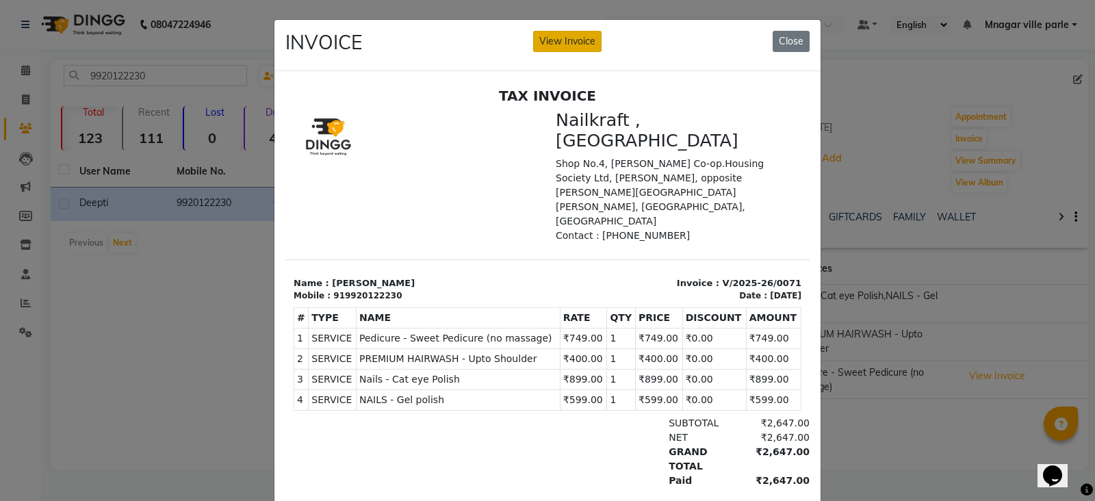
click at [567, 40] on button "View Invoice" at bounding box center [567, 41] width 68 height 21
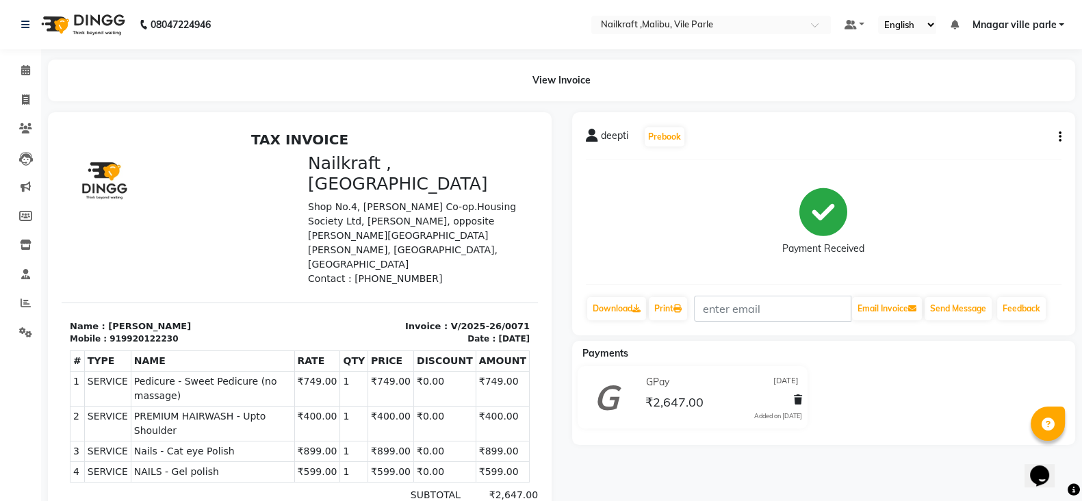
click at [1065, 134] on div "deepti Prebook Payment Received Download Print Email Invoice Send Message Feedb…" at bounding box center [824, 223] width 504 height 223
click at [1061, 138] on icon "button" at bounding box center [1060, 137] width 3 height 1
click at [1011, 151] on div "Edit Invoice" at bounding box center [992, 153] width 94 height 17
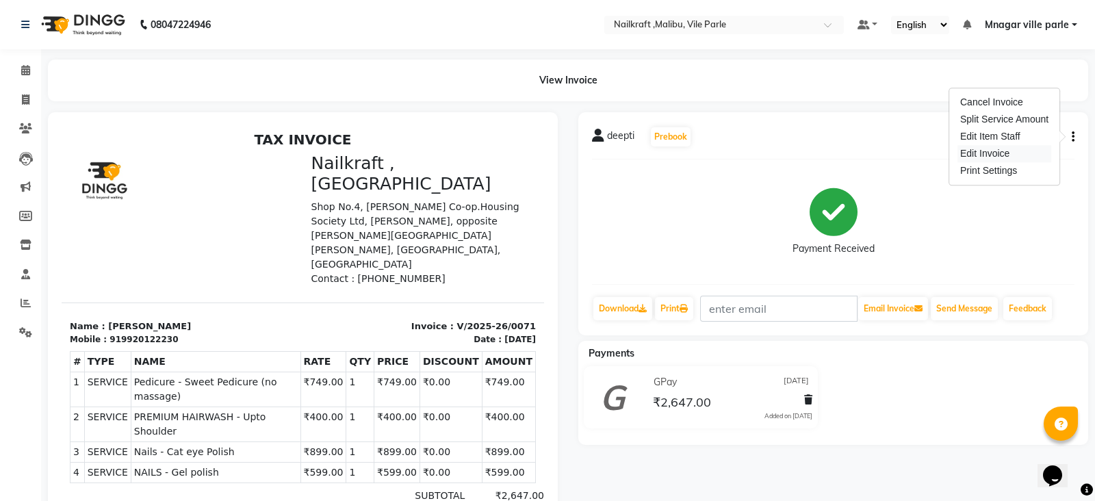
select select "service"
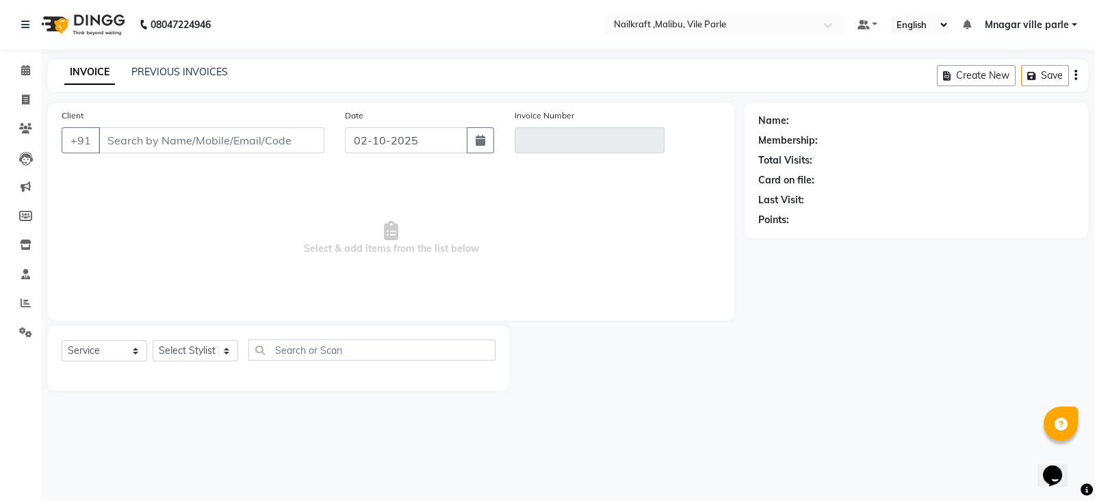
type input "9920122230"
type input "V/2025-26/0071"
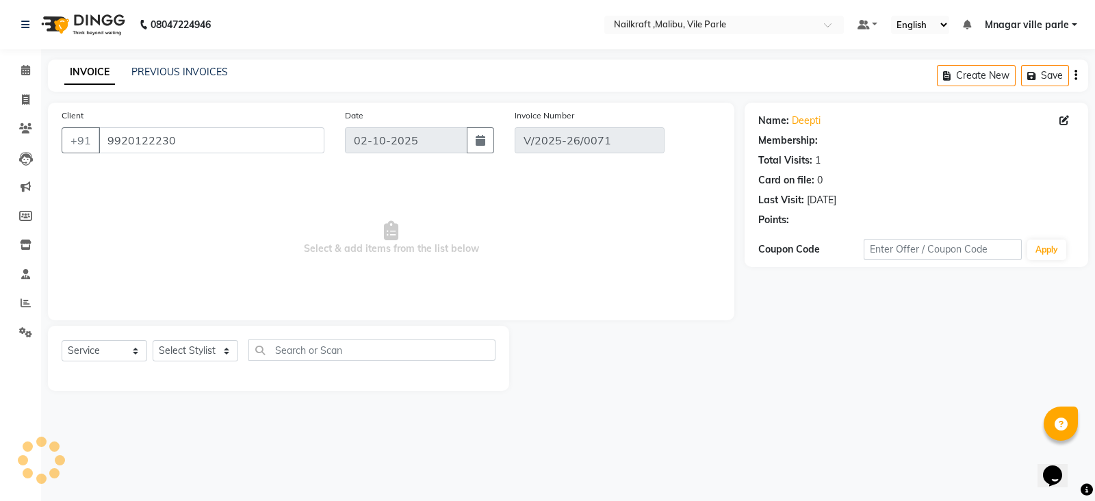
select select "1: Object"
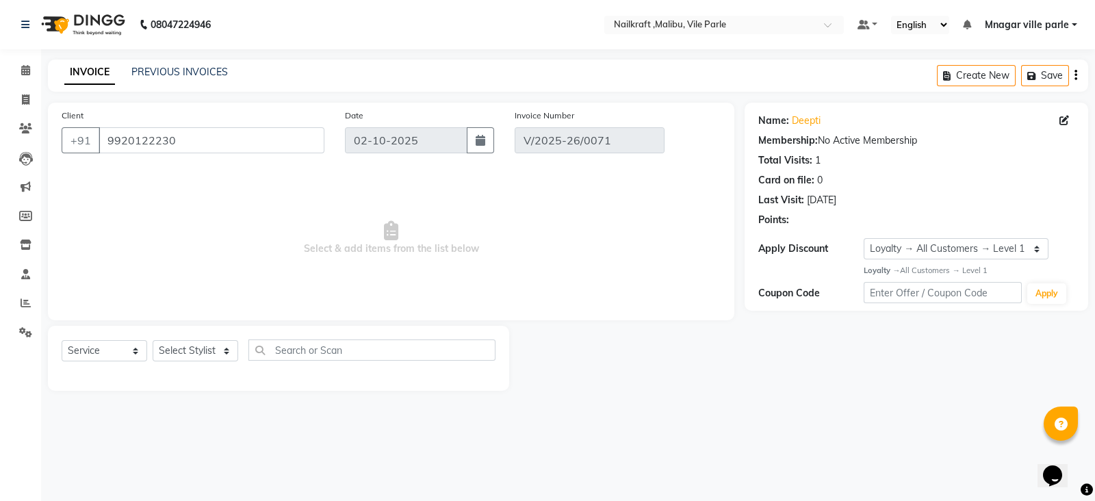
type input "21-09-2025"
select select "select"
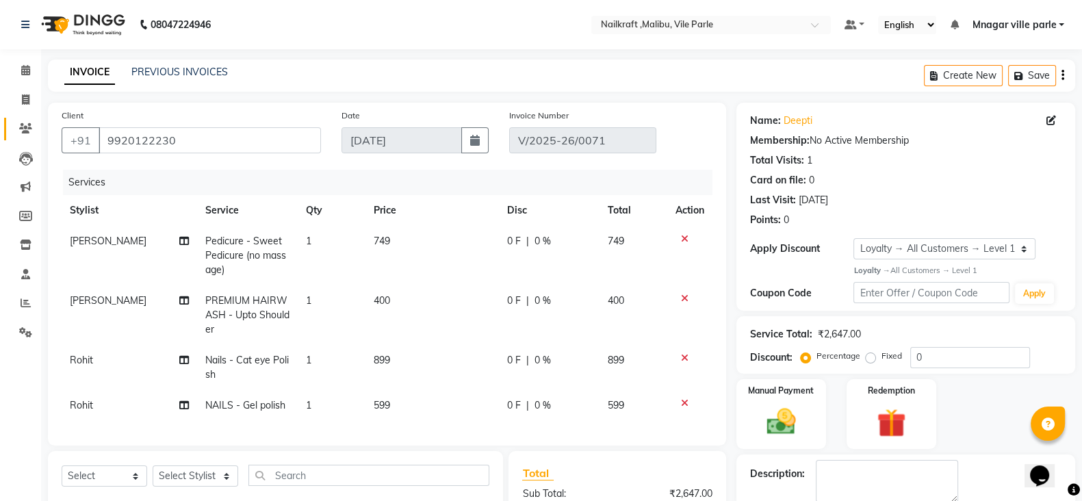
click at [27, 136] on link "Clients" at bounding box center [20, 129] width 33 height 23
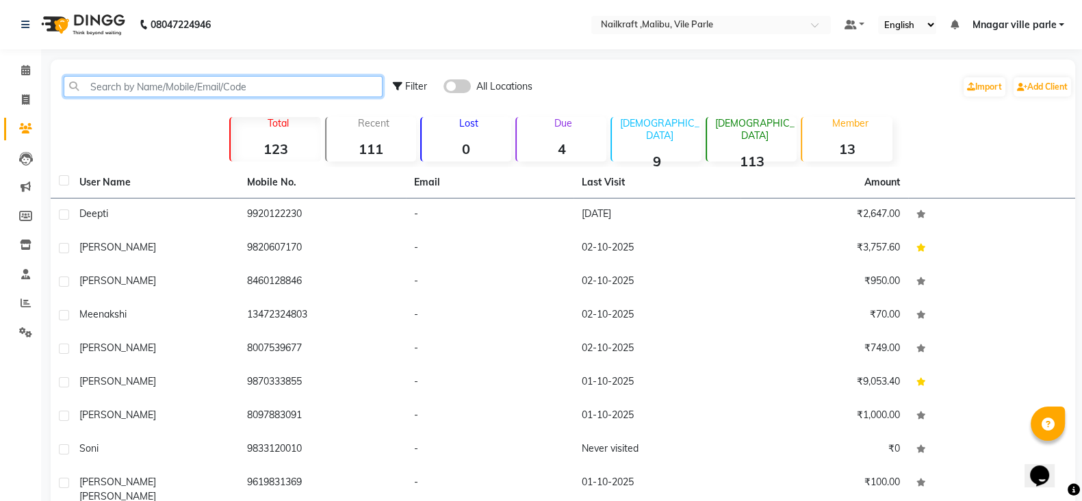
click at [353, 77] on input "text" at bounding box center [223, 86] width 319 height 21
click at [322, 80] on input "text" at bounding box center [223, 86] width 319 height 21
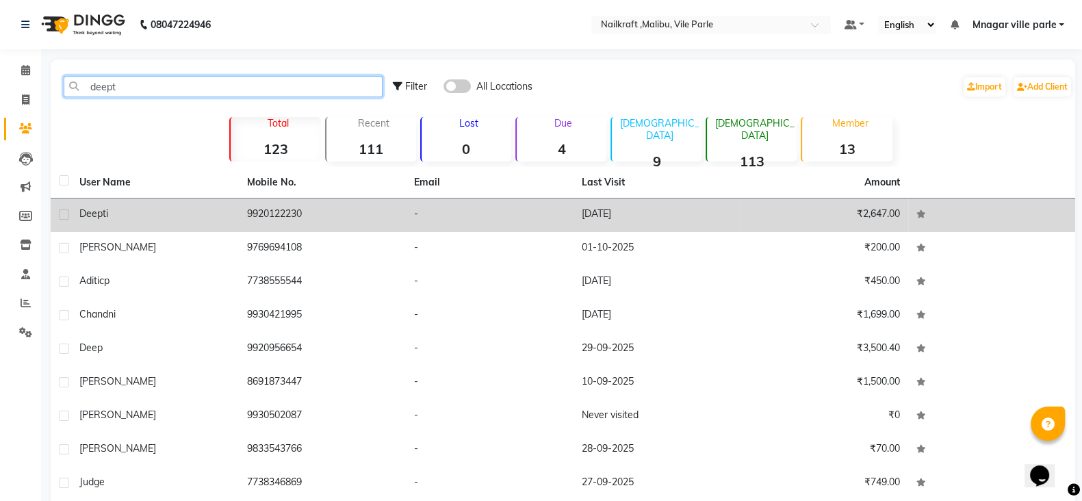
type input "deept"
click at [304, 214] on td "9920122230" at bounding box center [323, 216] width 168 height 34
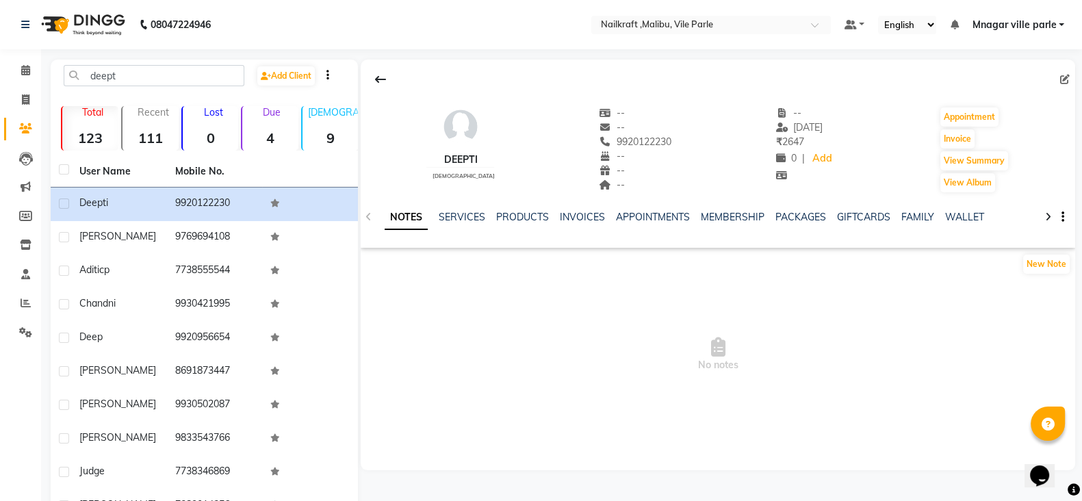
click at [461, 224] on div "NOTES SERVICES PRODUCTS INVOICES APPOINTMENTS MEMBERSHIP PACKAGES GIFTCARDS FAM…" at bounding box center [702, 222] width 634 height 25
click at [460, 217] on link "SERVICES" at bounding box center [462, 217] width 47 height 12
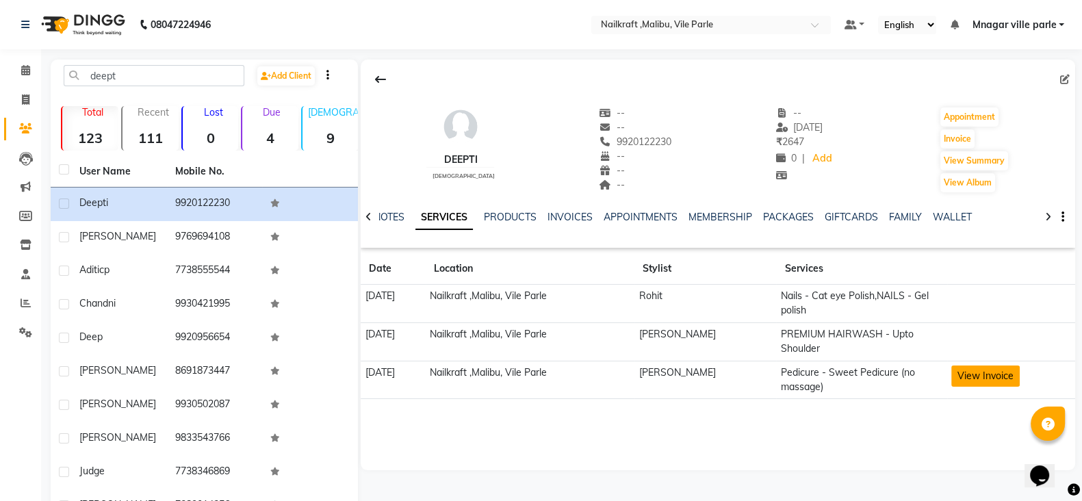
click at [978, 380] on button "View Invoice" at bounding box center [986, 376] width 68 height 21
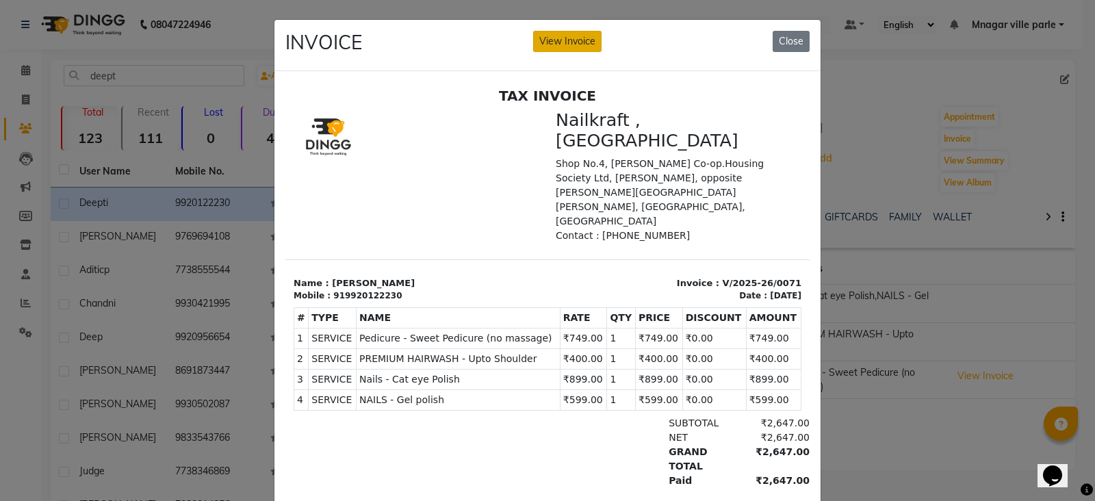
click at [570, 47] on button "View Invoice" at bounding box center [567, 41] width 68 height 21
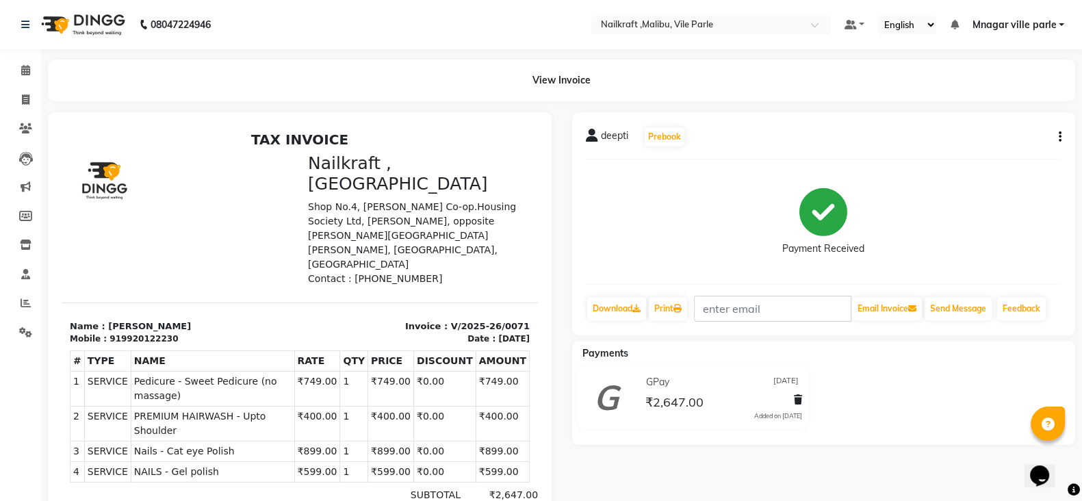
click at [1058, 138] on button "button" at bounding box center [1058, 137] width 8 height 14
click at [975, 161] on div "Edit Invoice" at bounding box center [992, 153] width 94 height 17
select select "service"
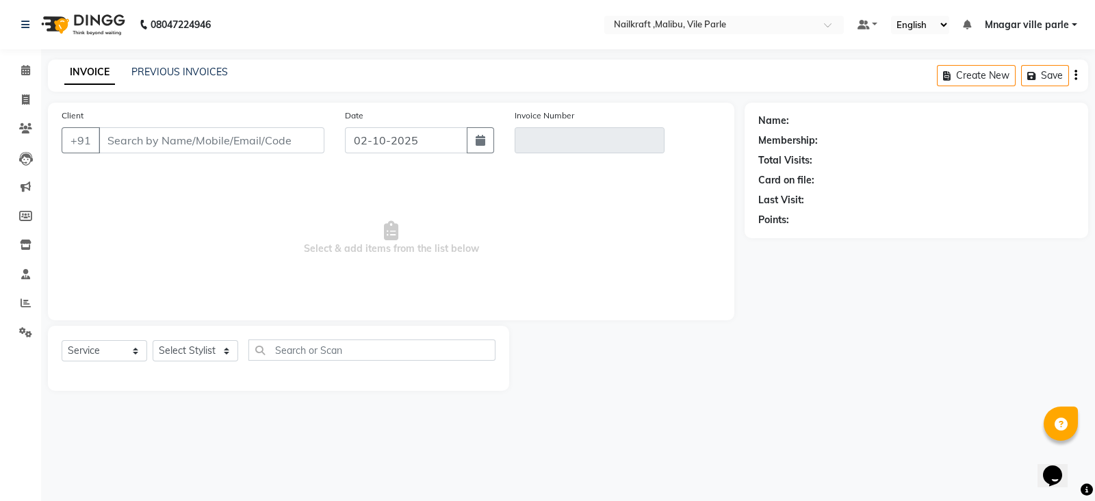
type input "9920122230"
type input "V/2025-26/0071"
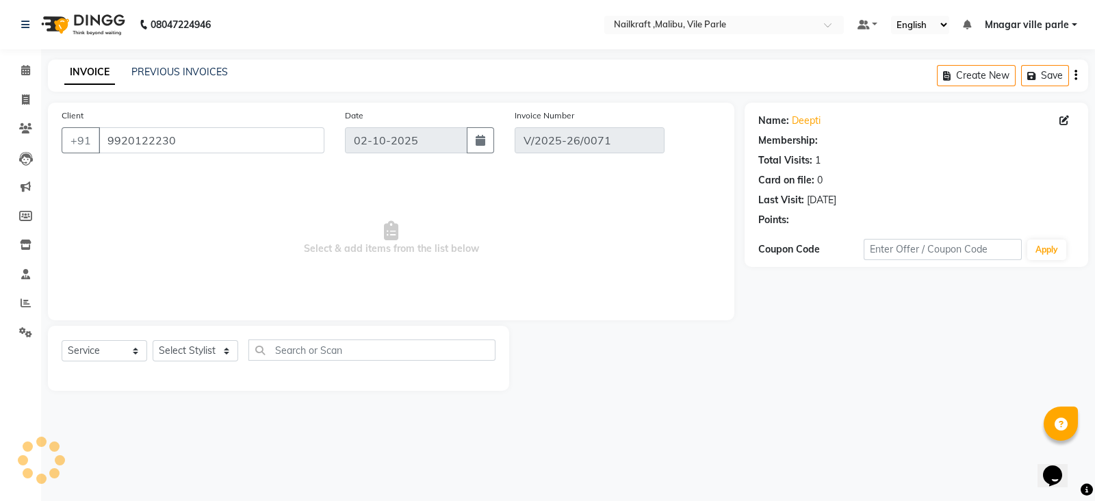
select select "1: Object"
type input "21-09-2025"
select select "select"
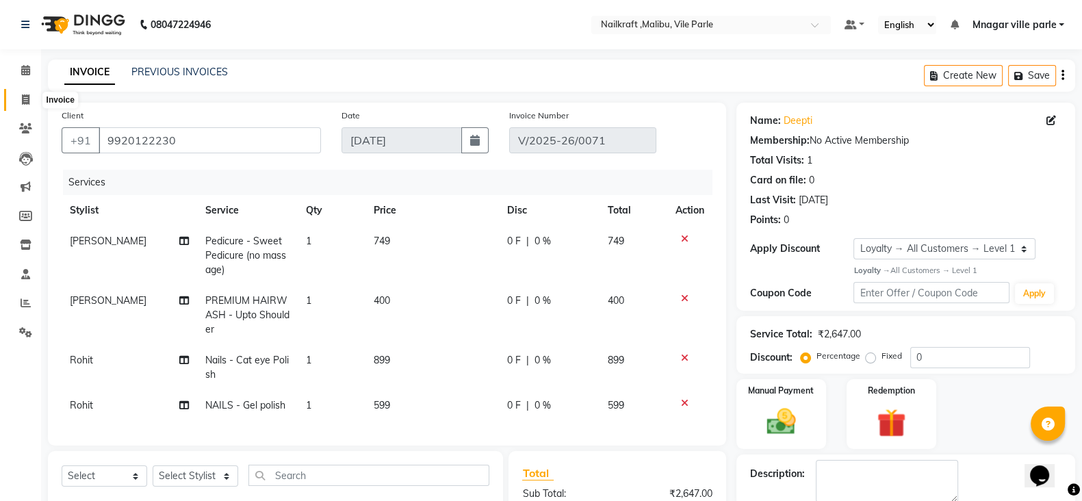
click at [24, 100] on icon at bounding box center [26, 99] width 8 height 10
select select "service"
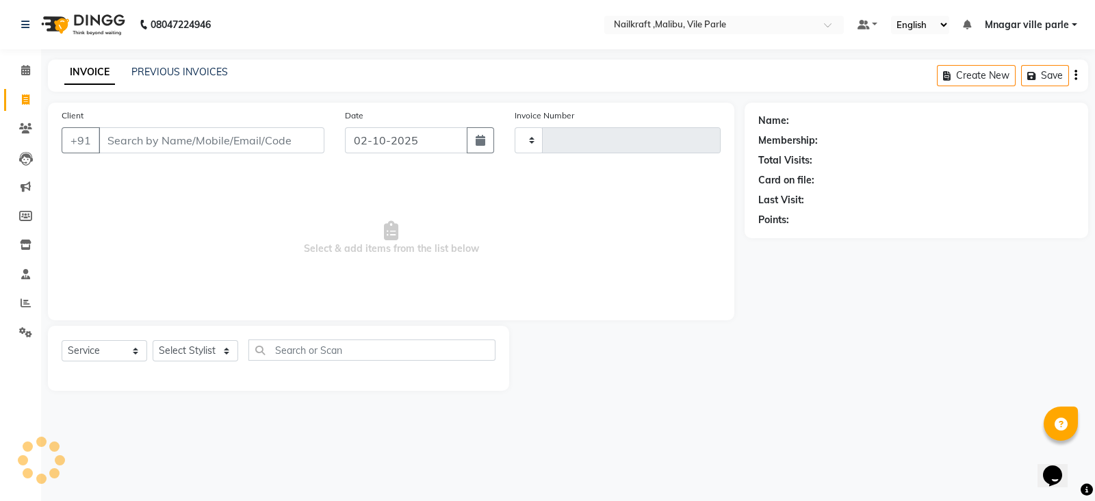
type input "0160"
select select "8988"
click at [25, 135] on span at bounding box center [26, 129] width 24 height 16
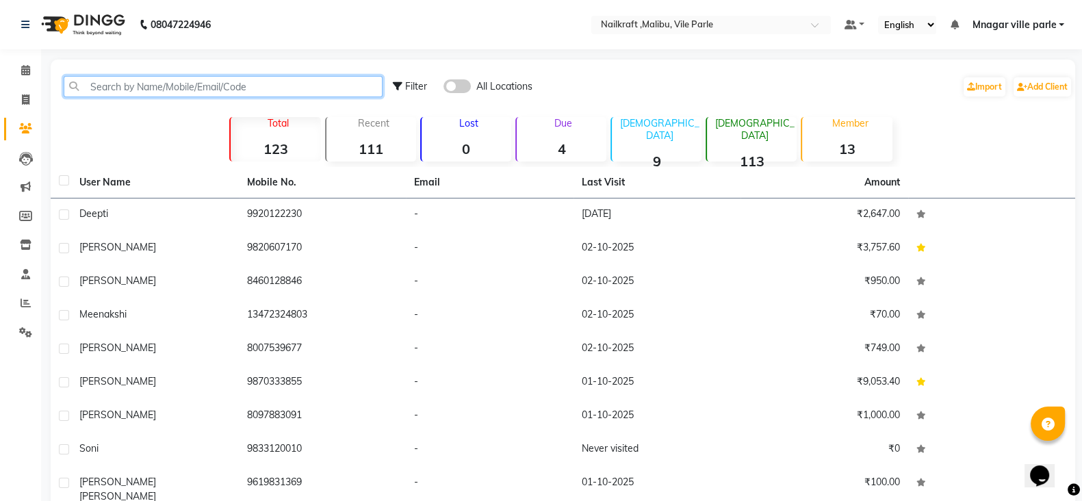
click at [229, 86] on input "text" at bounding box center [223, 86] width 319 height 21
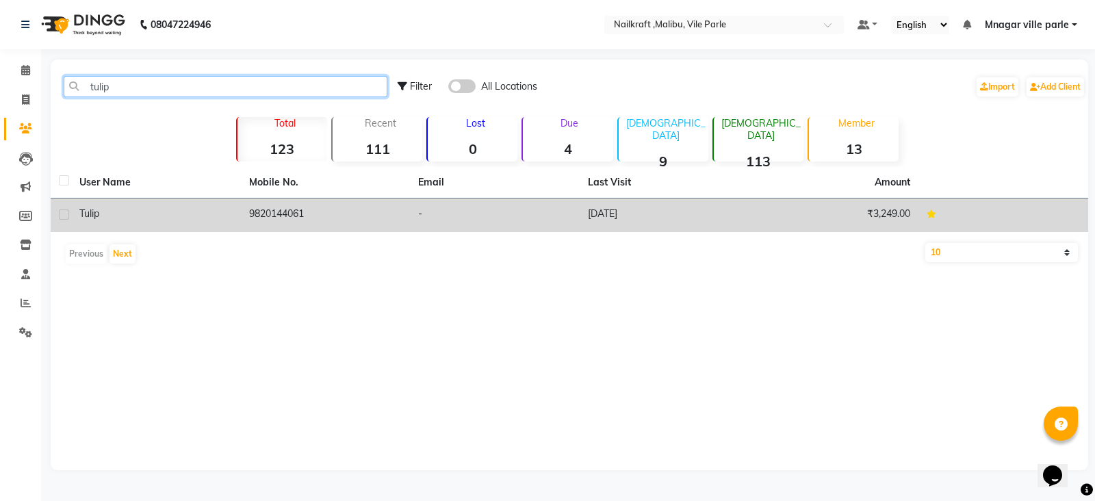
type input "tulip"
click at [284, 214] on td "9820144061" at bounding box center [326, 216] width 170 height 34
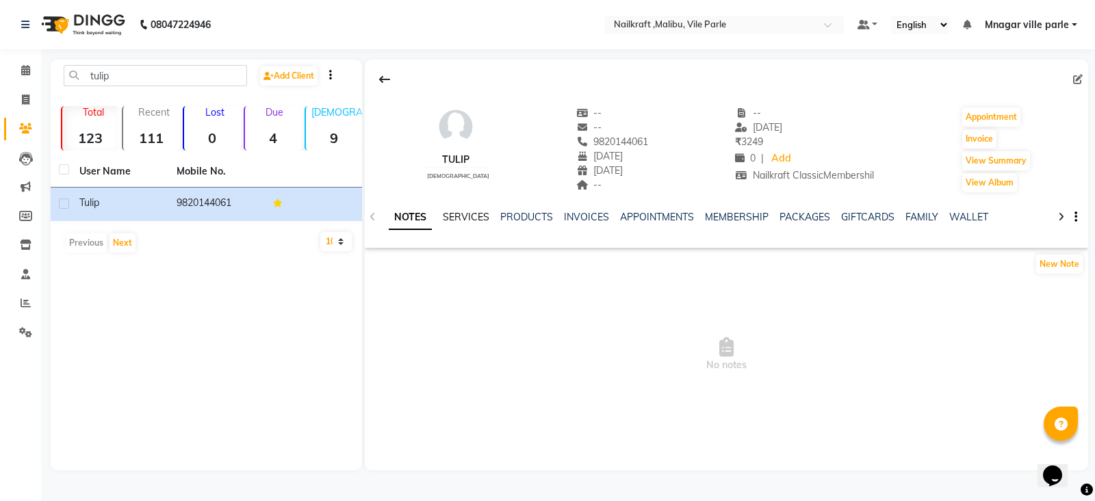
click at [469, 211] on link "SERVICES" at bounding box center [466, 217] width 47 height 12
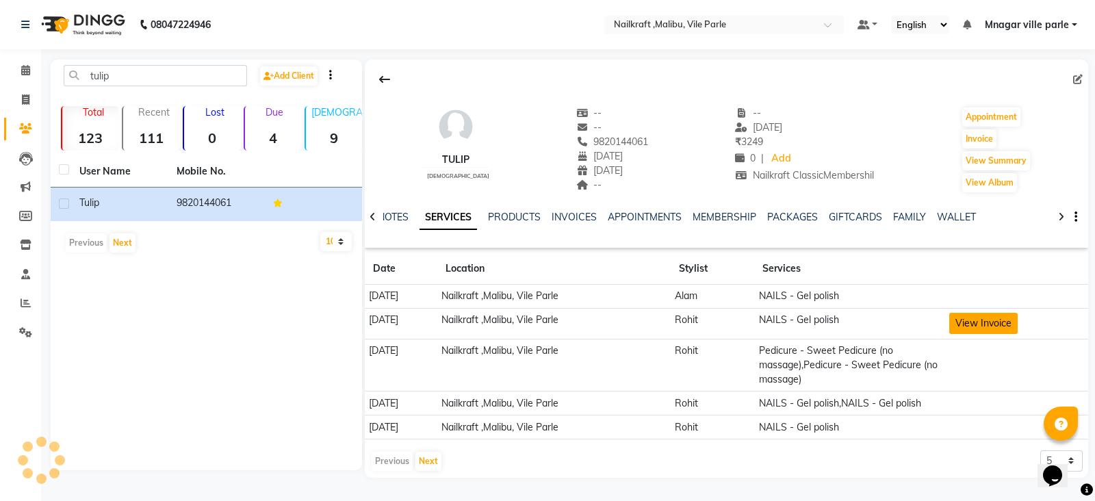
click at [986, 323] on button "View Invoice" at bounding box center [984, 323] width 68 height 21
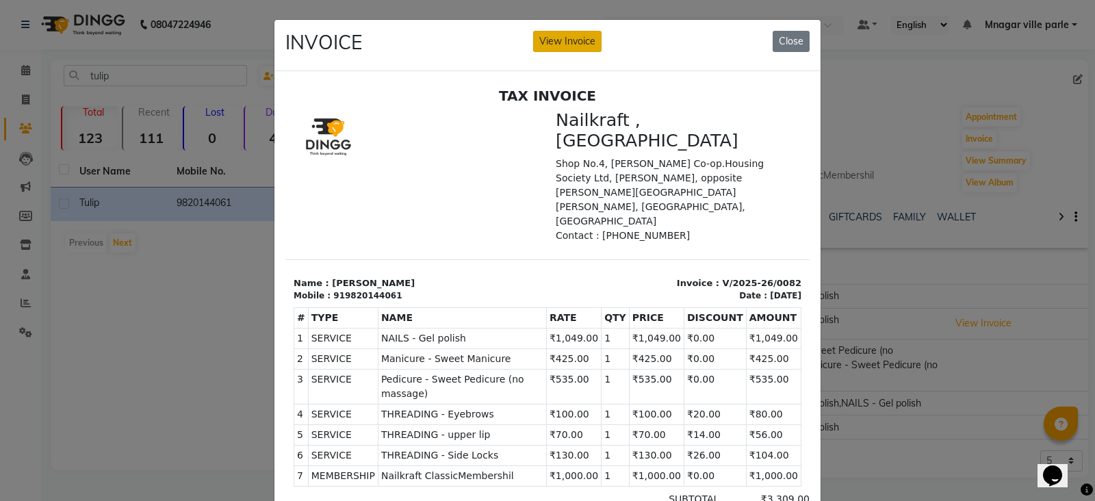
click at [553, 49] on button "View Invoice" at bounding box center [567, 41] width 68 height 21
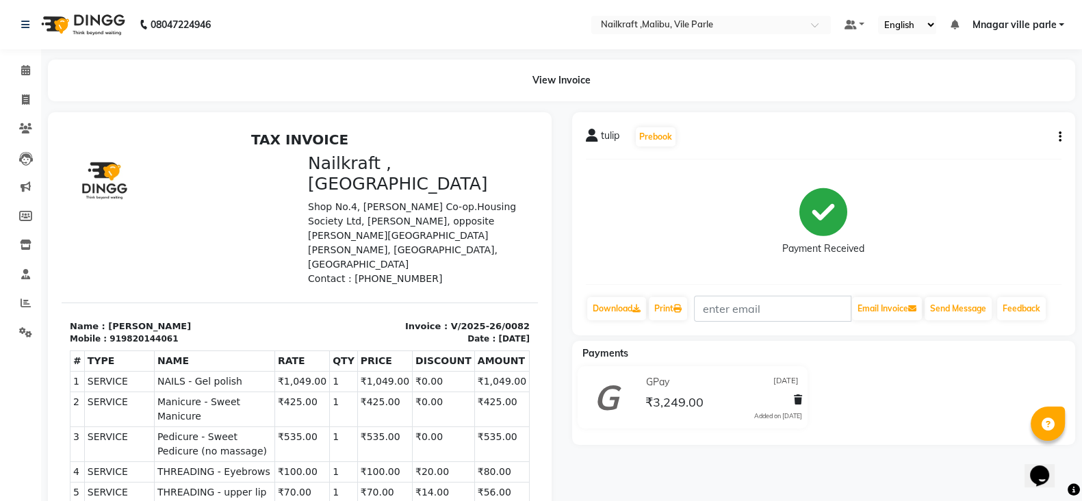
click at [1062, 140] on div "tulip Prebook Payment Received Download Print Email Invoice Send Message Feedba…" at bounding box center [824, 223] width 504 height 223
click at [1061, 131] on div "tulip Prebook Payment Received Download Print Email Invoice Send Message Feedba…" at bounding box center [824, 223] width 504 height 223
click at [1061, 137] on icon "button" at bounding box center [1060, 137] width 3 height 1
click at [996, 151] on div "Edit Invoice" at bounding box center [992, 153] width 94 height 17
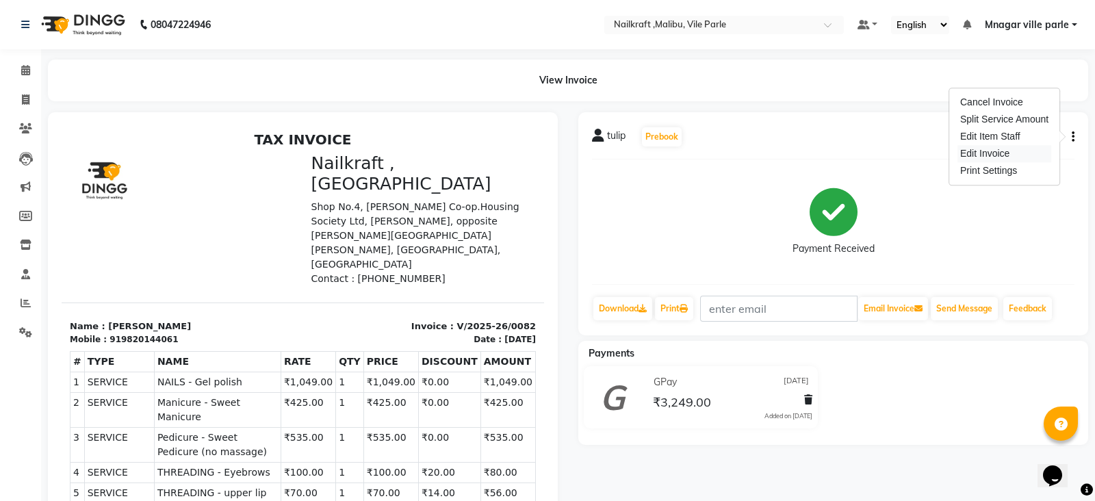
select select "service"
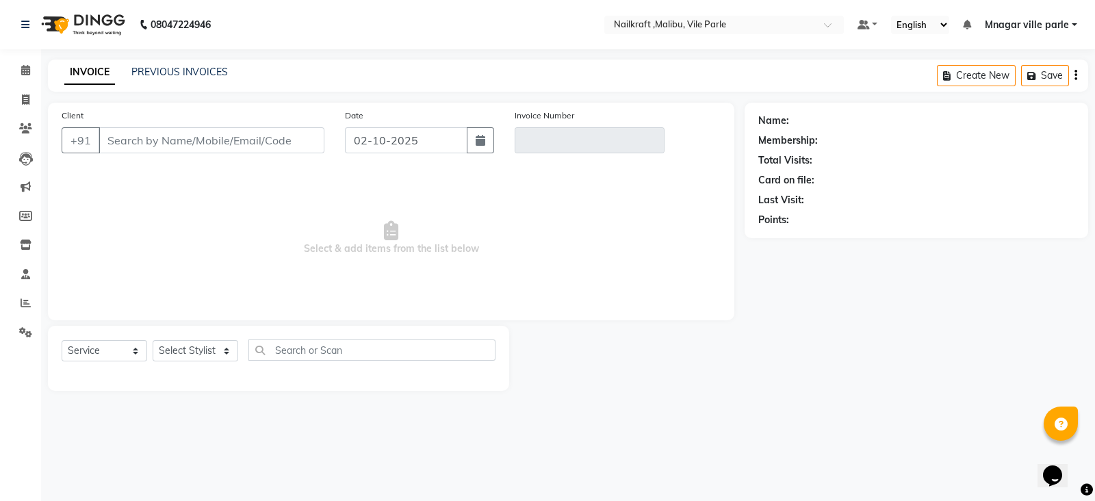
type input "9820144061"
type input "V/2025-26/0082"
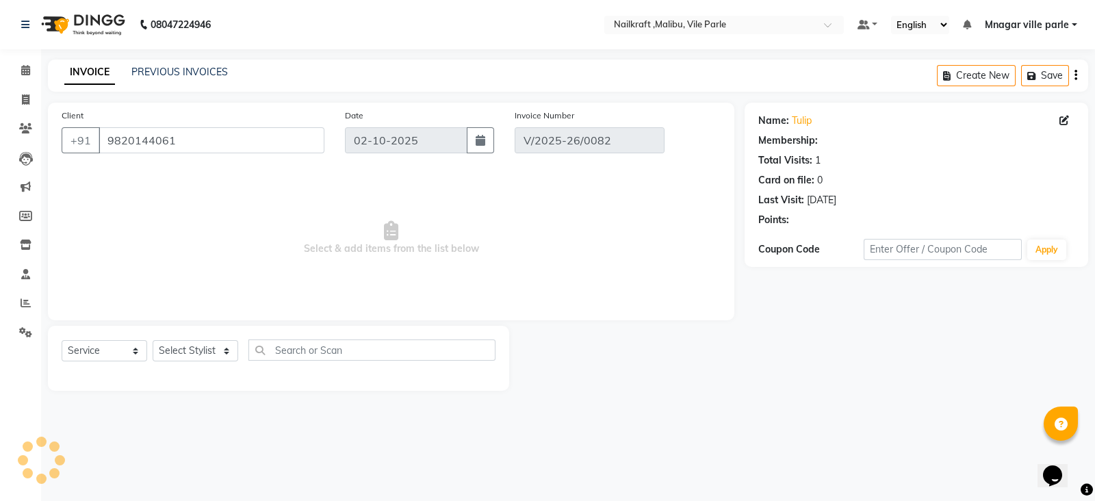
select select "2: Object"
type input "21-09-2025"
select select "select"
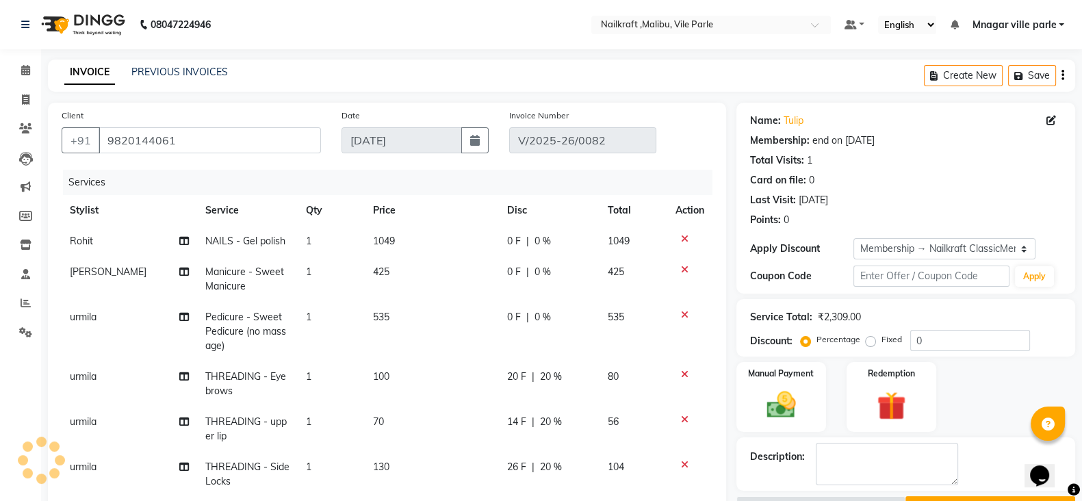
type input "20"
click at [36, 124] on span at bounding box center [26, 129] width 24 height 16
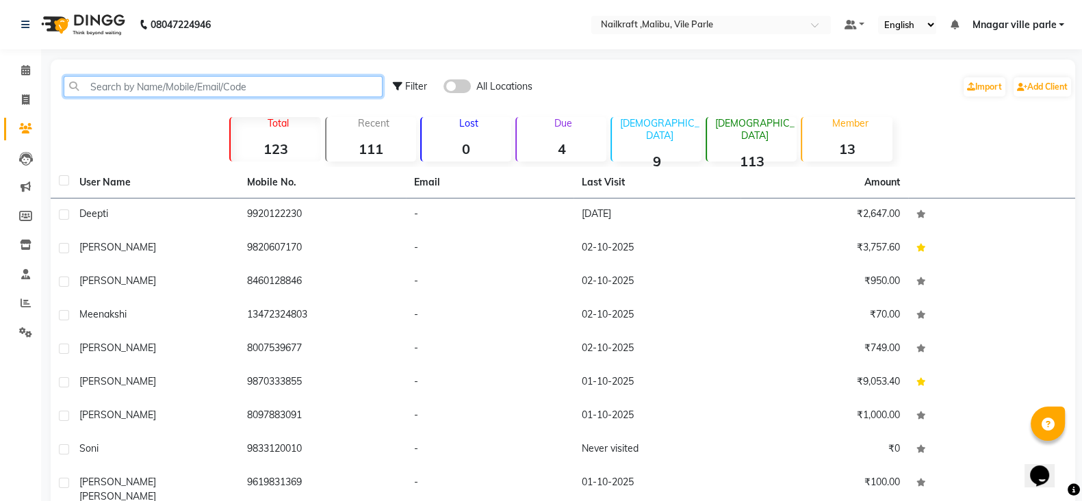
click at [188, 88] on input "text" at bounding box center [223, 86] width 319 height 21
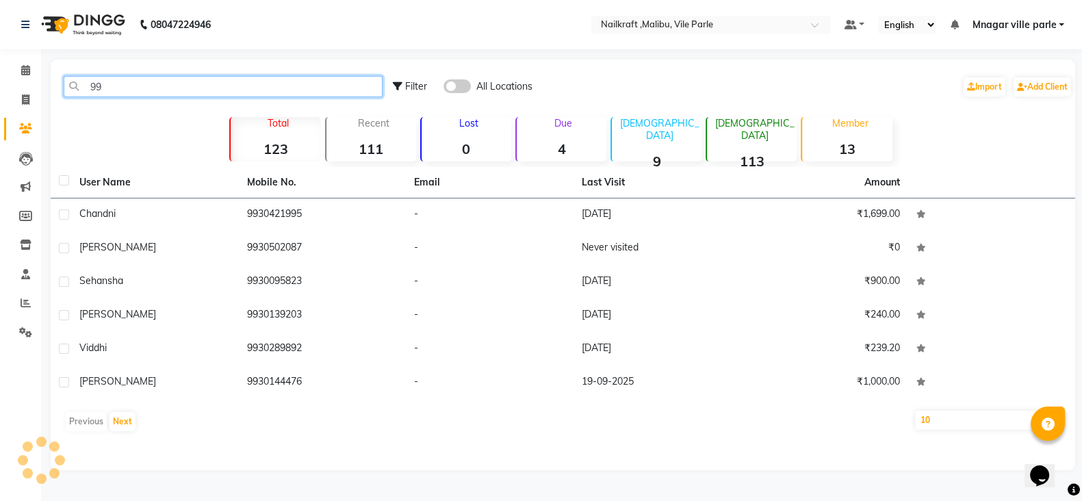
type input "9"
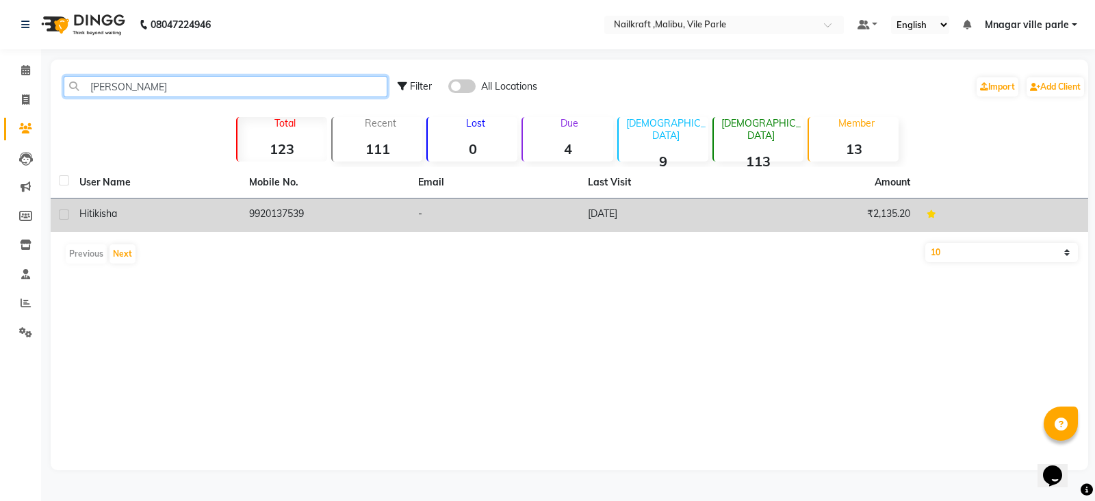
type input "hitik"
click at [292, 215] on td "9920137539" at bounding box center [326, 216] width 170 height 34
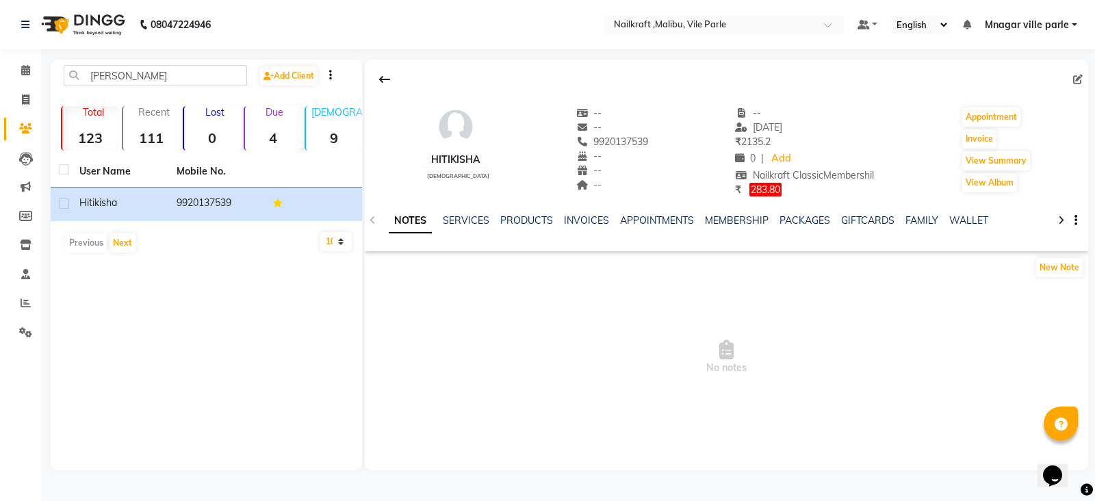
click at [465, 212] on div "NOTES SERVICES PRODUCTS INVOICES APPOINTMENTS MEMBERSHIP PACKAGES GIFTCARDS FAM…" at bounding box center [727, 220] width 724 height 47
click at [481, 219] on link "SERVICES" at bounding box center [466, 220] width 47 height 12
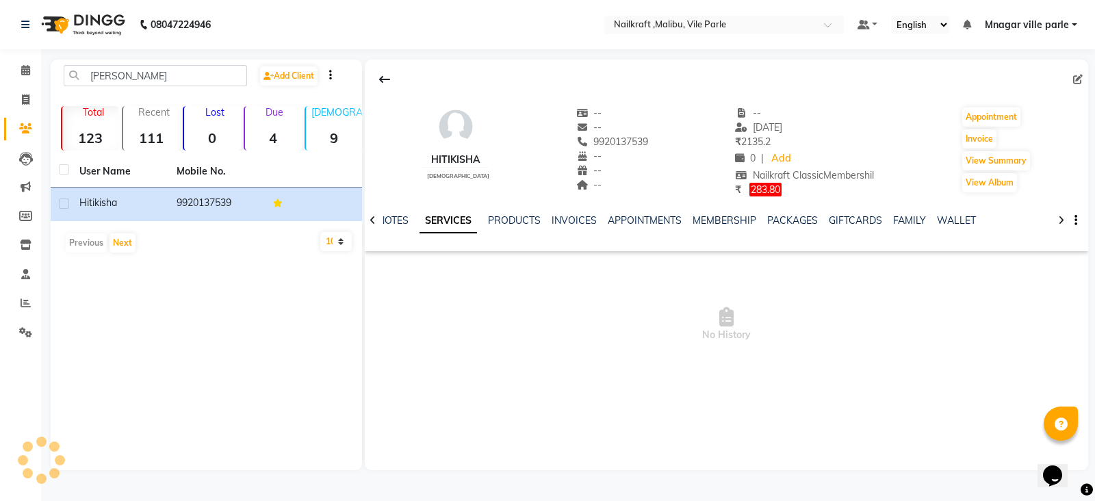
click at [458, 221] on link "SERVICES" at bounding box center [449, 221] width 58 height 25
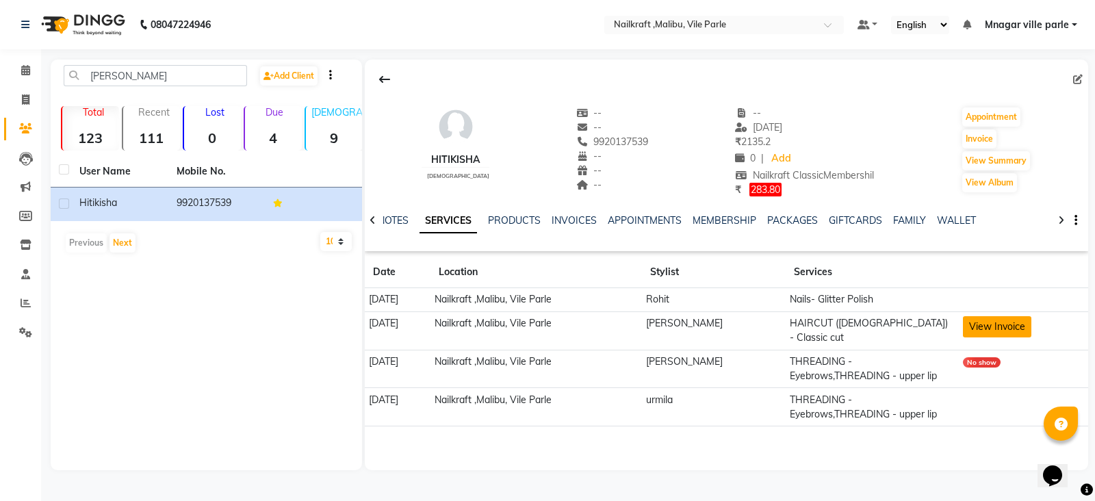
click at [1003, 323] on button "View Invoice" at bounding box center [997, 326] width 68 height 21
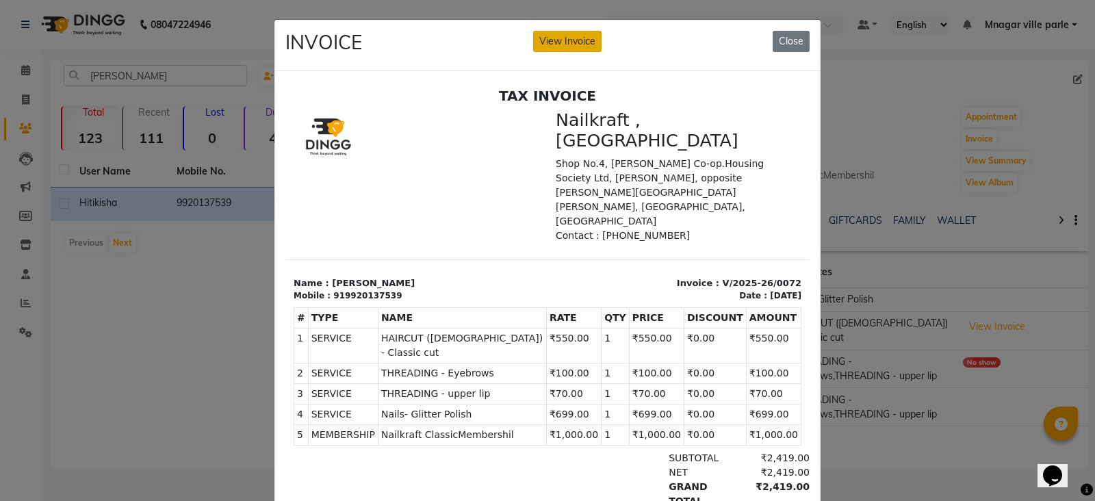
click at [548, 44] on button "View Invoice" at bounding box center [567, 41] width 68 height 21
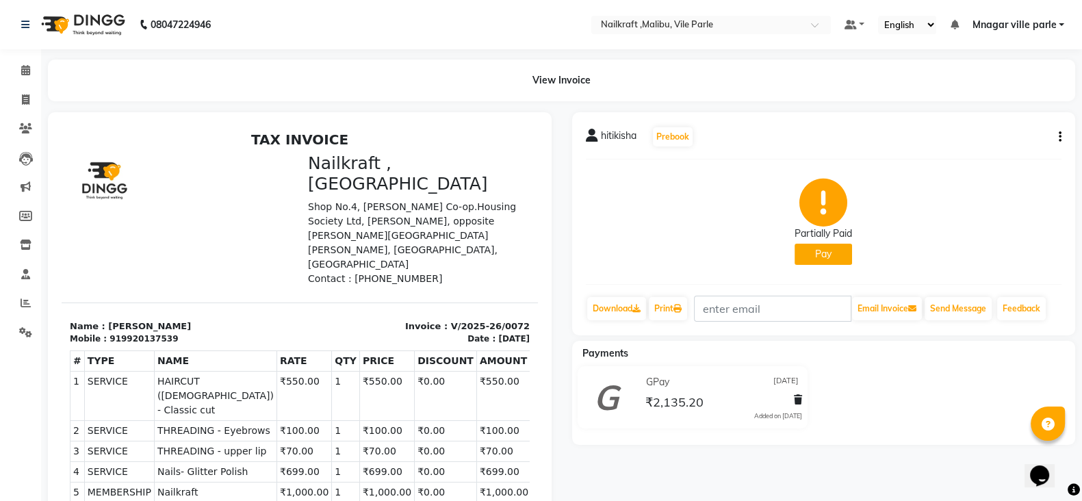
click at [1063, 133] on div "hitikisha Prebook Partially Paid Pay Download Print Email Invoice Send Message …" at bounding box center [824, 223] width 504 height 223
click at [1062, 136] on div "hitikisha Prebook Partially Paid Pay Download Print Email Invoice Send Message …" at bounding box center [824, 223] width 504 height 223
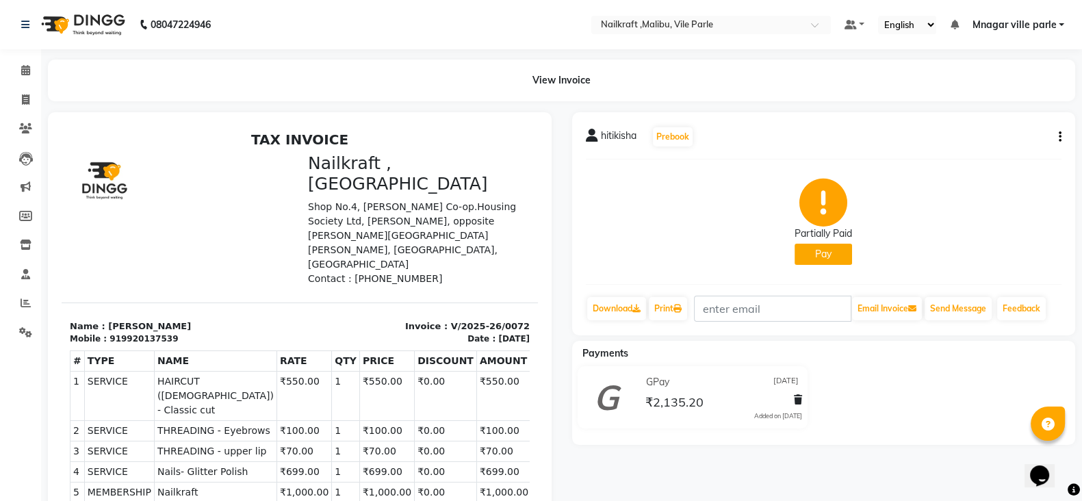
click at [1059, 137] on icon "button" at bounding box center [1060, 137] width 3 height 1
click at [1062, 136] on div "hitikisha Prebook Partially Paid Pay Download Print Email Invoice Send Message …" at bounding box center [824, 223] width 504 height 223
drag, startPoint x: 1062, startPoint y: 136, endPoint x: 1058, endPoint y: 105, distance: 30.4
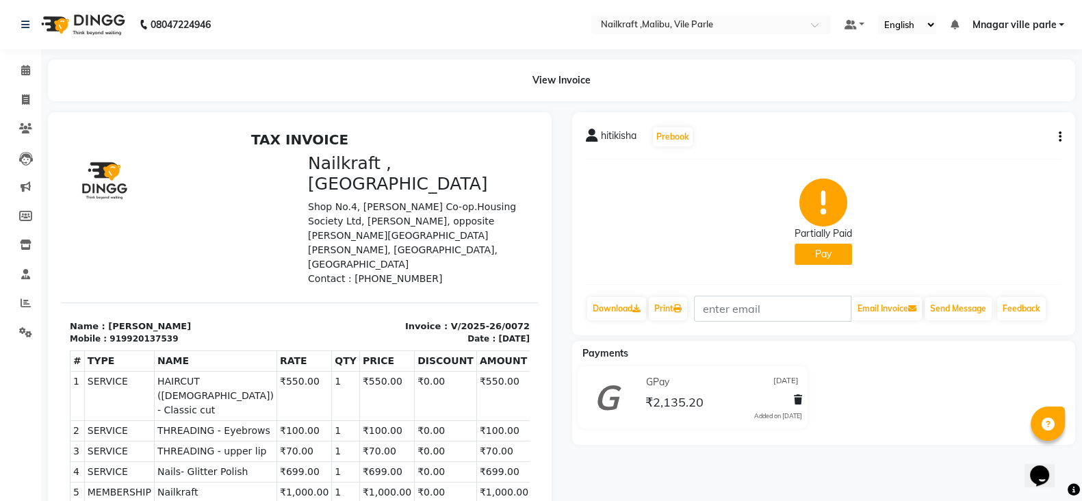
click at [1058, 105] on main "View Invoice hitikisha Prebook Partially Paid Pay Download Print Email Invoice …" at bounding box center [561, 335] width 1041 height 551
click at [1061, 133] on div "hitikisha Prebook Partially Paid Pay Download Print Email Invoice Send Message …" at bounding box center [824, 223] width 504 height 223
click at [1061, 138] on div "hitikisha Prebook Partially Paid Pay Download Print Email Invoice Send Message …" at bounding box center [824, 223] width 504 height 223
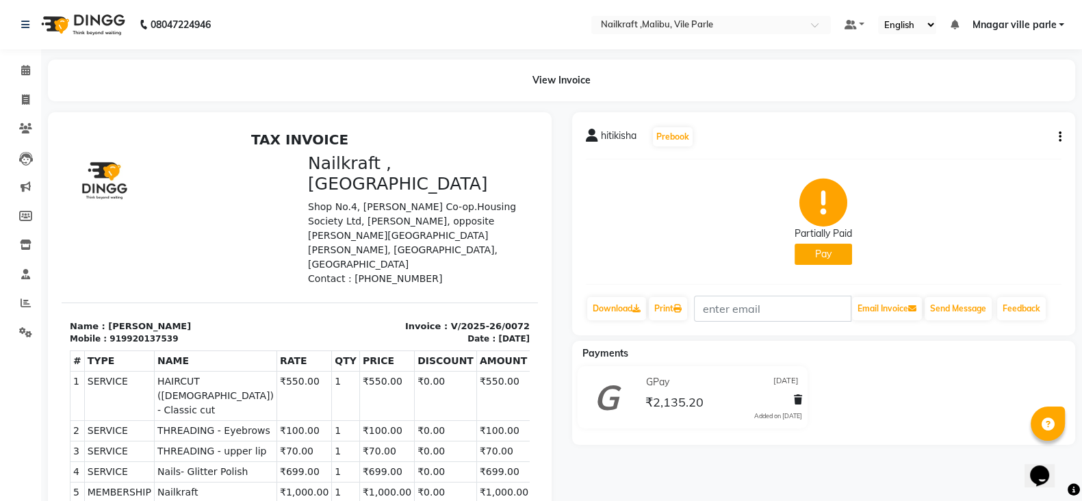
click at [1061, 137] on icon "button" at bounding box center [1060, 137] width 3 height 1
click at [987, 142] on div "Edit Item Staff" at bounding box center [992, 136] width 94 height 17
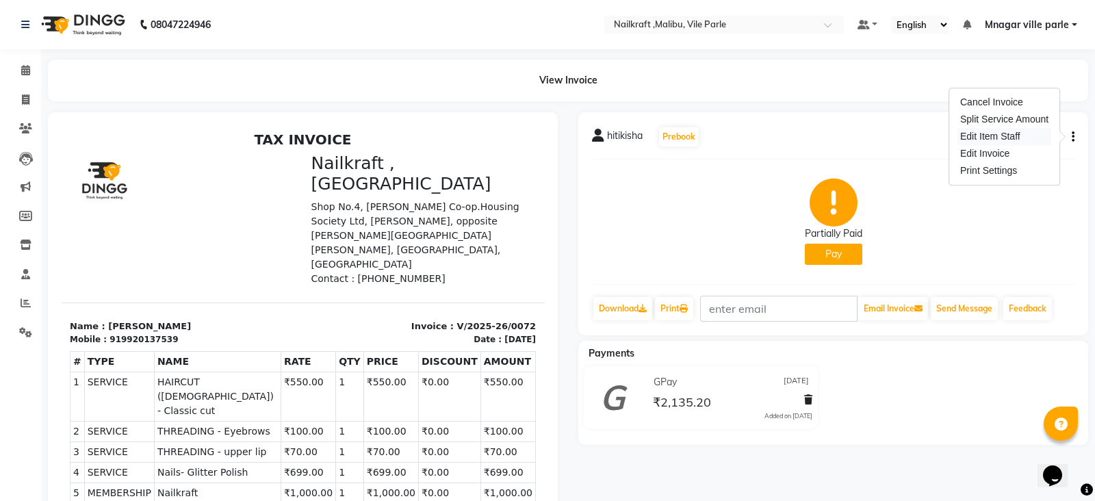
select select
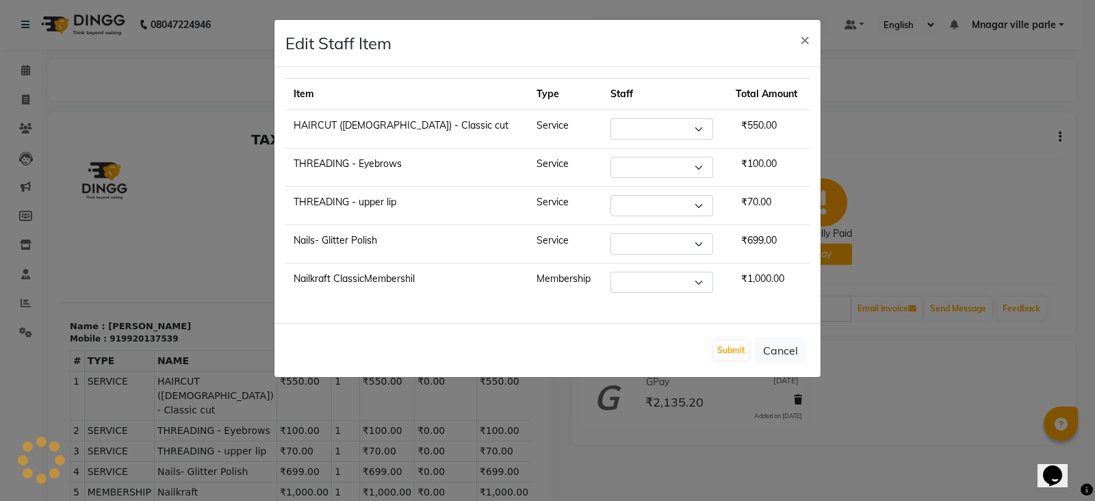
select select "91263"
select select "91686"
select select "91262"
select select "91350"
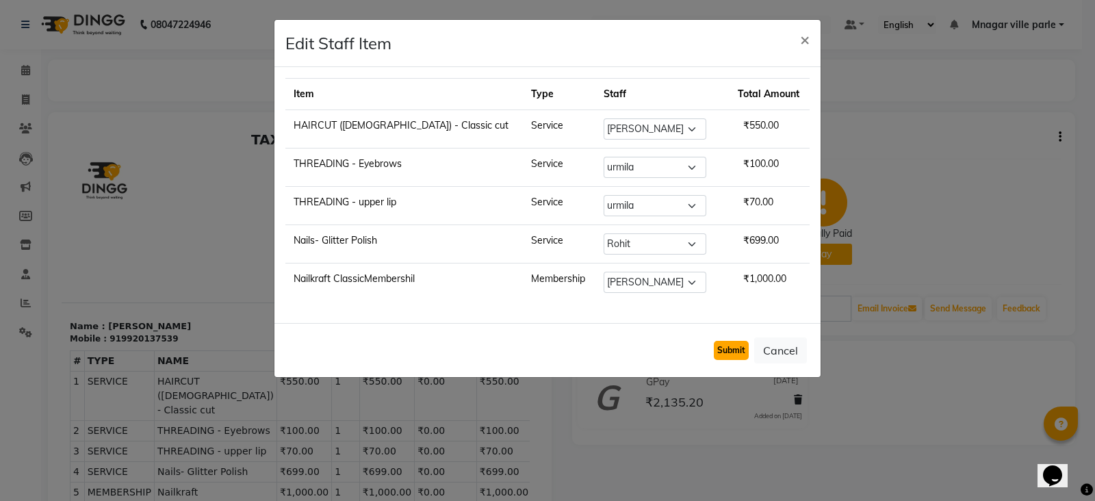
click at [731, 351] on button "Submit" at bounding box center [731, 350] width 35 height 19
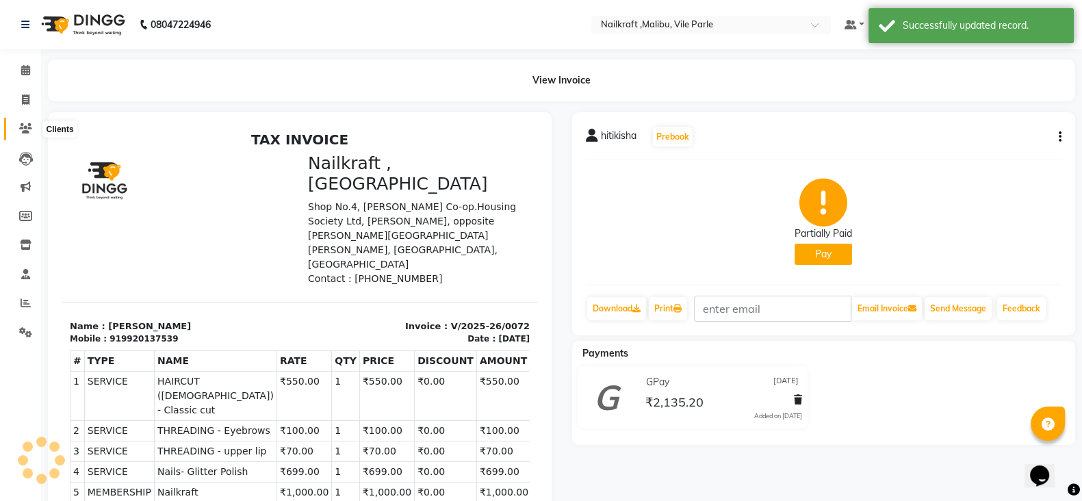
click at [25, 127] on icon at bounding box center [25, 128] width 13 height 10
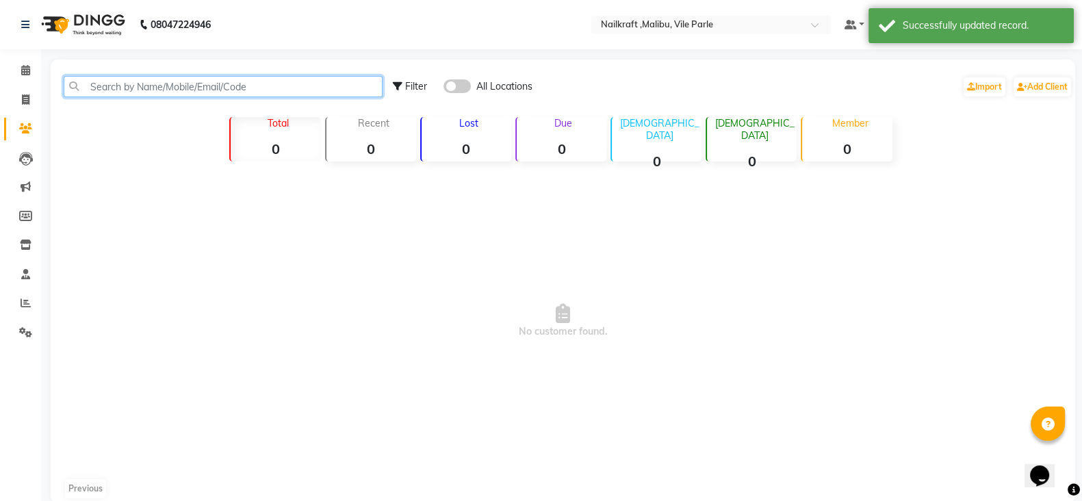
click at [216, 83] on input "text" at bounding box center [223, 86] width 319 height 21
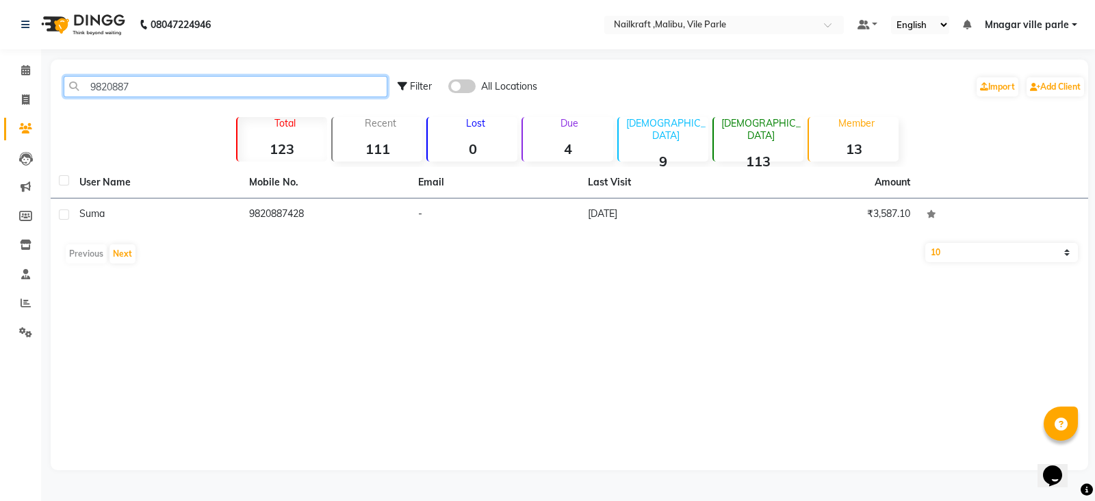
type input "9820887"
click at [280, 214] on td "9820887428" at bounding box center [326, 216] width 170 height 34
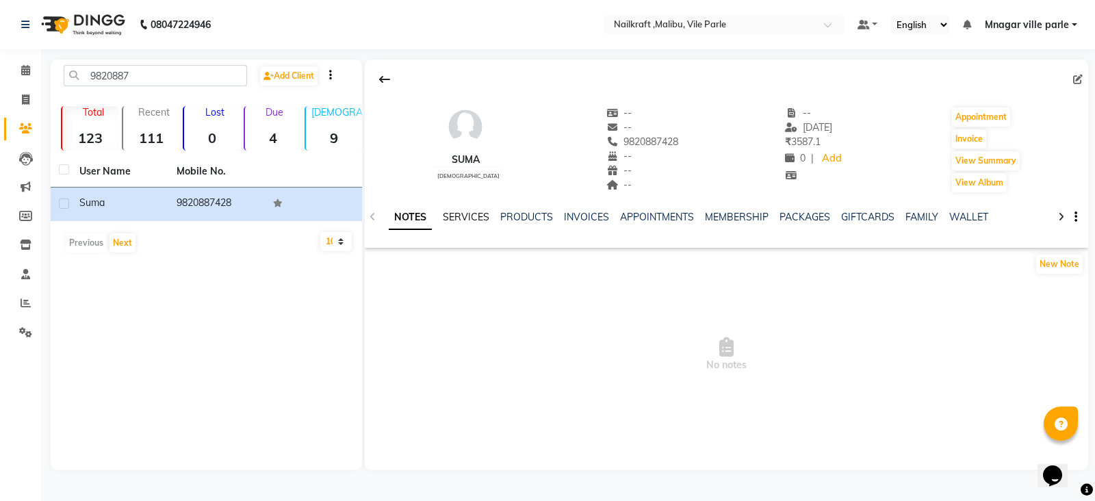
click at [472, 219] on link "SERVICES" at bounding box center [466, 217] width 47 height 12
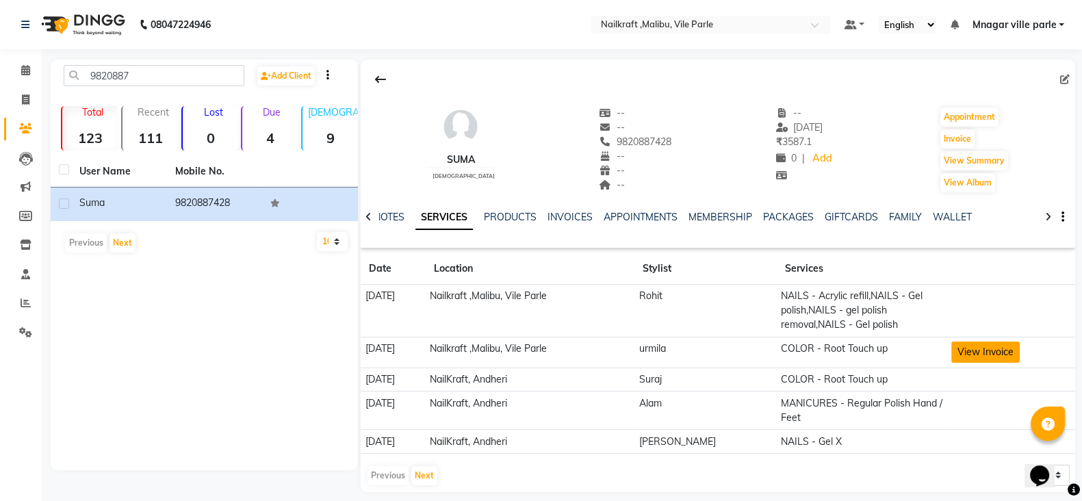
click at [1000, 344] on button "View Invoice" at bounding box center [986, 352] width 68 height 21
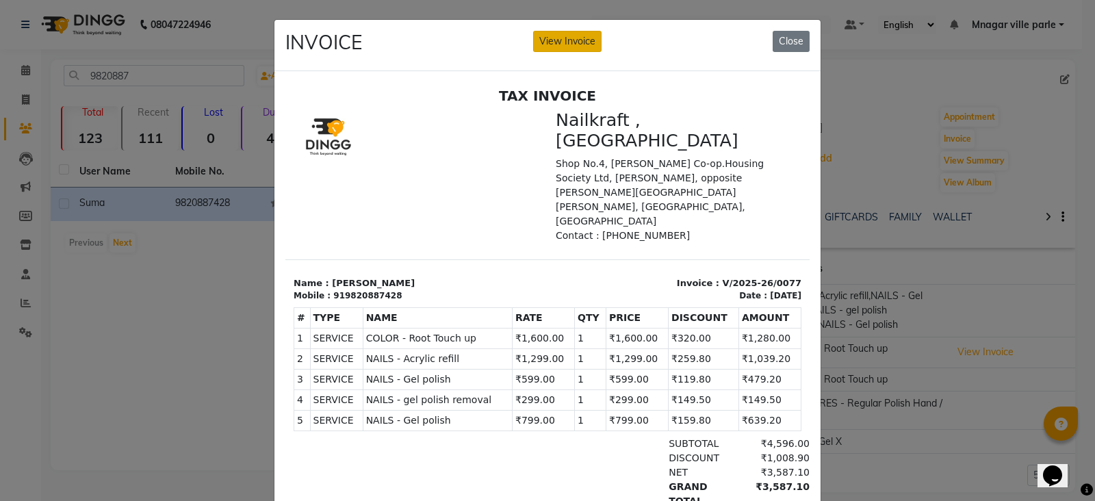
click at [550, 44] on button "View Invoice" at bounding box center [567, 41] width 68 height 21
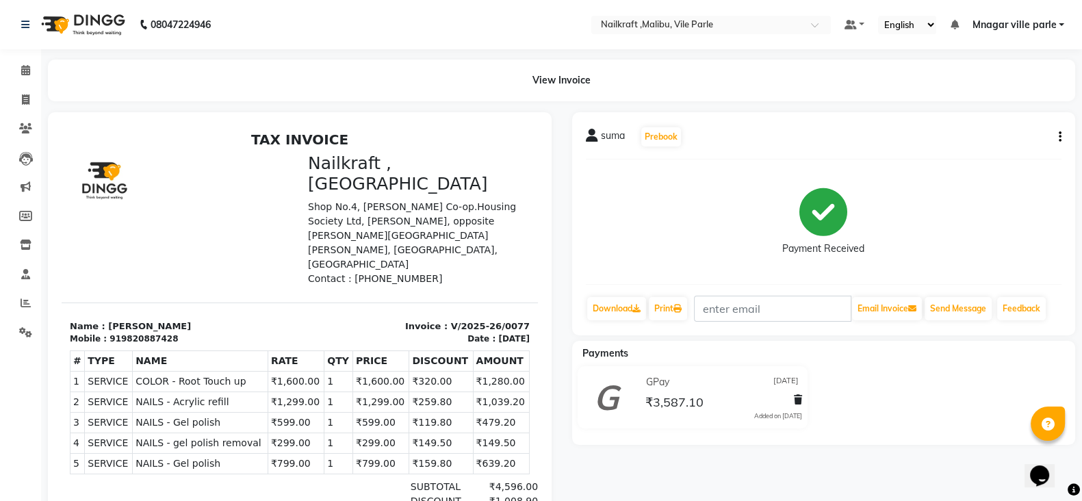
click at [1055, 140] on button "button" at bounding box center [1058, 137] width 8 height 14
click at [1000, 131] on div "Edit Item Staff" at bounding box center [992, 136] width 94 height 17
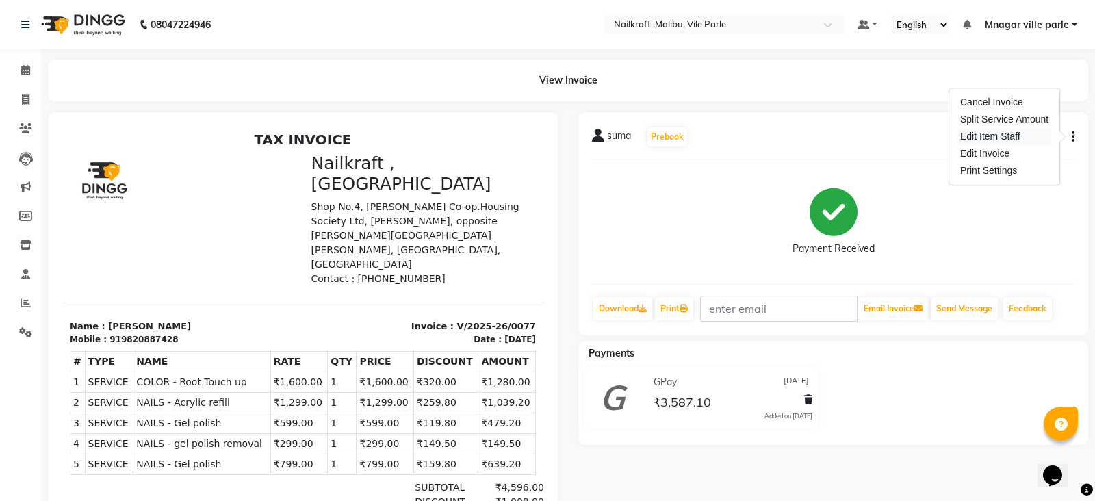
select select "91686"
select select "91262"
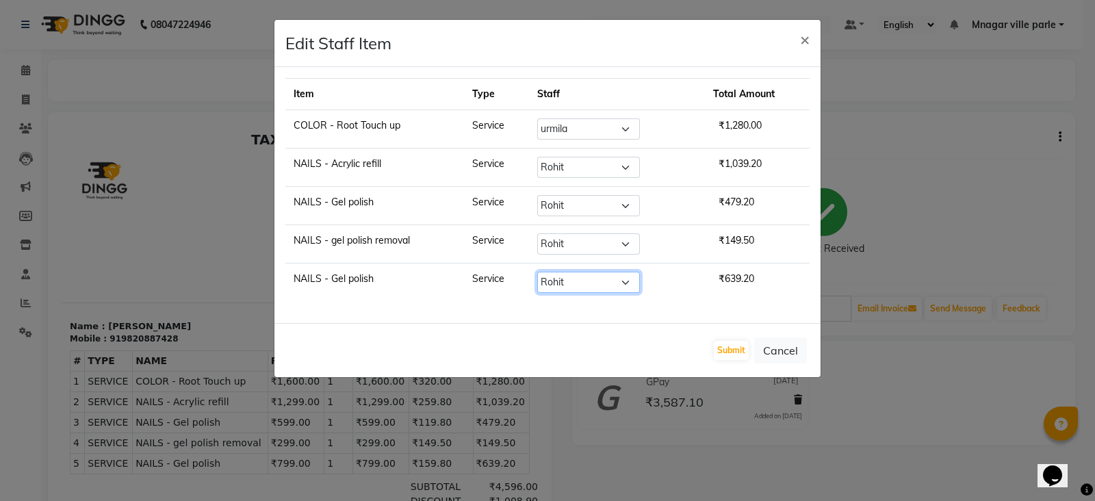
click at [596, 286] on select "Select Alam Alfred Dakashta Deepali Deepu Chatry Mnagar ville parle NailKraft n…" at bounding box center [588, 282] width 103 height 21
select select "91350"
click at [544, 272] on select "Select Alam Alfred Dakashta Deepali Deepu Chatry Mnagar ville parle NailKraft n…" at bounding box center [588, 282] width 103 height 21
click at [720, 345] on button "Submit" at bounding box center [731, 350] width 35 height 19
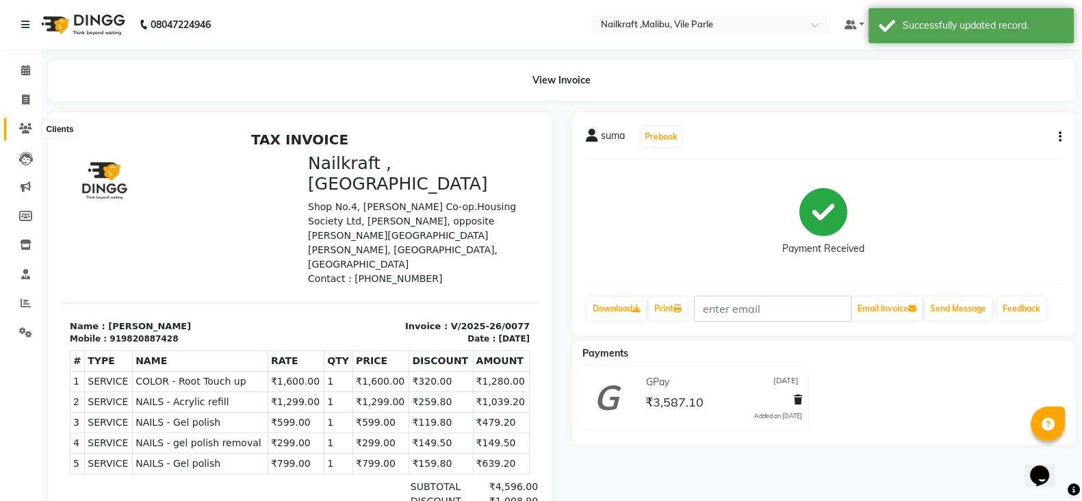
click at [19, 127] on icon at bounding box center [25, 128] width 13 height 10
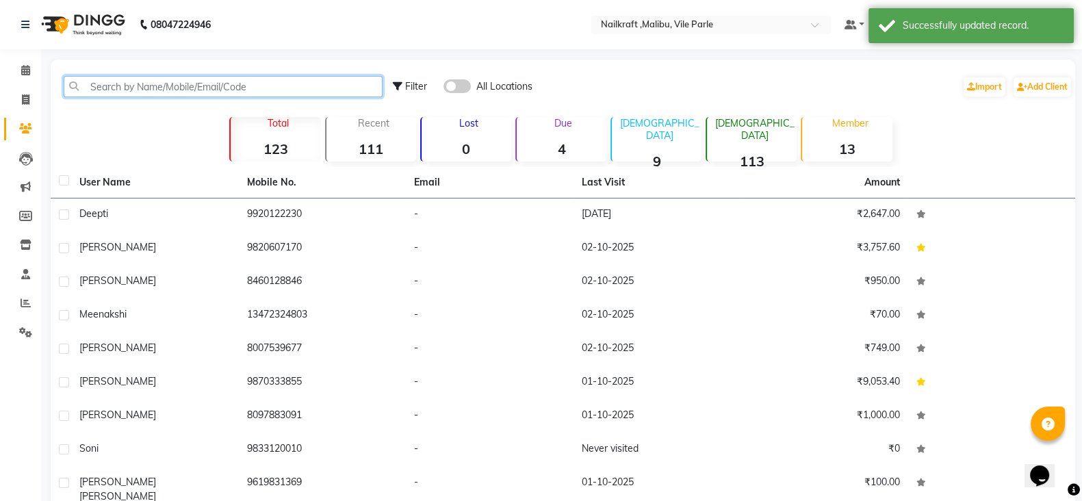
click at [206, 85] on input "text" at bounding box center [223, 86] width 319 height 21
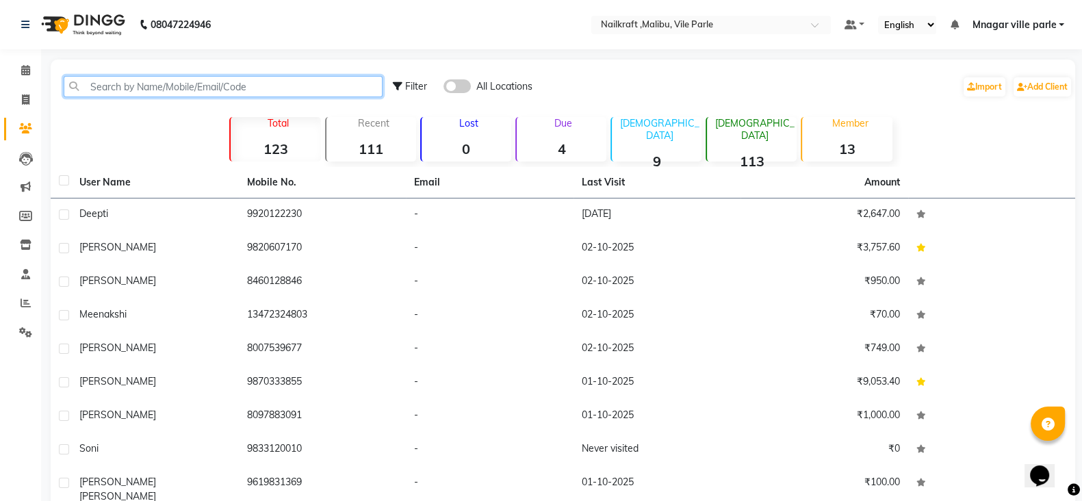
click at [206, 85] on input "text" at bounding box center [223, 86] width 319 height 21
click at [219, 86] on input "text" at bounding box center [223, 86] width 319 height 21
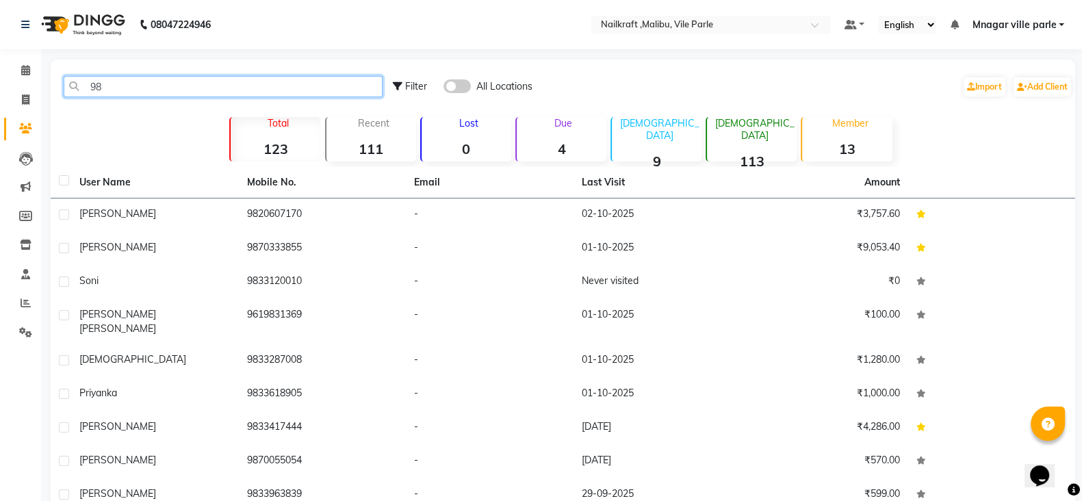
type input "9"
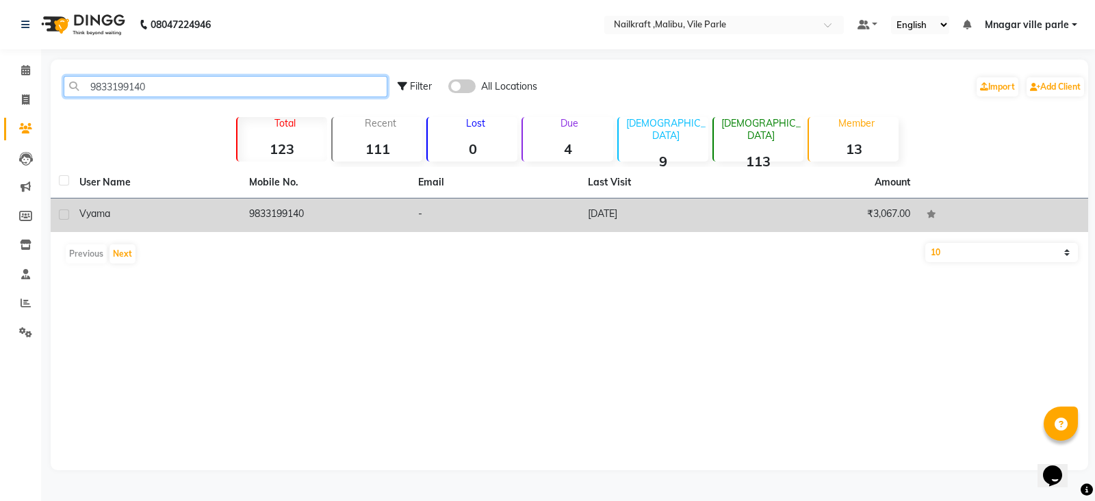
type input "9833199140"
click at [292, 210] on td "9833199140" at bounding box center [326, 216] width 170 height 34
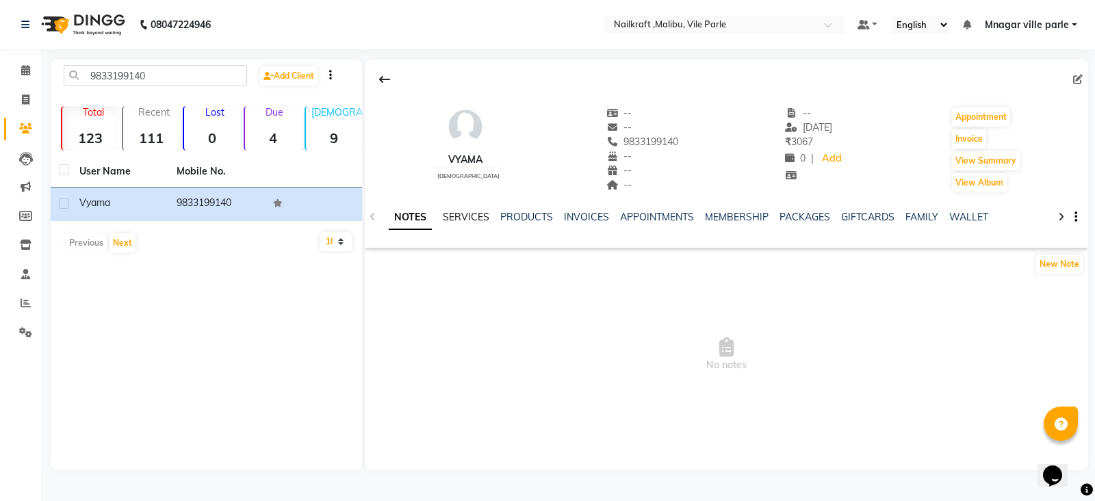
click at [469, 211] on link "SERVICES" at bounding box center [466, 217] width 47 height 12
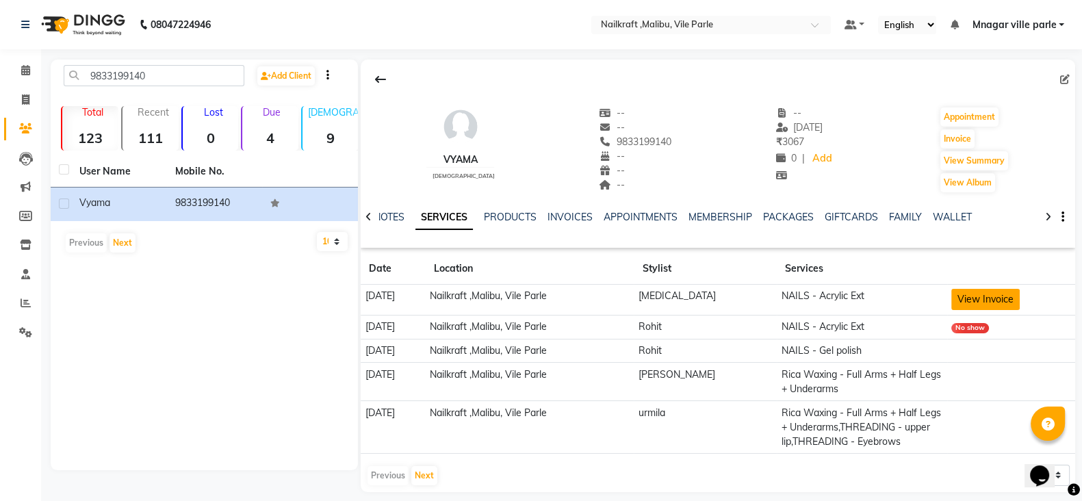
click at [996, 299] on button "View Invoice" at bounding box center [986, 299] width 68 height 21
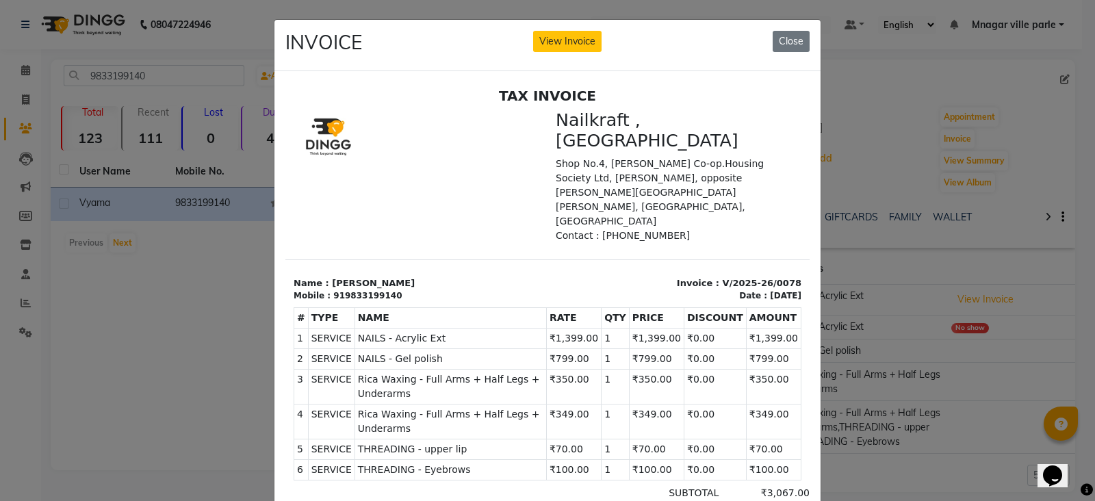
click at [557, 27] on div "INVOICE View Invoice Close" at bounding box center [548, 45] width 546 height 51
click at [560, 45] on button "View Invoice" at bounding box center [567, 41] width 68 height 21
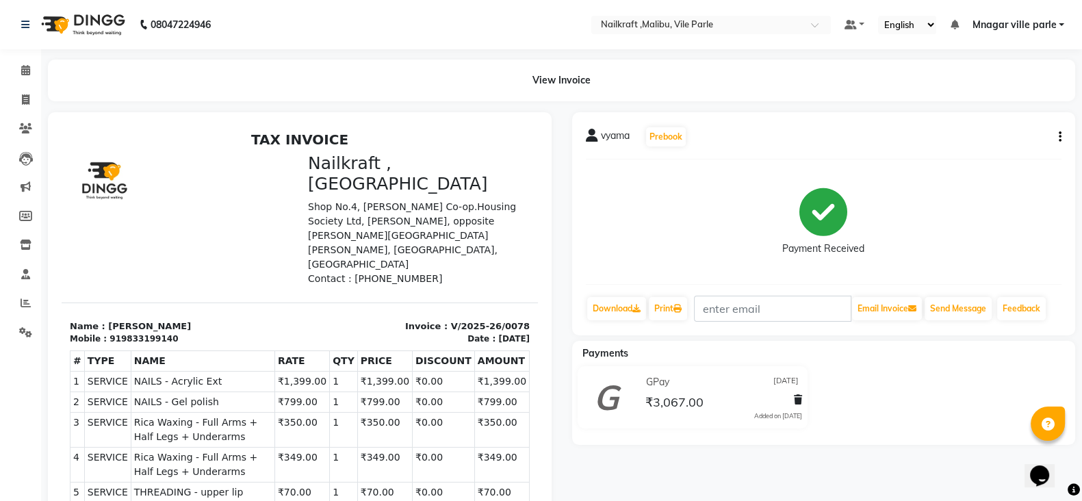
click at [1061, 138] on icon "button" at bounding box center [1060, 137] width 3 height 1
click at [999, 138] on div "Edit Item Staff" at bounding box center [992, 136] width 94 height 17
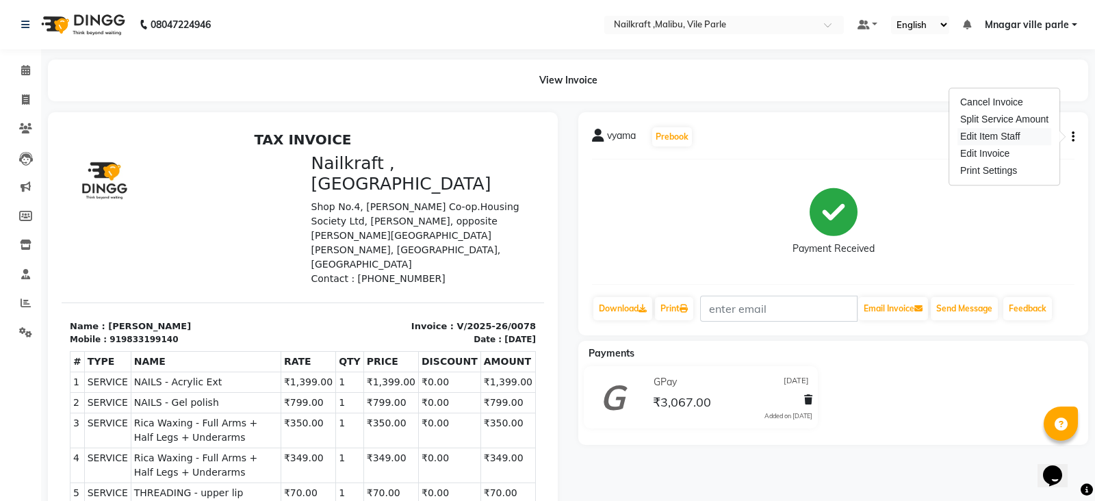
select select
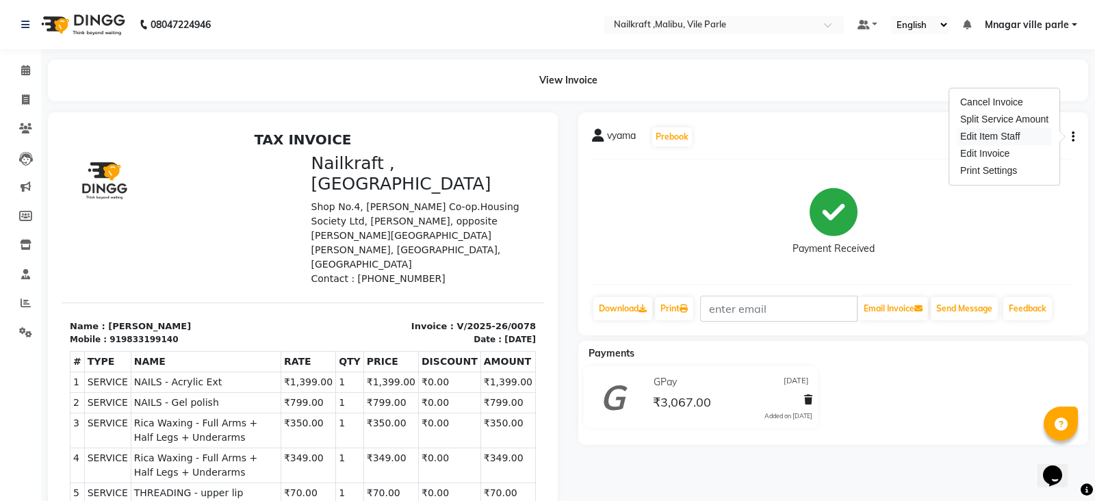
select select
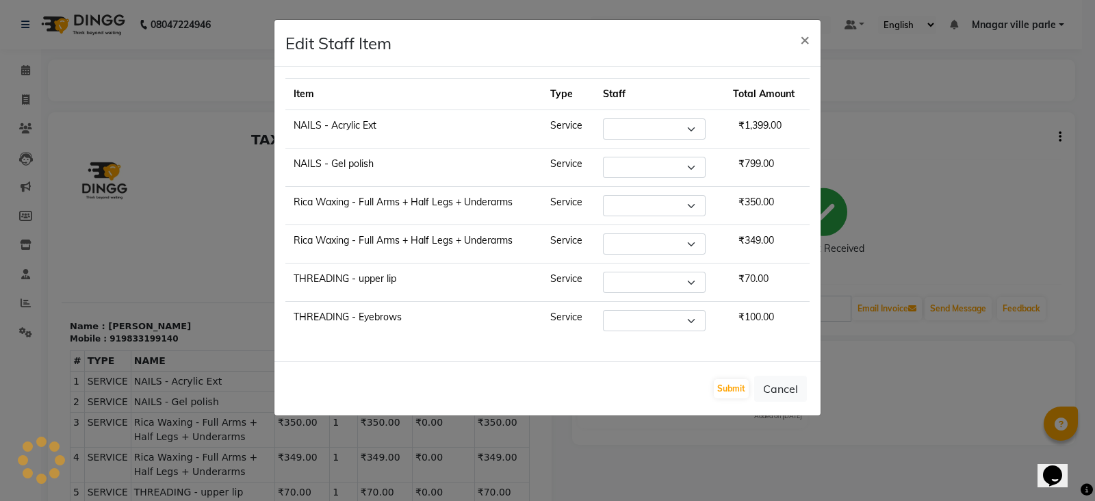
select select "91260"
select select "91262"
select select "91350"
select select "91686"
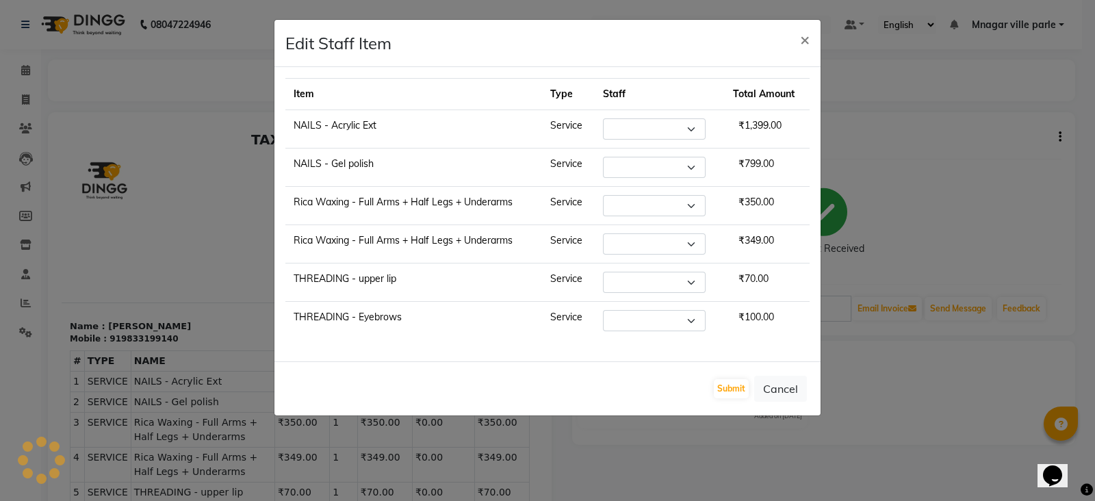
select select "91686"
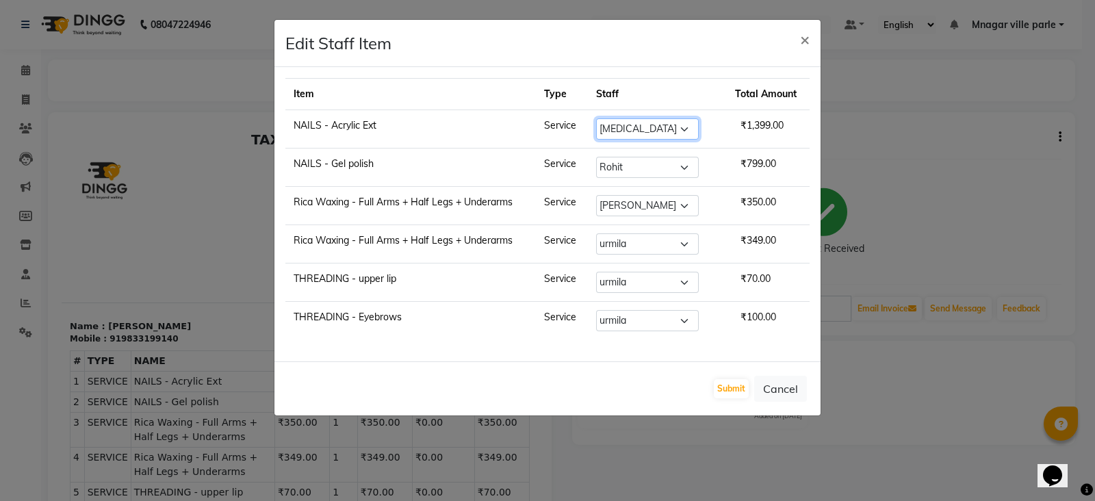
click at [682, 134] on select "Select Alam Alfred Dakashta Deepali Deepu Chatry Mnagar ville parle NailKraft n…" at bounding box center [647, 128] width 103 height 21
click at [533, 43] on div "Edit Staff Item ×" at bounding box center [548, 43] width 546 height 47
click at [733, 385] on button "Submit" at bounding box center [731, 388] width 35 height 19
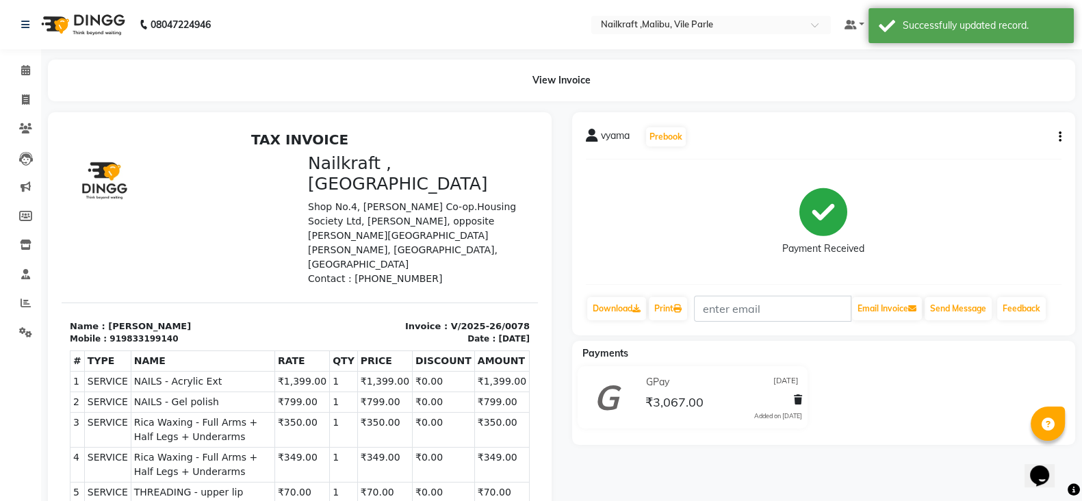
click at [1056, 138] on button "button" at bounding box center [1058, 137] width 8 height 14
click at [993, 155] on div "Edit Invoice" at bounding box center [992, 153] width 94 height 17
select select "service"
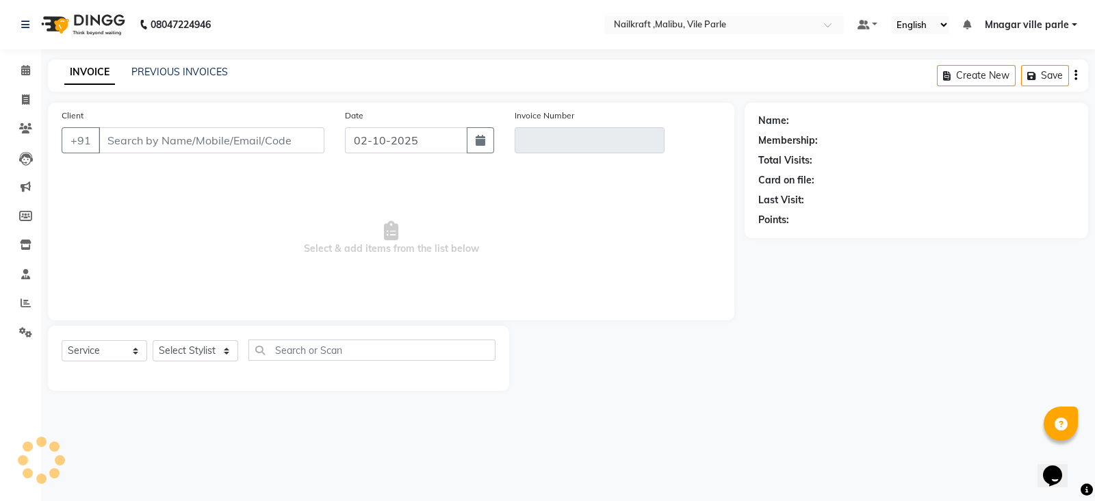
type input "9833199140"
type input "V/2025-26/0078"
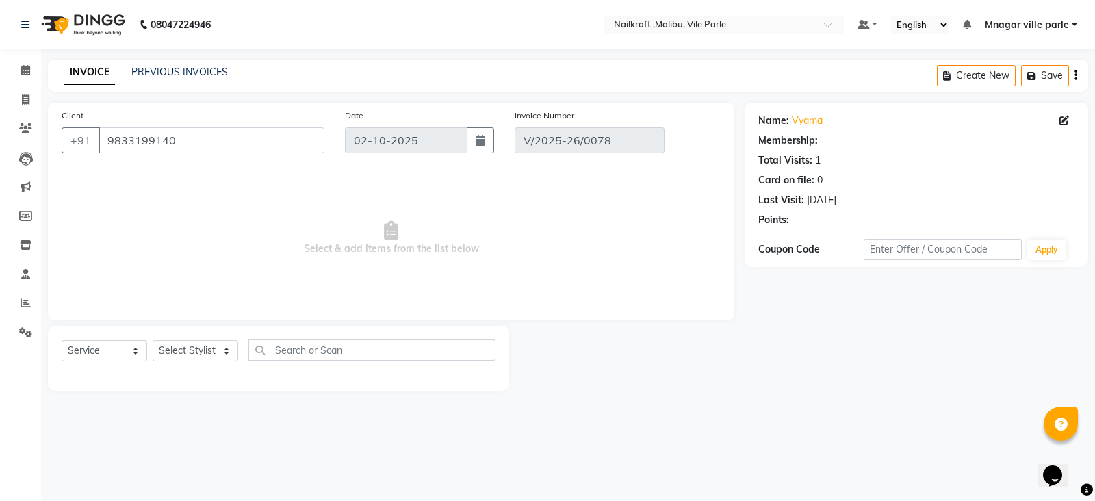
type input "21-09-2025"
select select "select"
select select "1: Object"
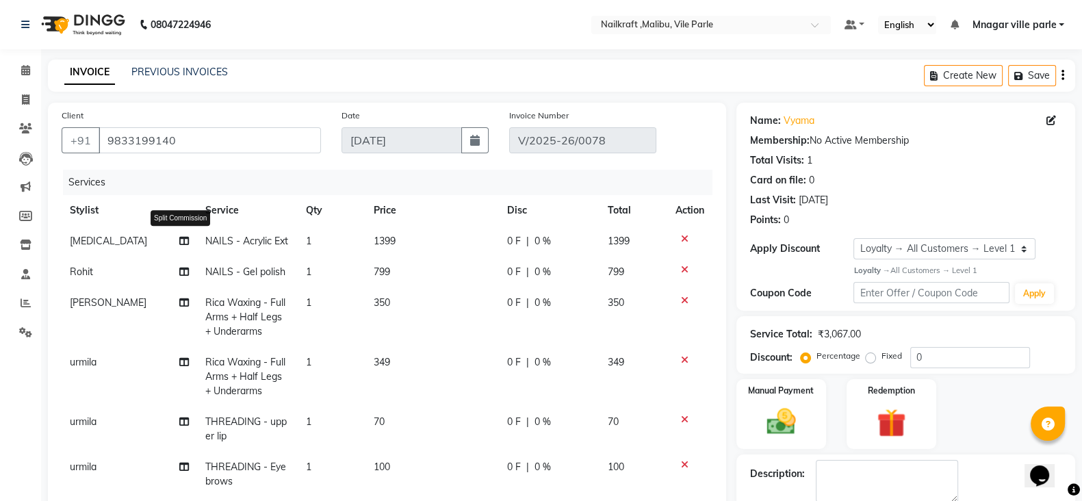
click at [179, 244] on icon at bounding box center [184, 241] width 10 height 10
select select "91260"
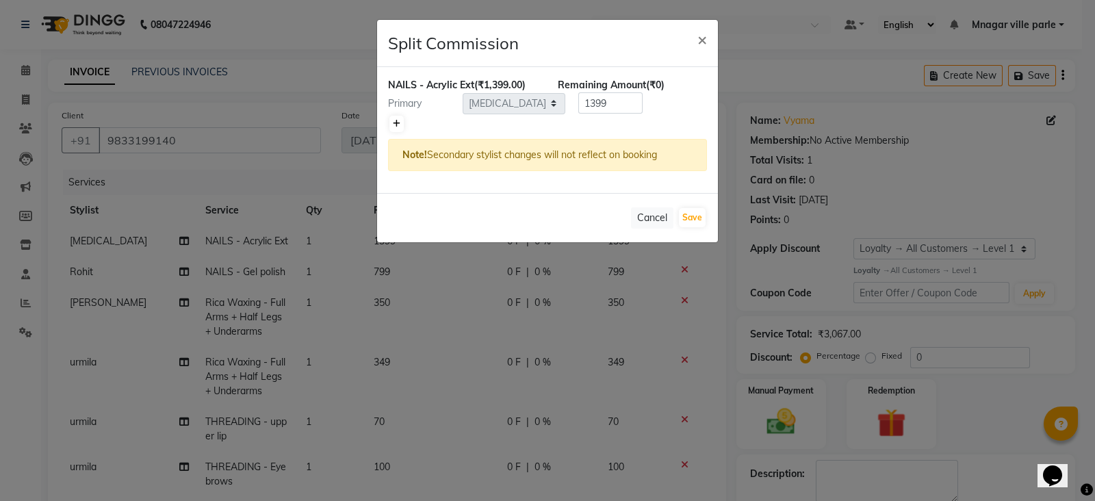
click at [390, 121] on link at bounding box center [397, 124] width 14 height 16
type input "699.5"
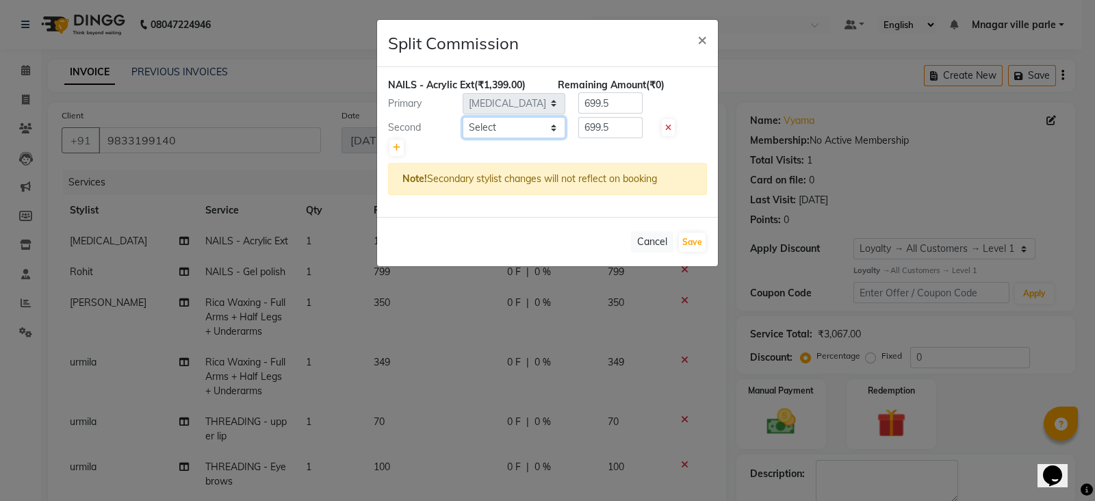
click at [517, 132] on select "Select Alam Alfred Dakashta Deepali Deepu Chatry Mnagar ville parle NailKraft n…" at bounding box center [514, 127] width 103 height 21
select select "91262"
click at [463, 117] on select "Select Alam Alfred Dakashta Deepali Deepu Chatry Mnagar ville parle NailKraft n…" at bounding box center [514, 127] width 103 height 21
click at [691, 244] on button "Save" at bounding box center [692, 242] width 27 height 19
select select "Select"
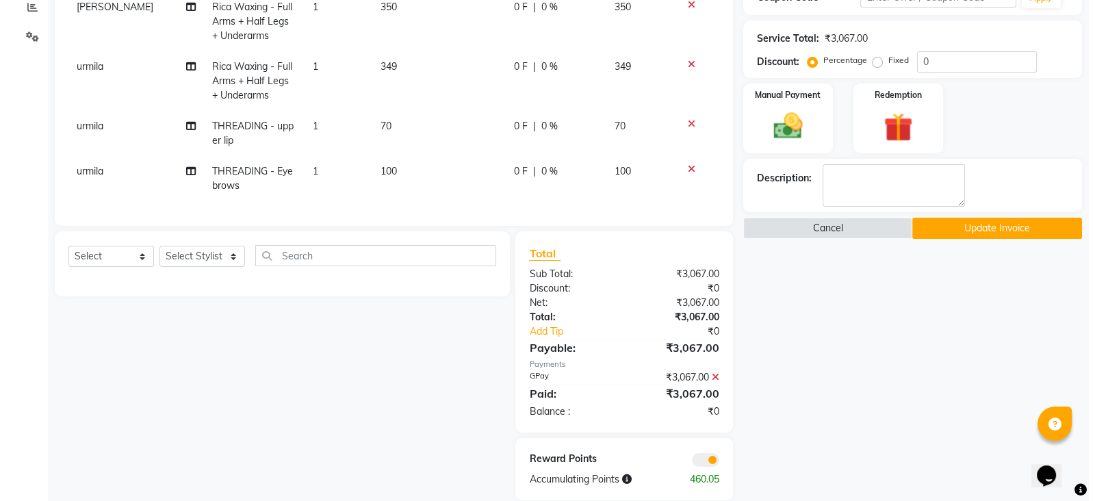
scroll to position [312, 0]
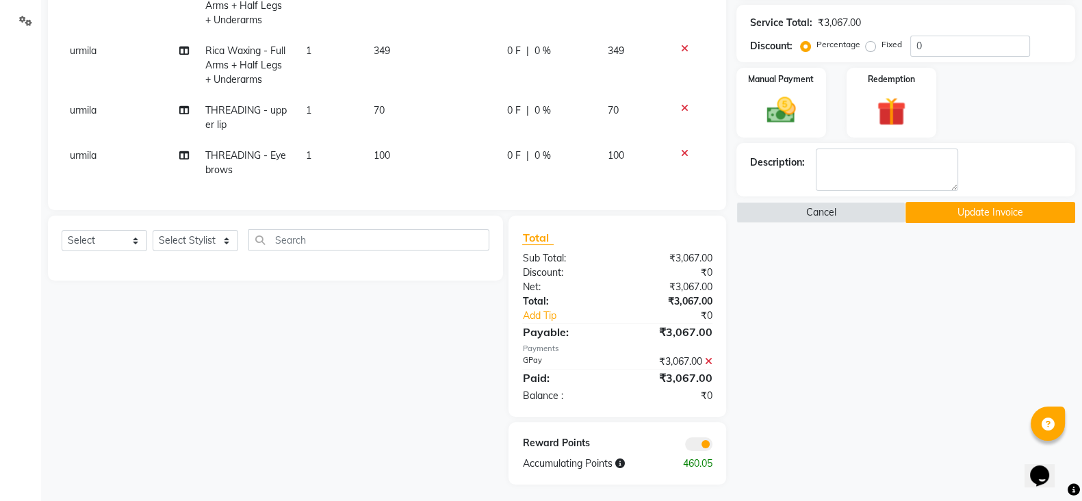
click at [707, 444] on span at bounding box center [698, 445] width 27 height 14
click at [713, 446] on input "checkbox" at bounding box center [713, 446] width 0 height 0
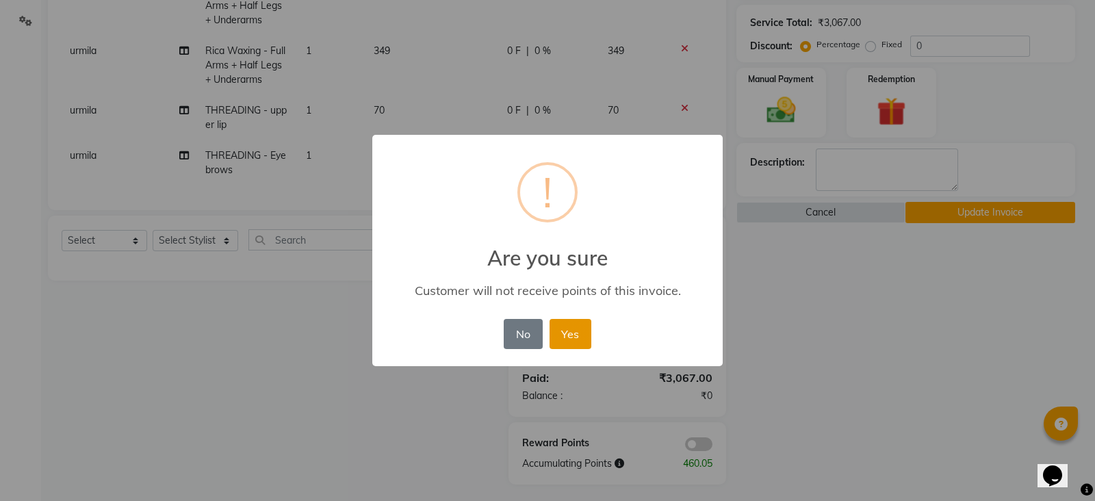
click at [579, 336] on button "Yes" at bounding box center [571, 334] width 42 height 30
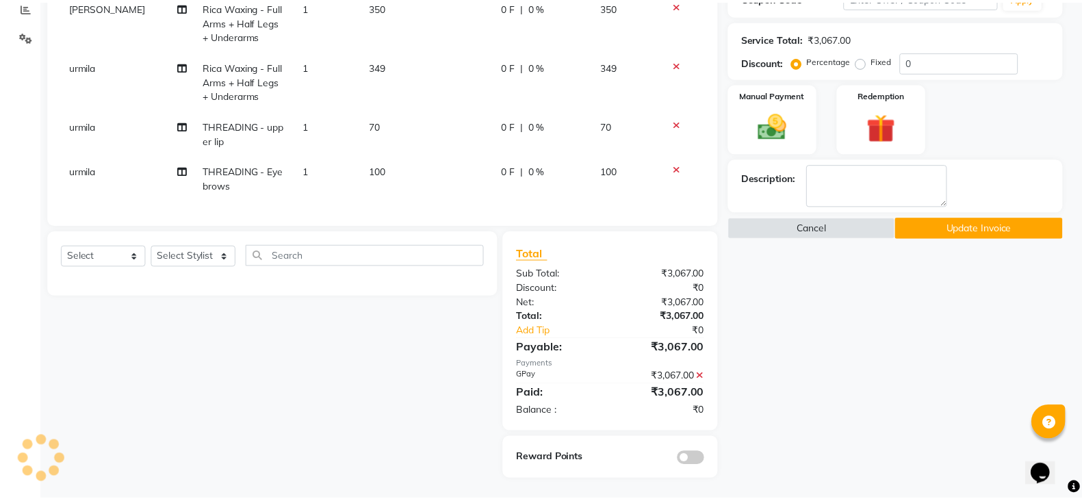
scroll to position [301, 0]
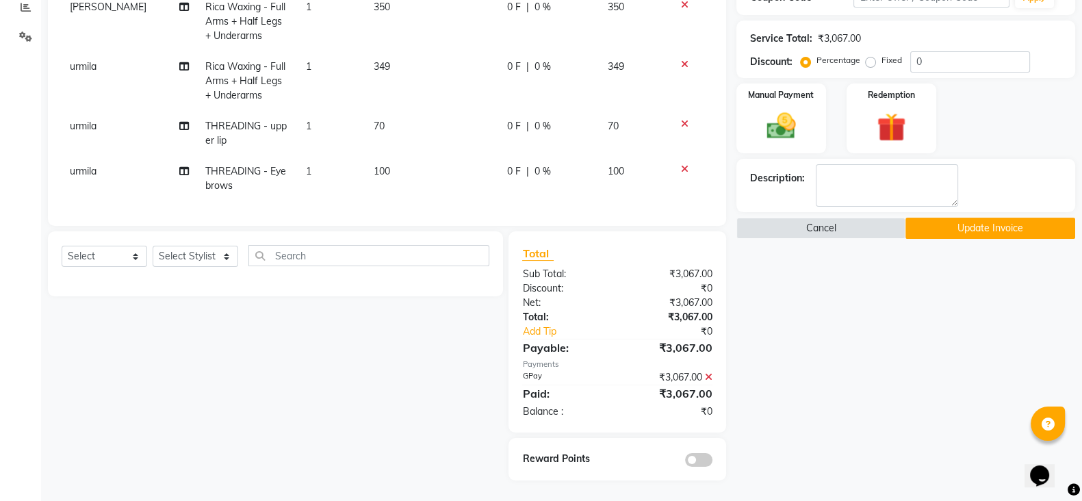
click at [969, 233] on div "Name: Vyama Membership: No Active Membership Total Visits: 1 Card on file: 0 La…" at bounding box center [911, 144] width 349 height 674
click at [969, 230] on button "Update Invoice" at bounding box center [991, 228] width 170 height 21
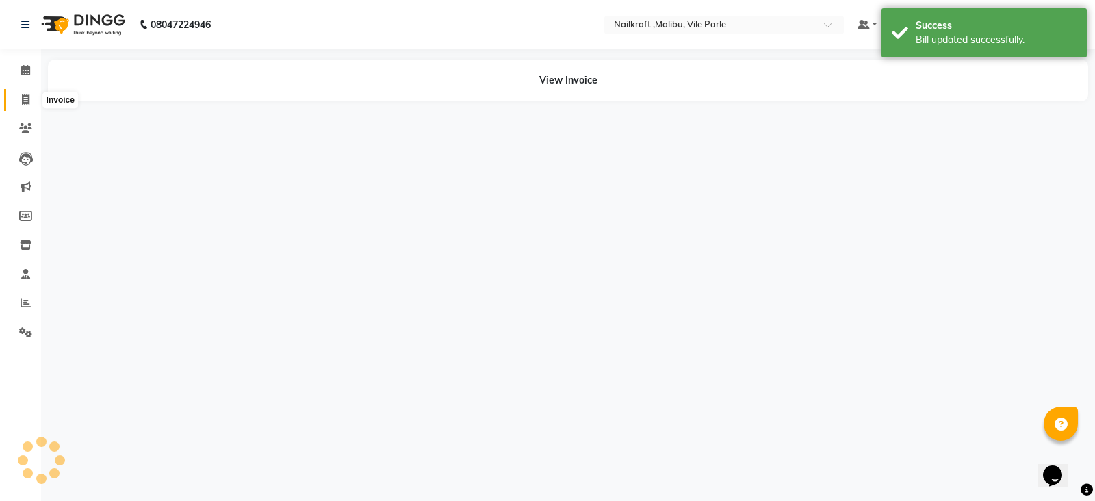
click at [22, 100] on icon at bounding box center [26, 99] width 8 height 10
select select "service"
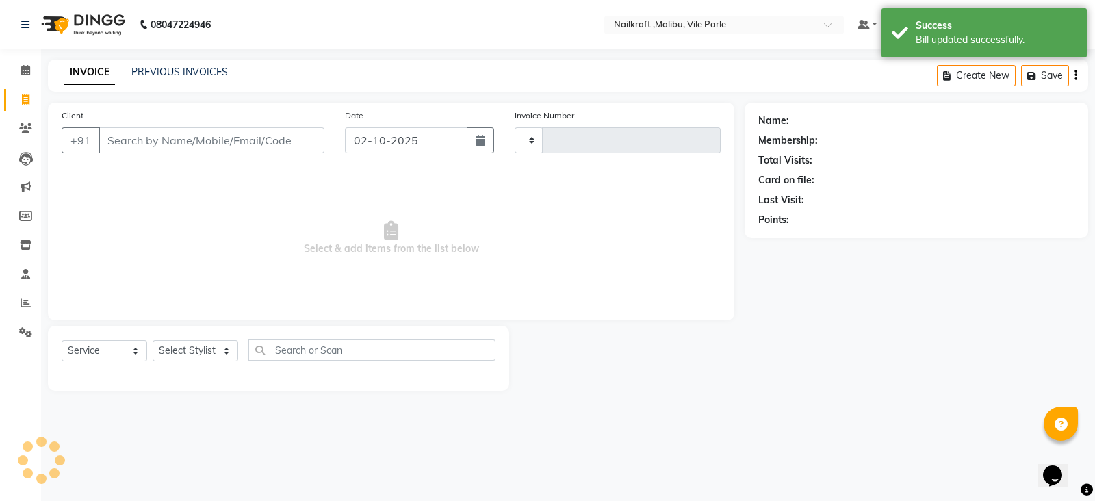
type input "0160"
select select "8988"
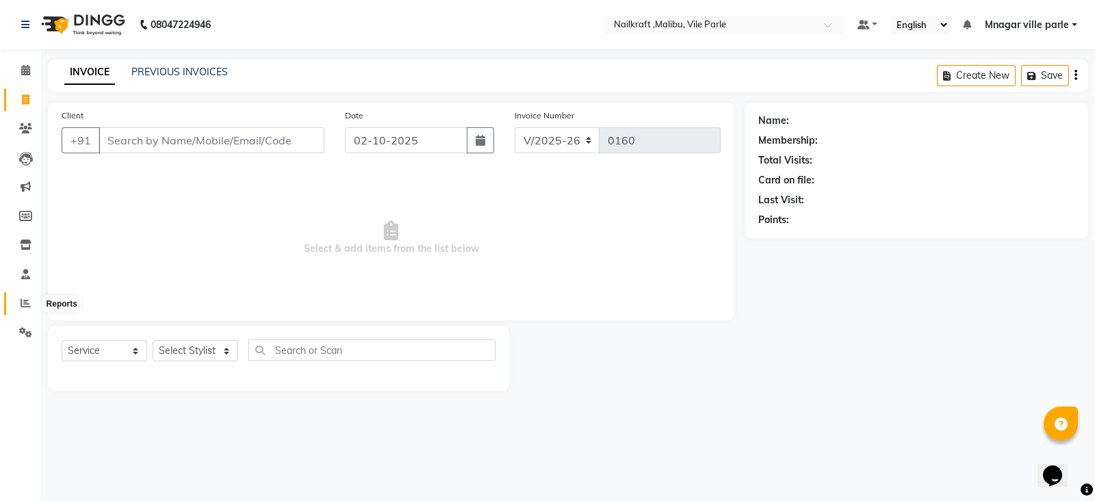
click at [24, 303] on icon at bounding box center [26, 303] width 10 height 10
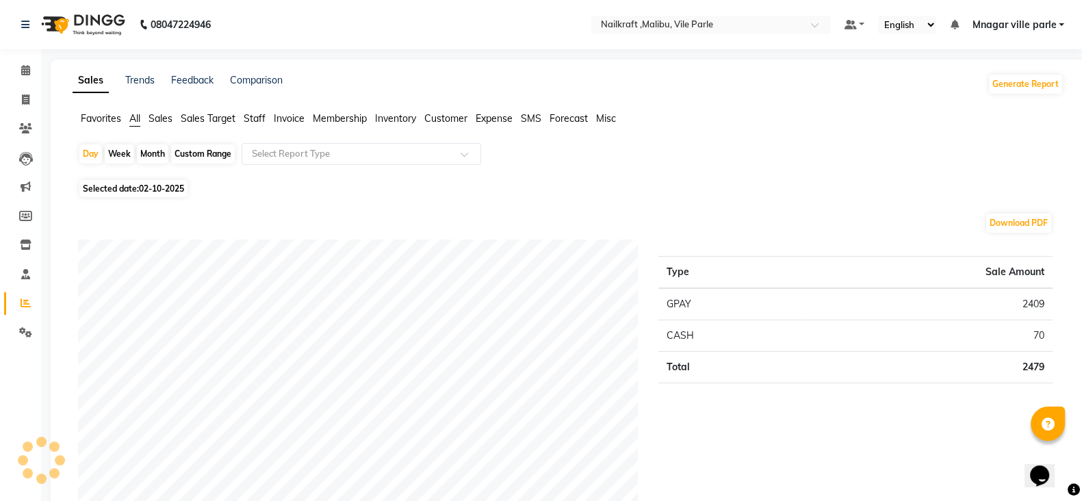
click at [199, 157] on div "Custom Range" at bounding box center [203, 153] width 64 height 19
select select "10"
select select "2025"
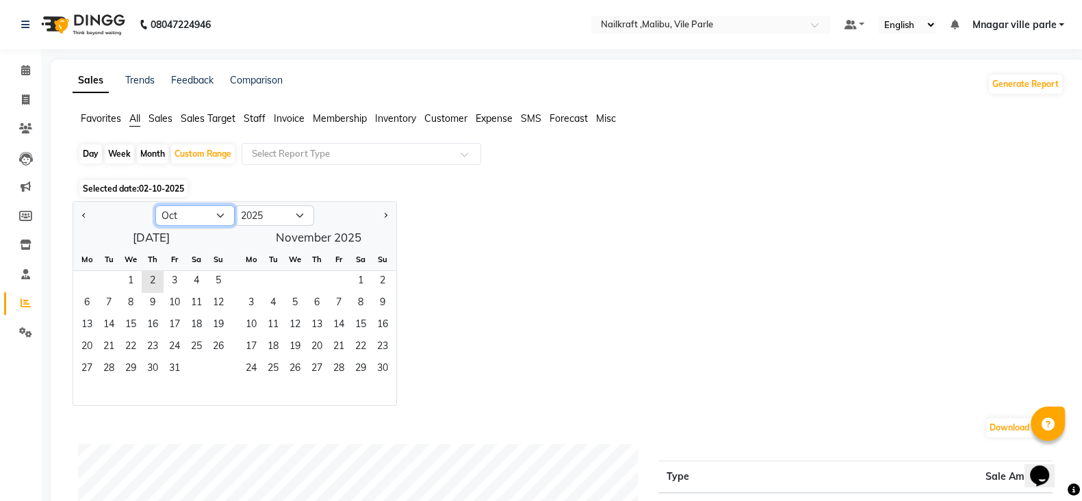
click at [197, 223] on select "Jan Feb Mar Apr May Jun Jul Aug Sep Oct Nov Dec" at bounding box center [194, 215] width 79 height 21
select select "9"
click at [155, 205] on select "Jan Feb Mar Apr May Jun Jul Aug Sep Oct Nov Dec" at bounding box center [194, 215] width 79 height 21
drag, startPoint x: 95, startPoint y: 276, endPoint x: 110, endPoint y: 371, distance: 96.2
click at [110, 371] on ngb-datepicker-month "Mo Tu We Th Fr Sa Su 1 2 3 4 5 6 7 8 9 10 11 12 13 14 15 16 17 18 19 20 21 22 2…" at bounding box center [151, 327] width 156 height 157
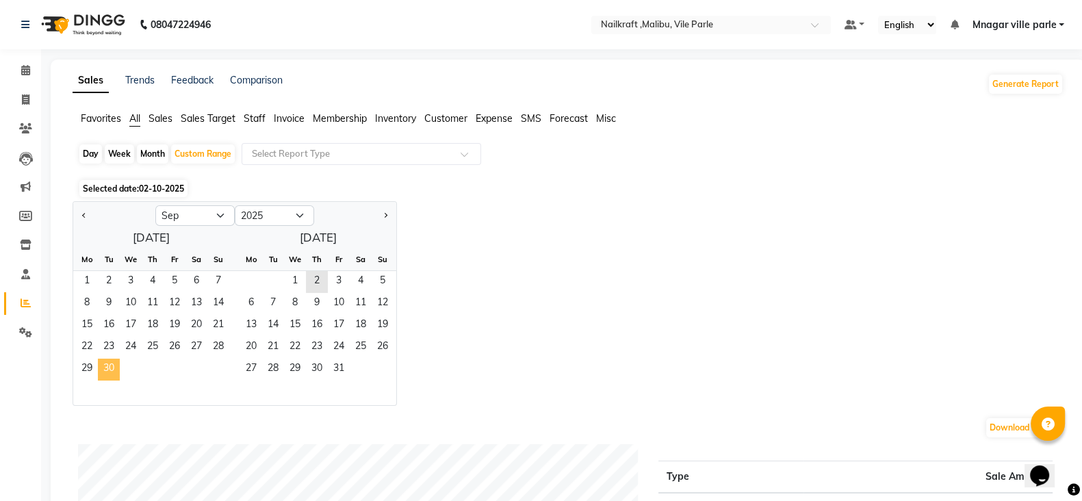
click at [110, 371] on span "30" at bounding box center [109, 370] width 22 height 22
click at [88, 290] on span "1" at bounding box center [87, 282] width 22 height 22
click at [118, 359] on span "30" at bounding box center [109, 370] width 22 height 22
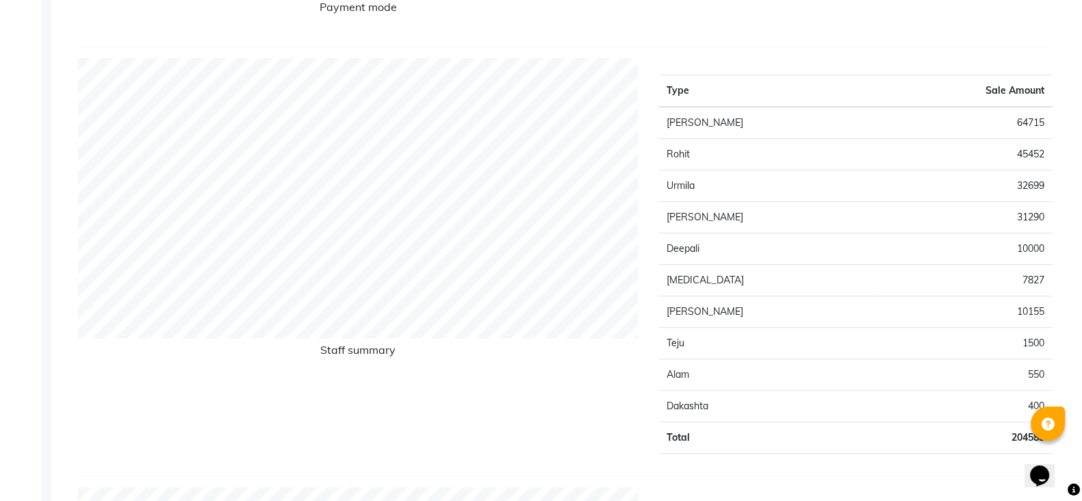
scroll to position [508, 0]
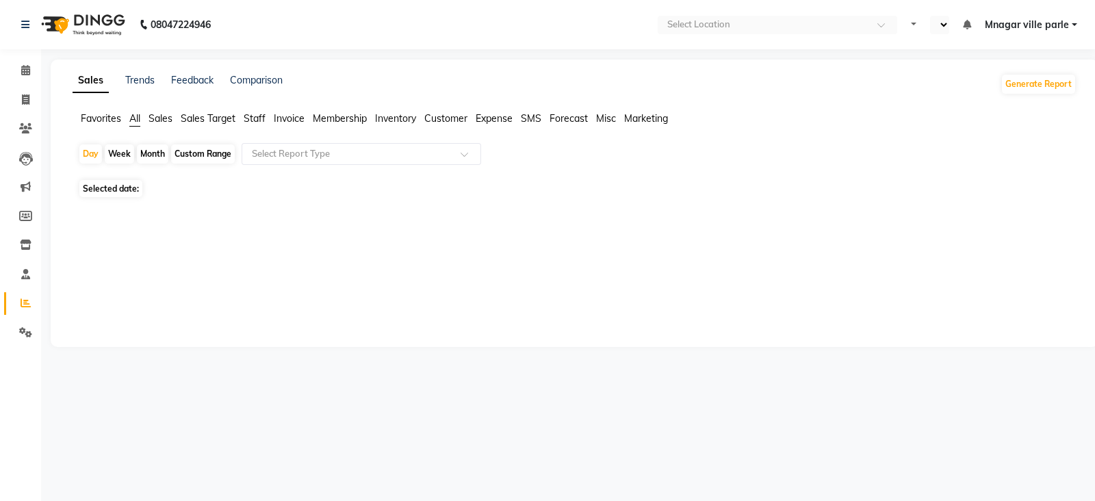
select select "en"
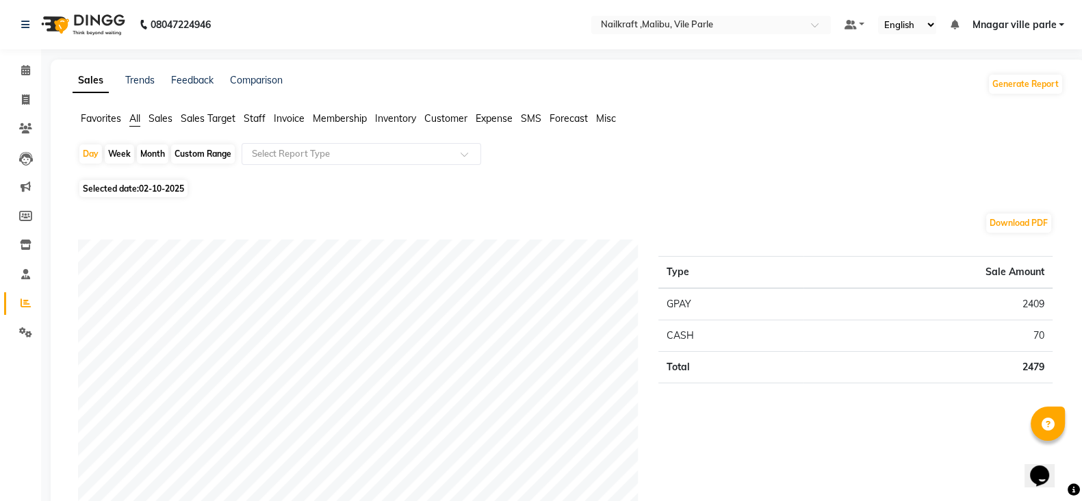
click at [140, 187] on span "02-10-2025" at bounding box center [161, 188] width 45 height 10
select select "10"
select select "2025"
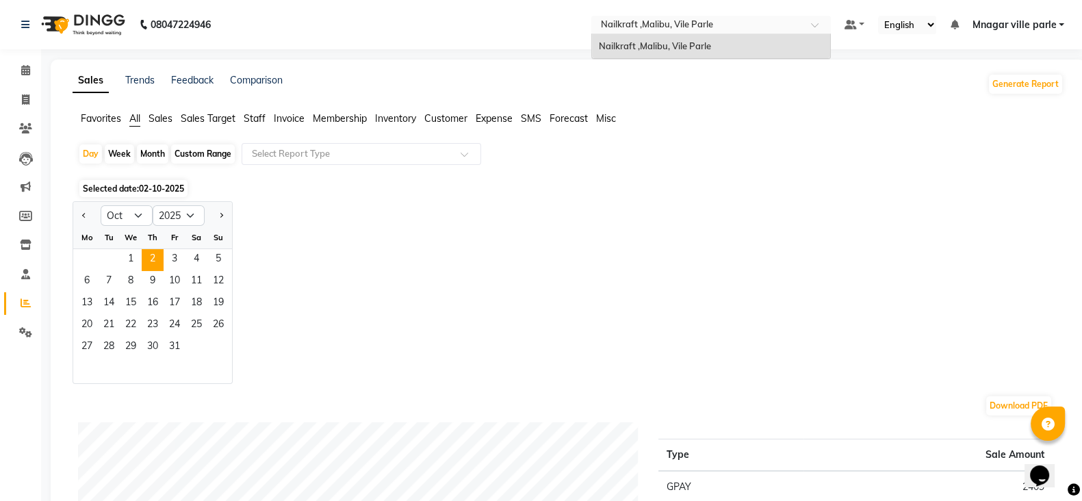
click at [759, 18] on div "Select Location × Nailkraft ,[GEOGRAPHIC_DATA], [GEOGRAPHIC_DATA]" at bounding box center [700, 25] width 213 height 14
click at [713, 22] on input "text" at bounding box center [697, 26] width 199 height 14
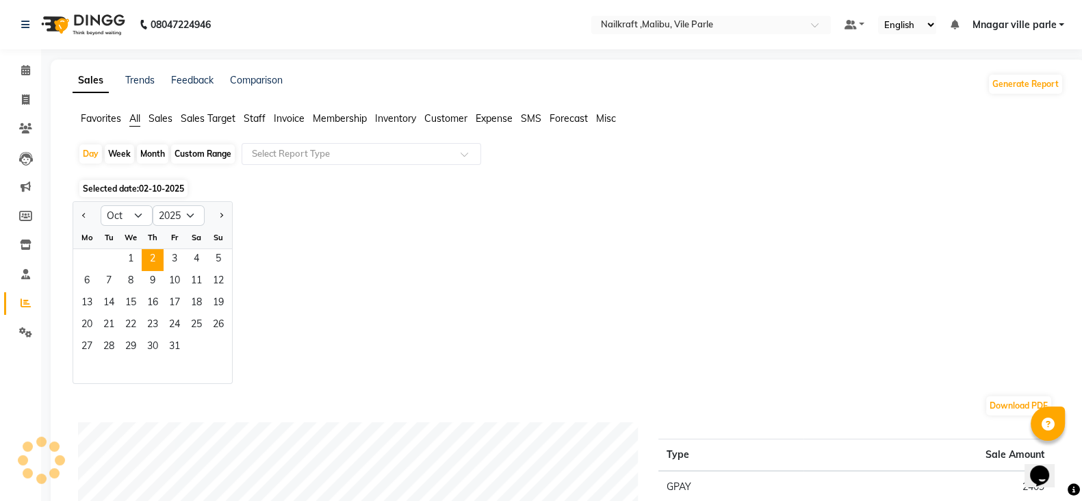
click at [1048, 22] on span "Mnagar ville parle" at bounding box center [1014, 25] width 84 height 14
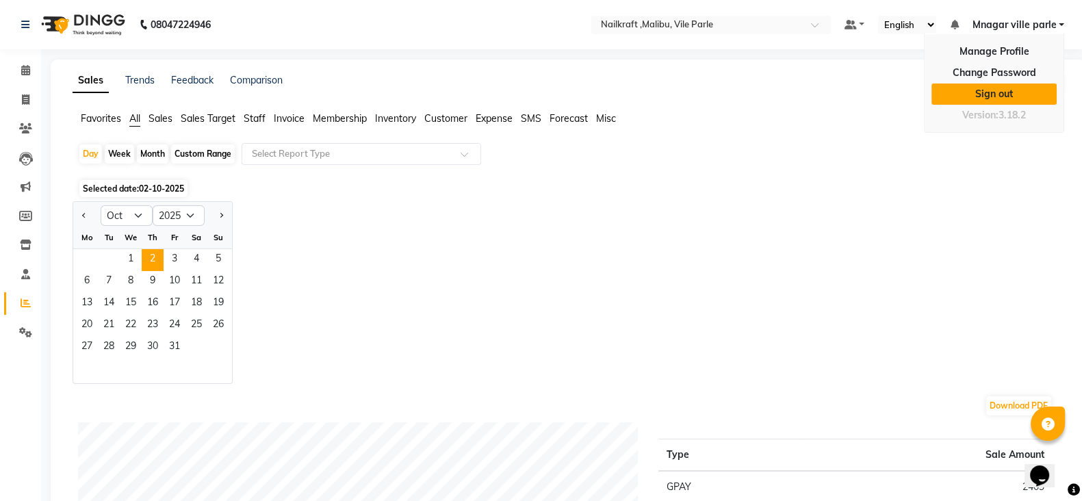
click at [989, 90] on link "Sign out" at bounding box center [994, 94] width 125 height 21
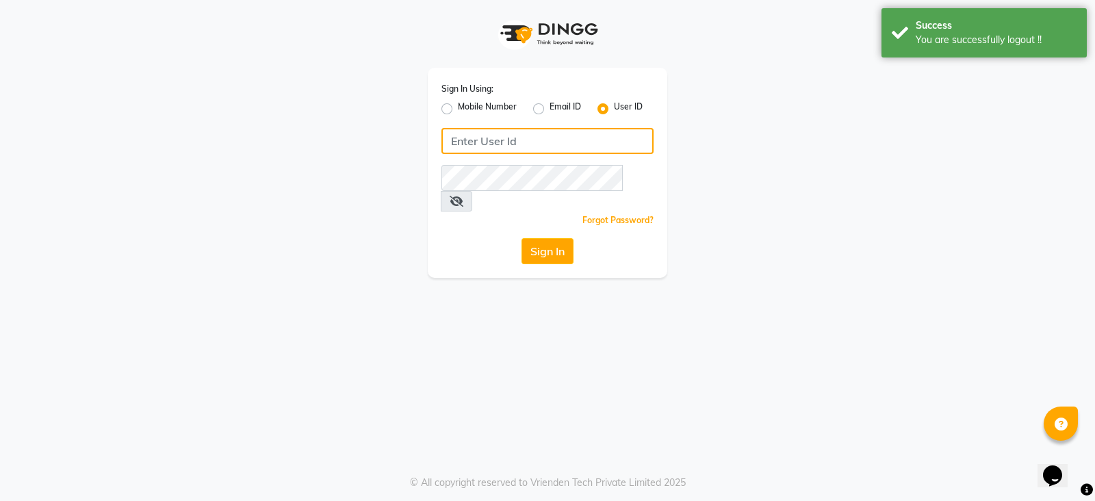
type input "7977990441"
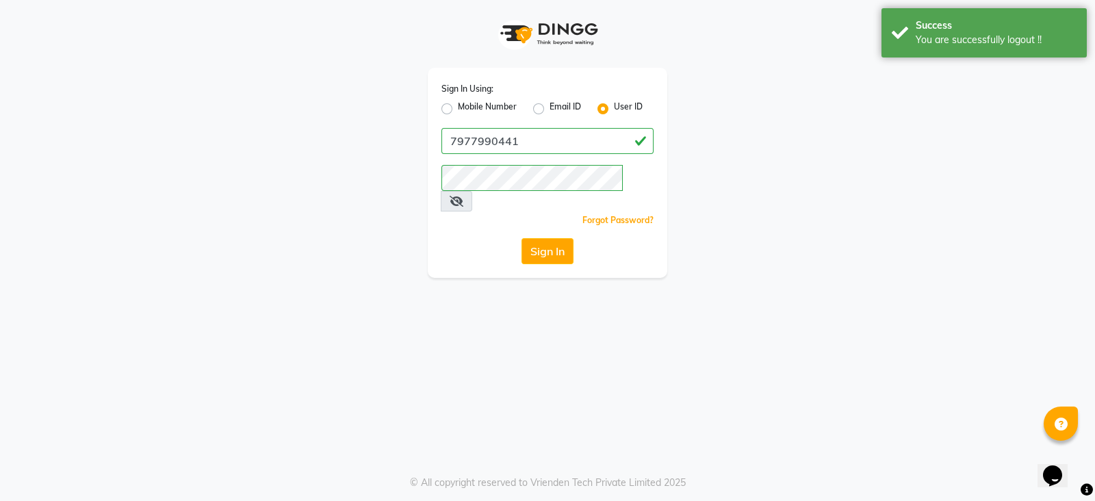
click at [458, 111] on label "Mobile Number" at bounding box center [487, 109] width 59 height 16
click at [458, 110] on input "Mobile Number" at bounding box center [462, 105] width 9 height 9
radio input "true"
radio input "false"
click at [614, 111] on label "User ID" at bounding box center [628, 109] width 29 height 16
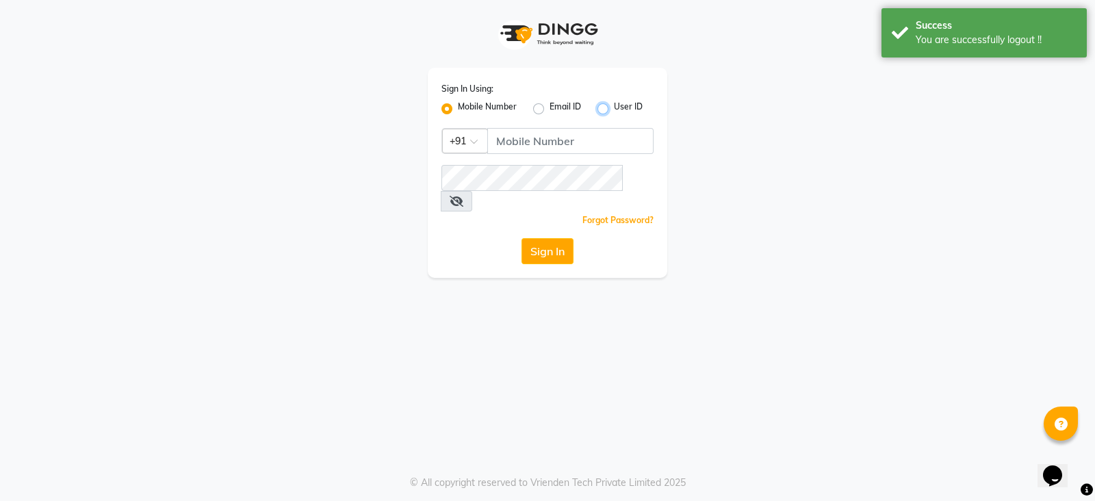
click at [614, 110] on input "User ID" at bounding box center [618, 105] width 9 height 9
radio input "true"
radio input "false"
click at [605, 142] on input "Username" at bounding box center [548, 141] width 212 height 26
type input "[MEDICAL_DATA]"
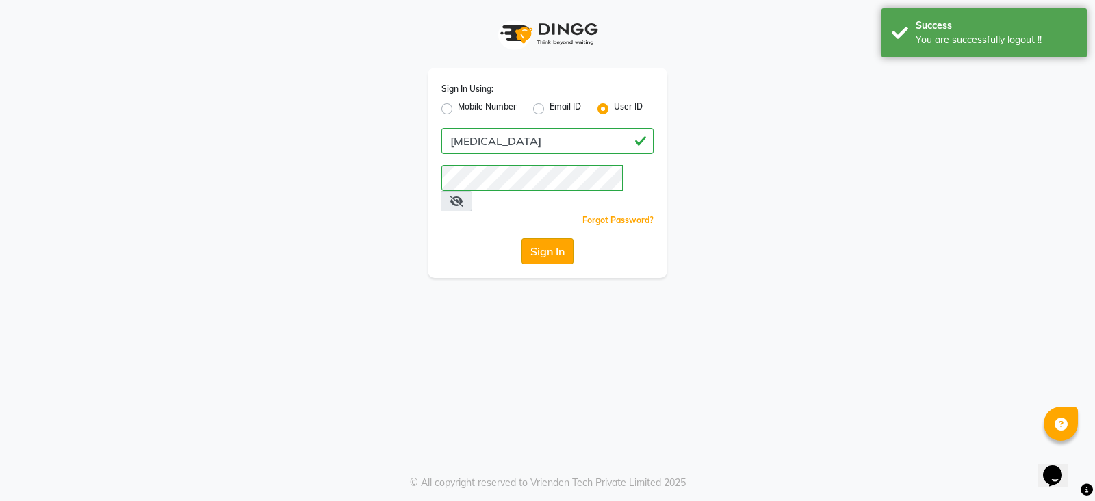
click at [546, 238] on button "Sign In" at bounding box center [548, 251] width 52 height 26
